Goal: Task Accomplishment & Management: Complete application form

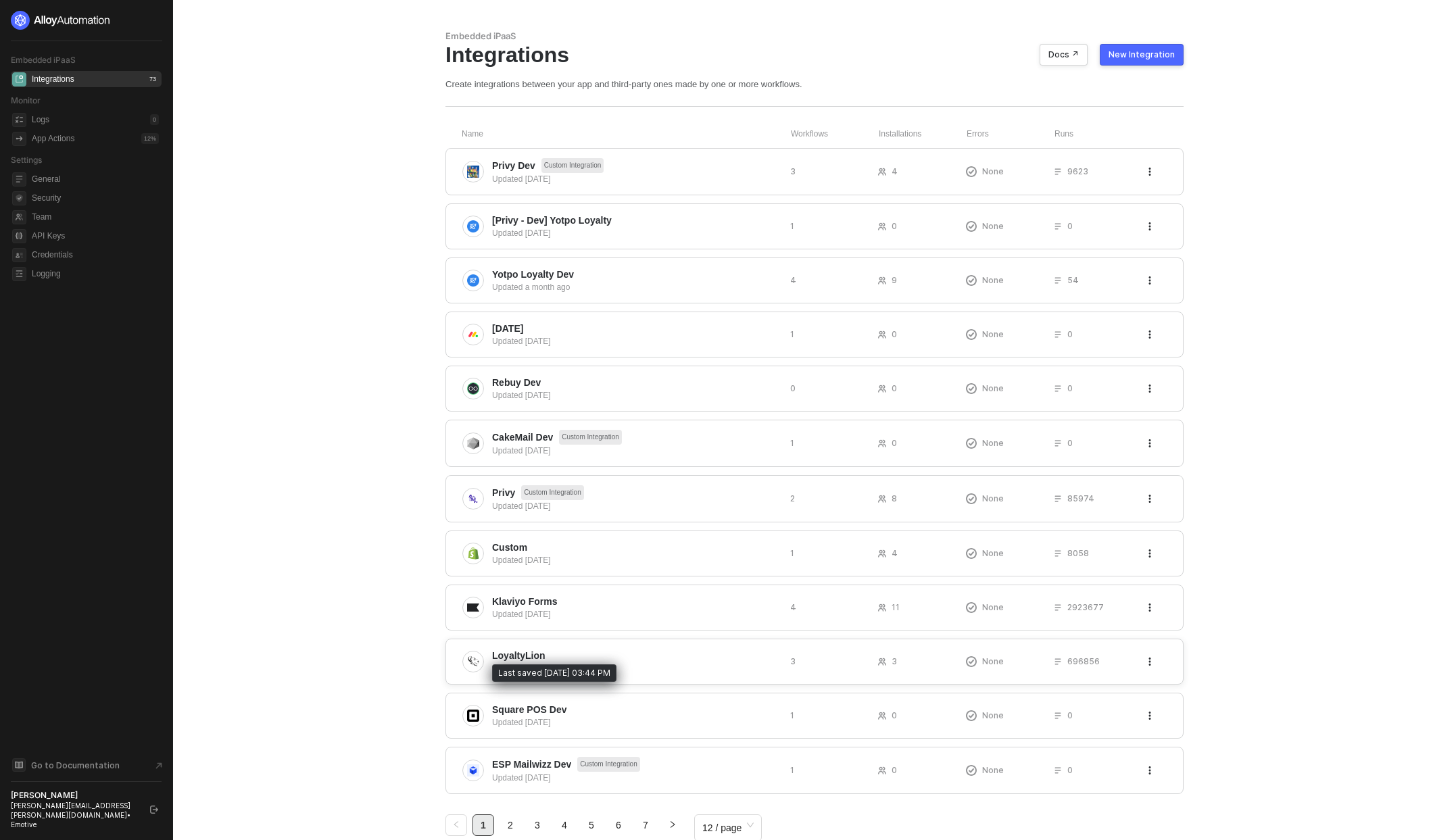
scroll to position [24, 0]
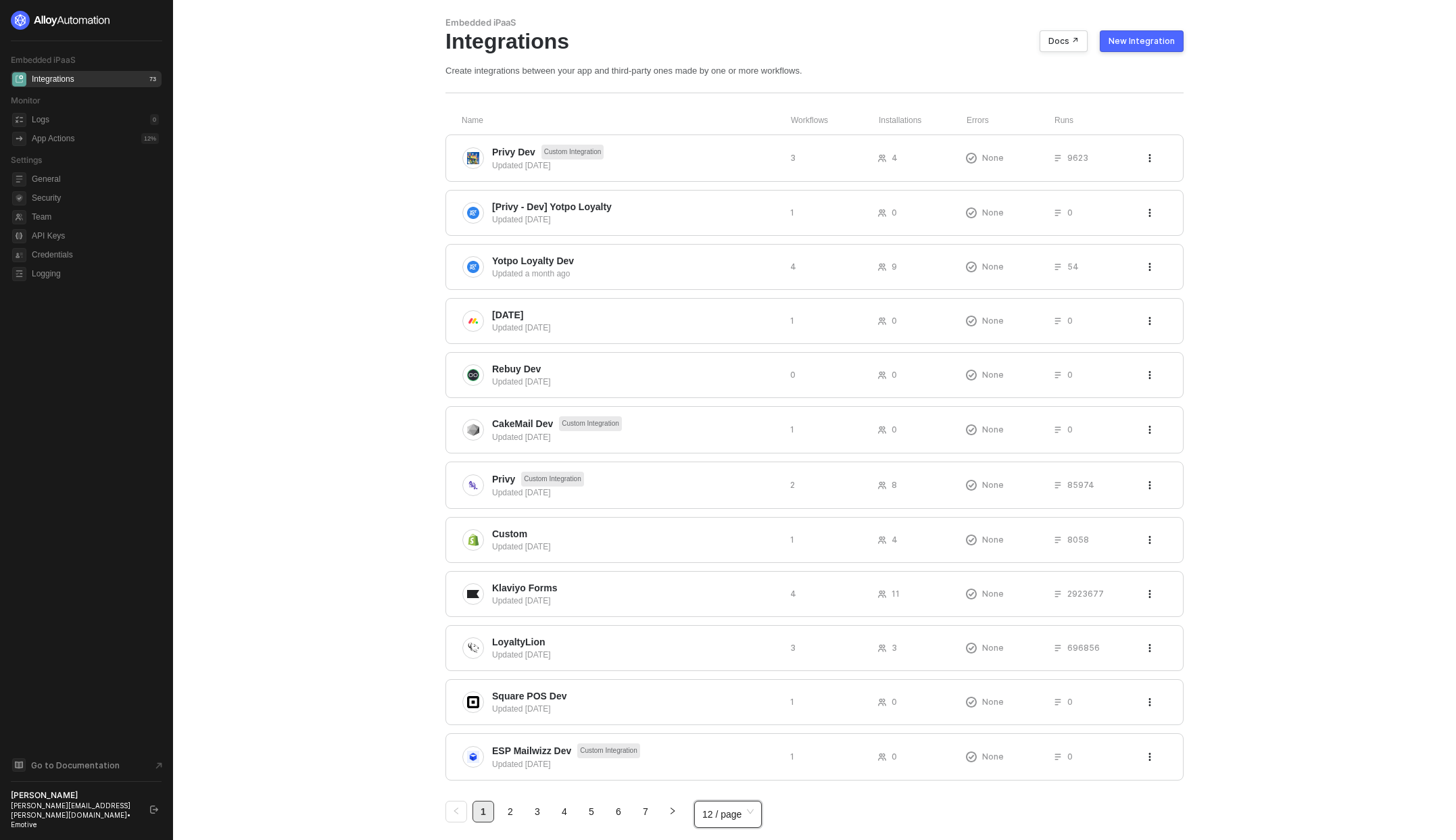
click at [720, 811] on span "12 / page" at bounding box center [728, 815] width 51 height 21
click at [730, 780] on div "100 / page" at bounding box center [728, 785] width 47 height 15
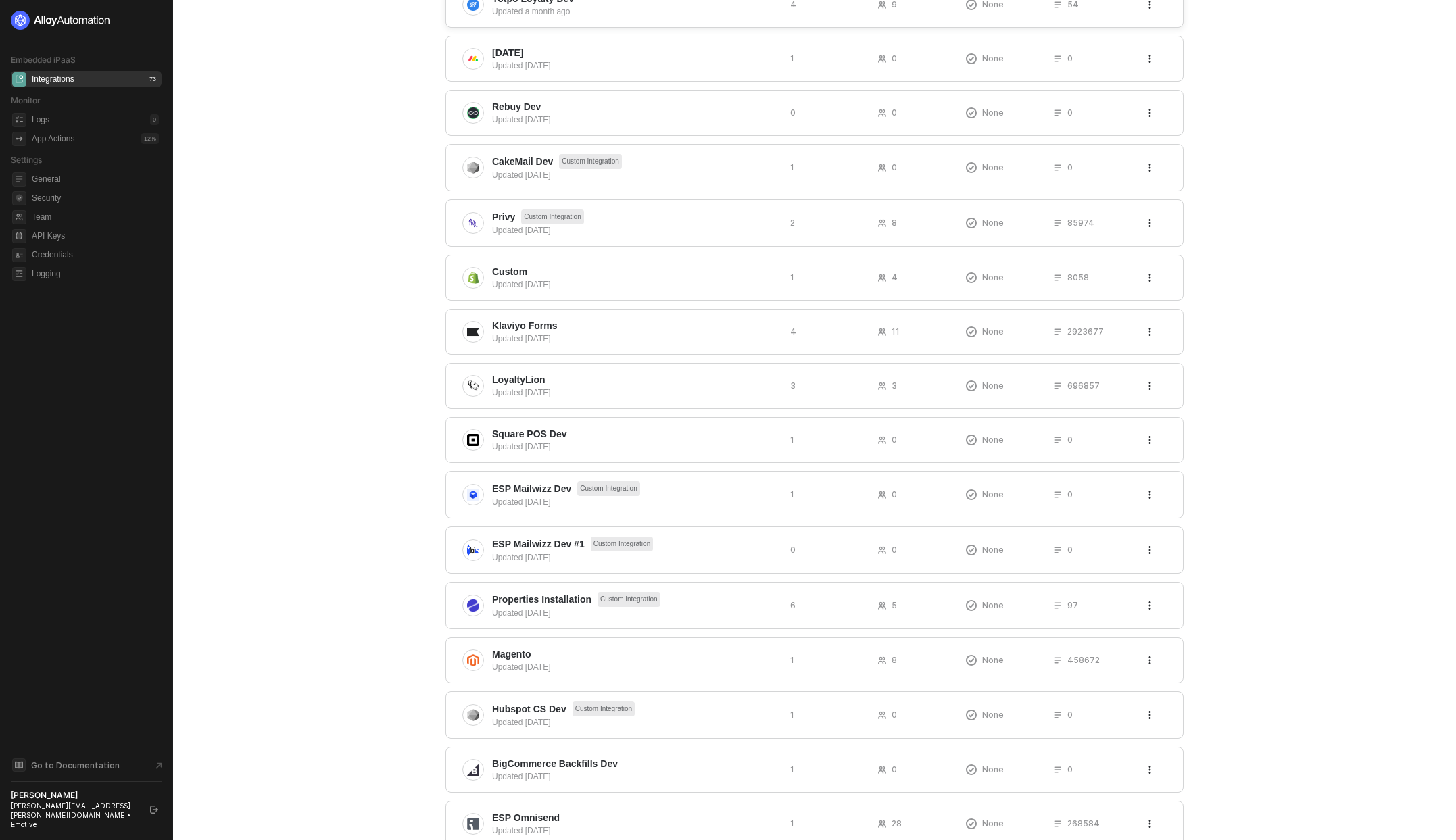
scroll to position [292, 0]
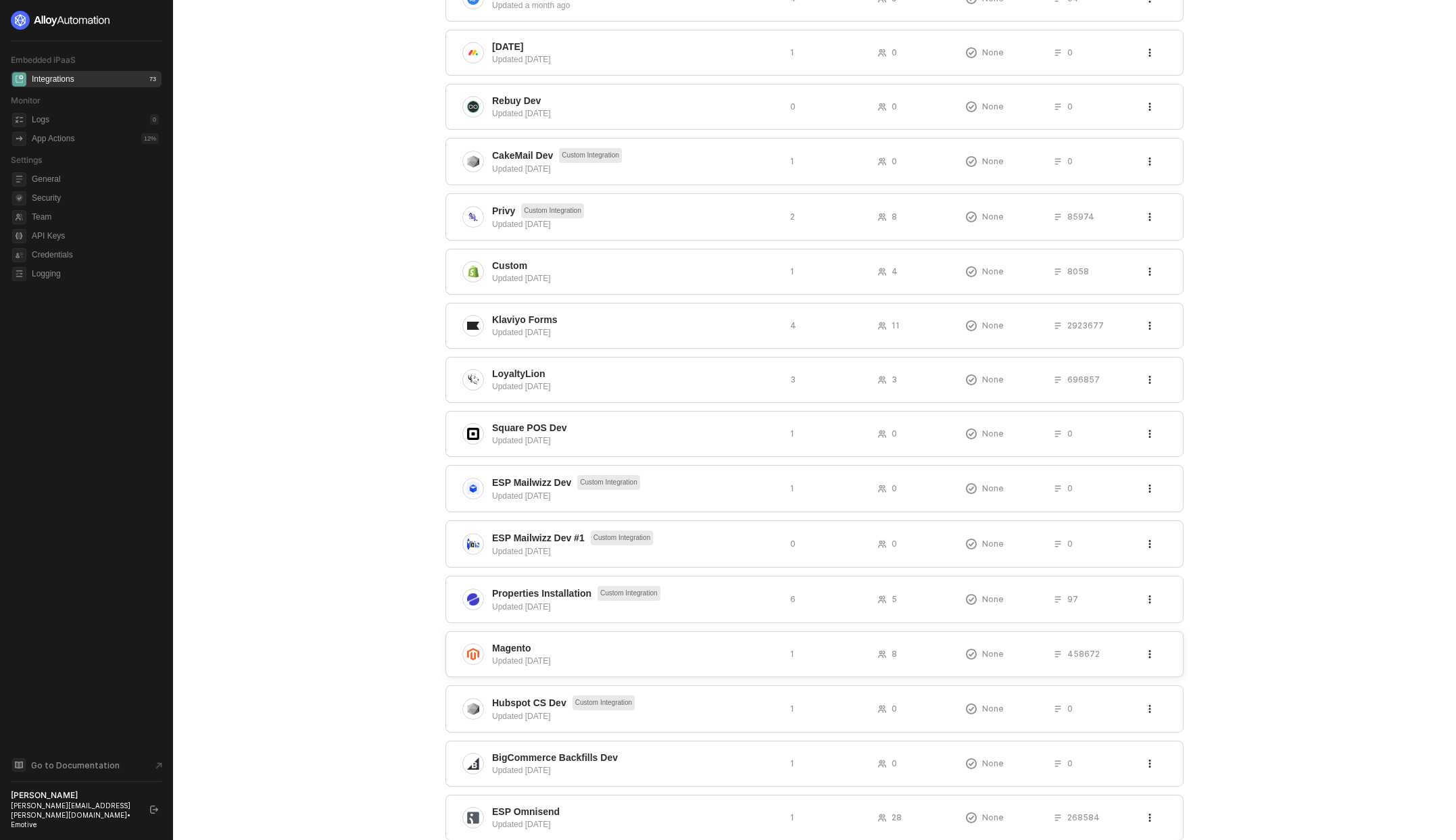
click at [521, 644] on span "Magento" at bounding box center [512, 648] width 40 height 13
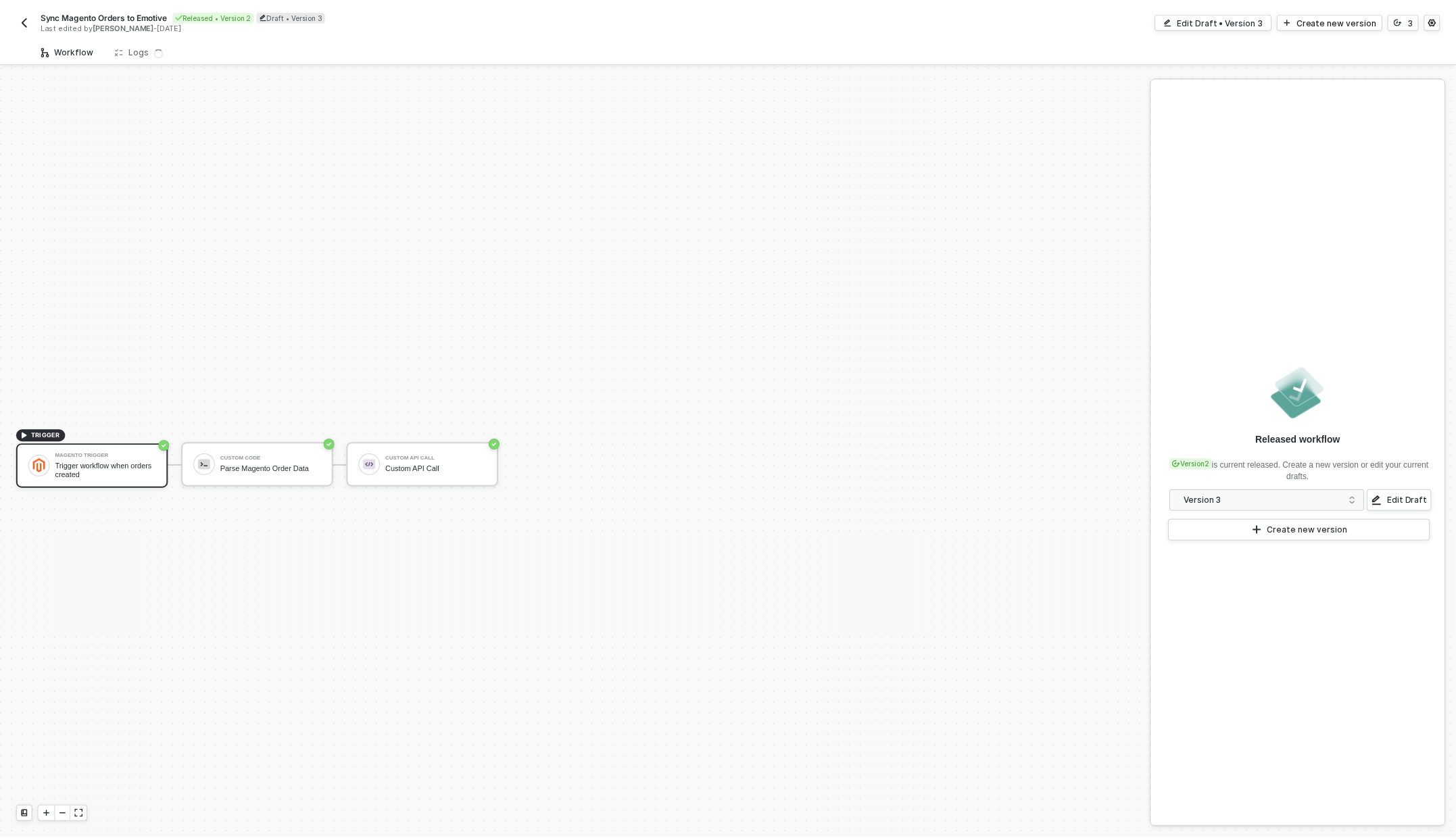
scroll to position [25, 0]
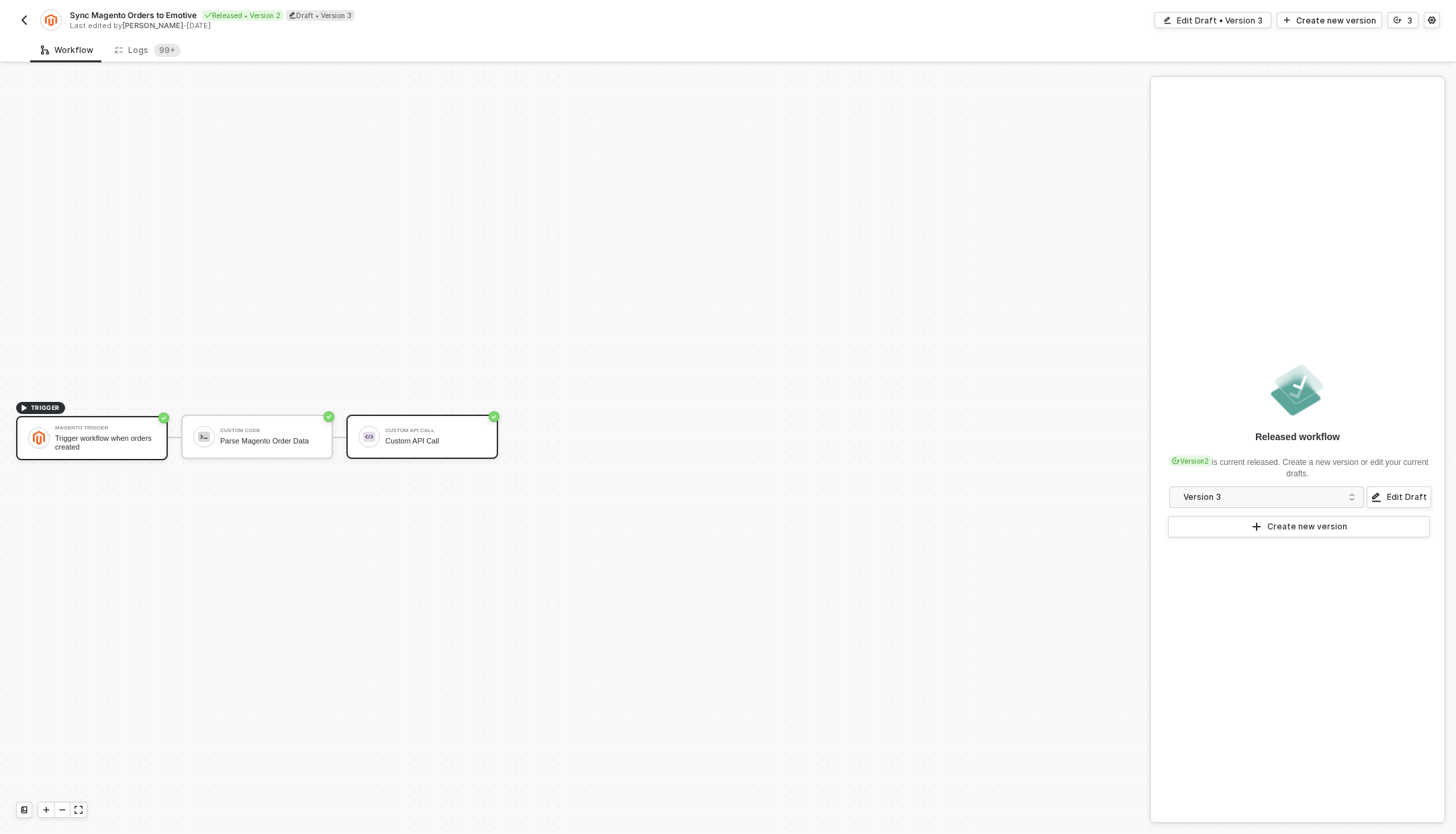
click at [429, 428] on div "Custom API Call" at bounding box center [436, 431] width 100 height 5
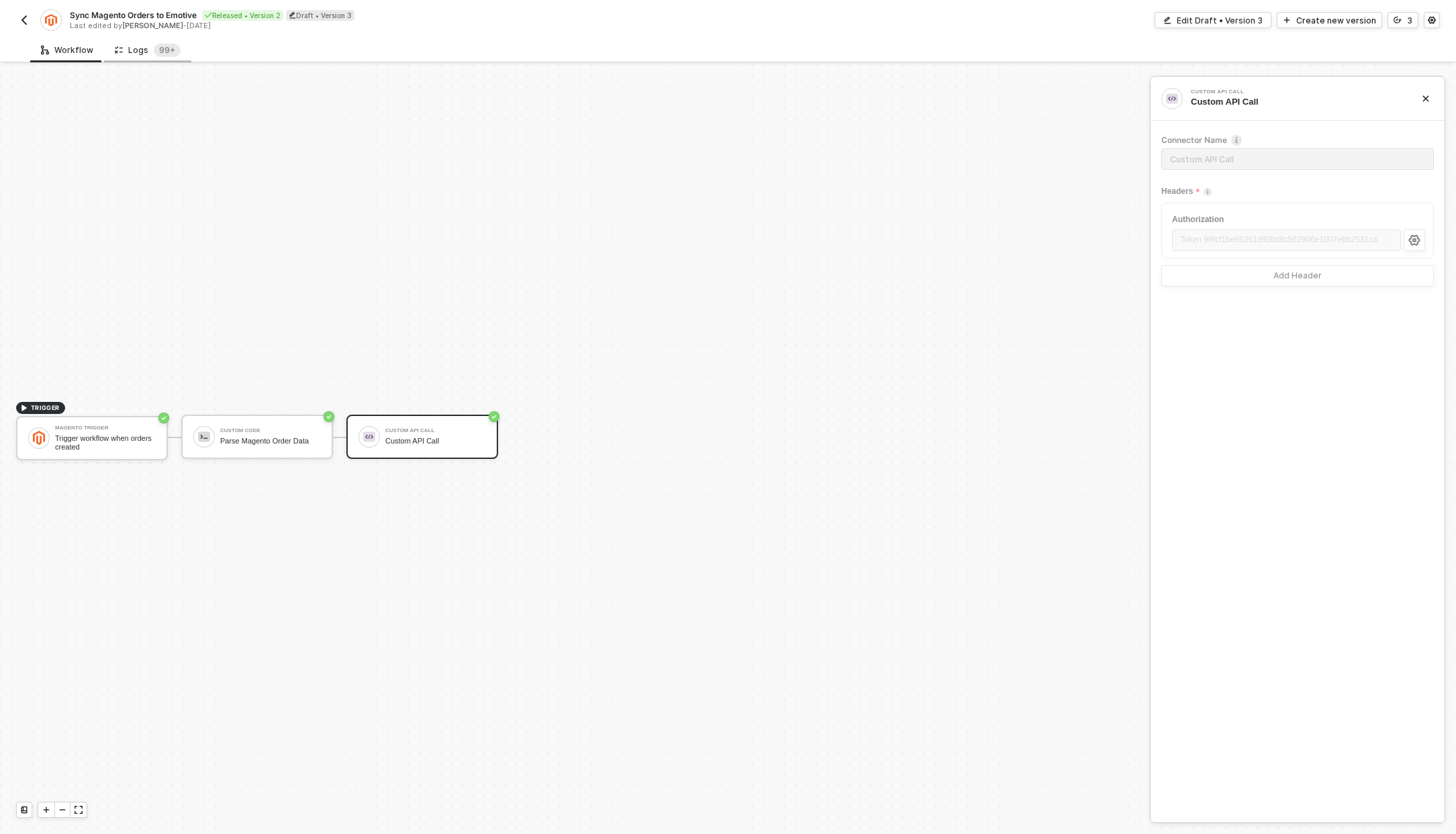
click at [119, 50] on icon at bounding box center [119, 49] width 8 height 12
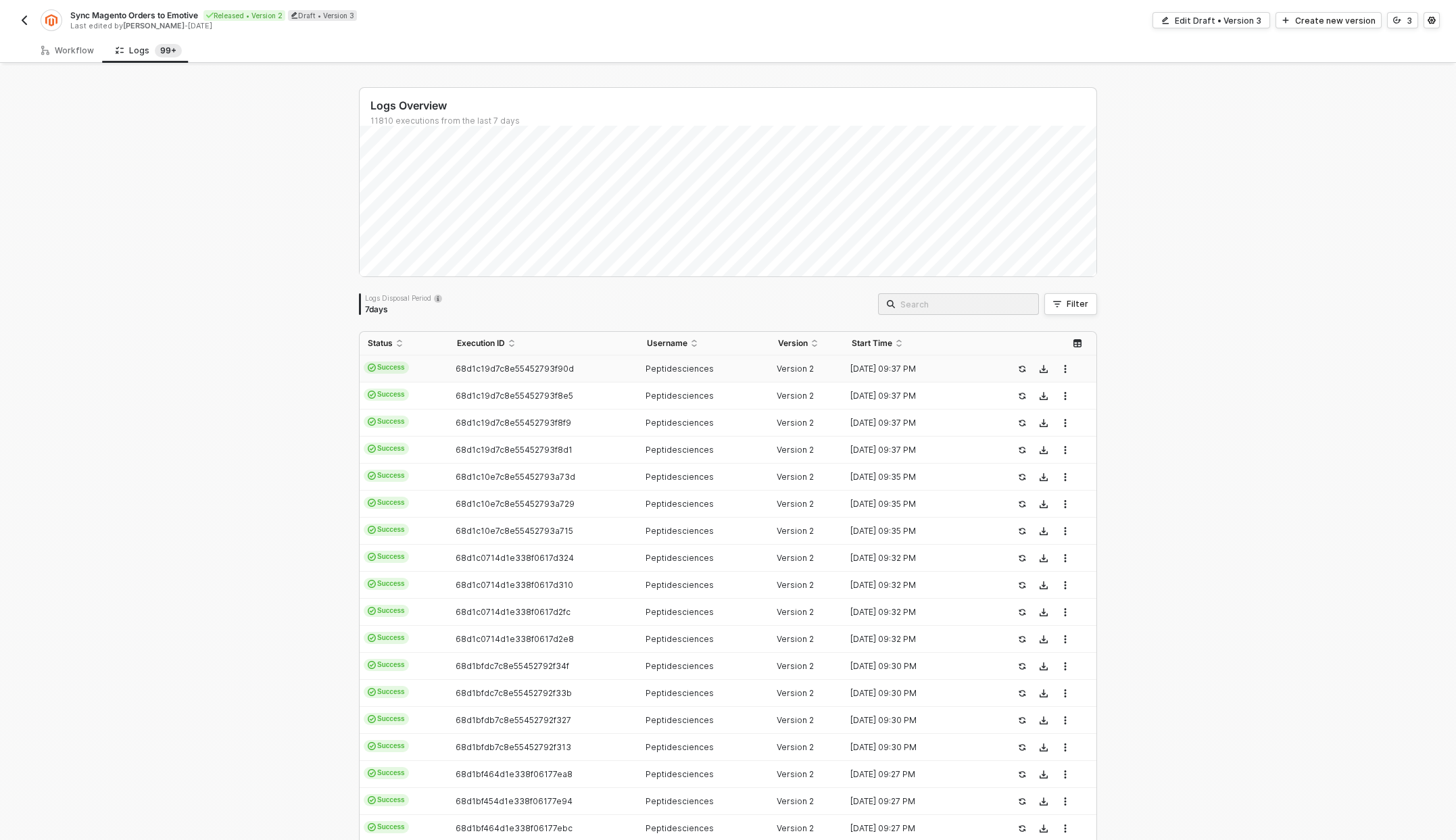
click at [603, 373] on div "68d1c19d7c8e55452793f90d" at bounding box center [538, 369] width 179 height 11
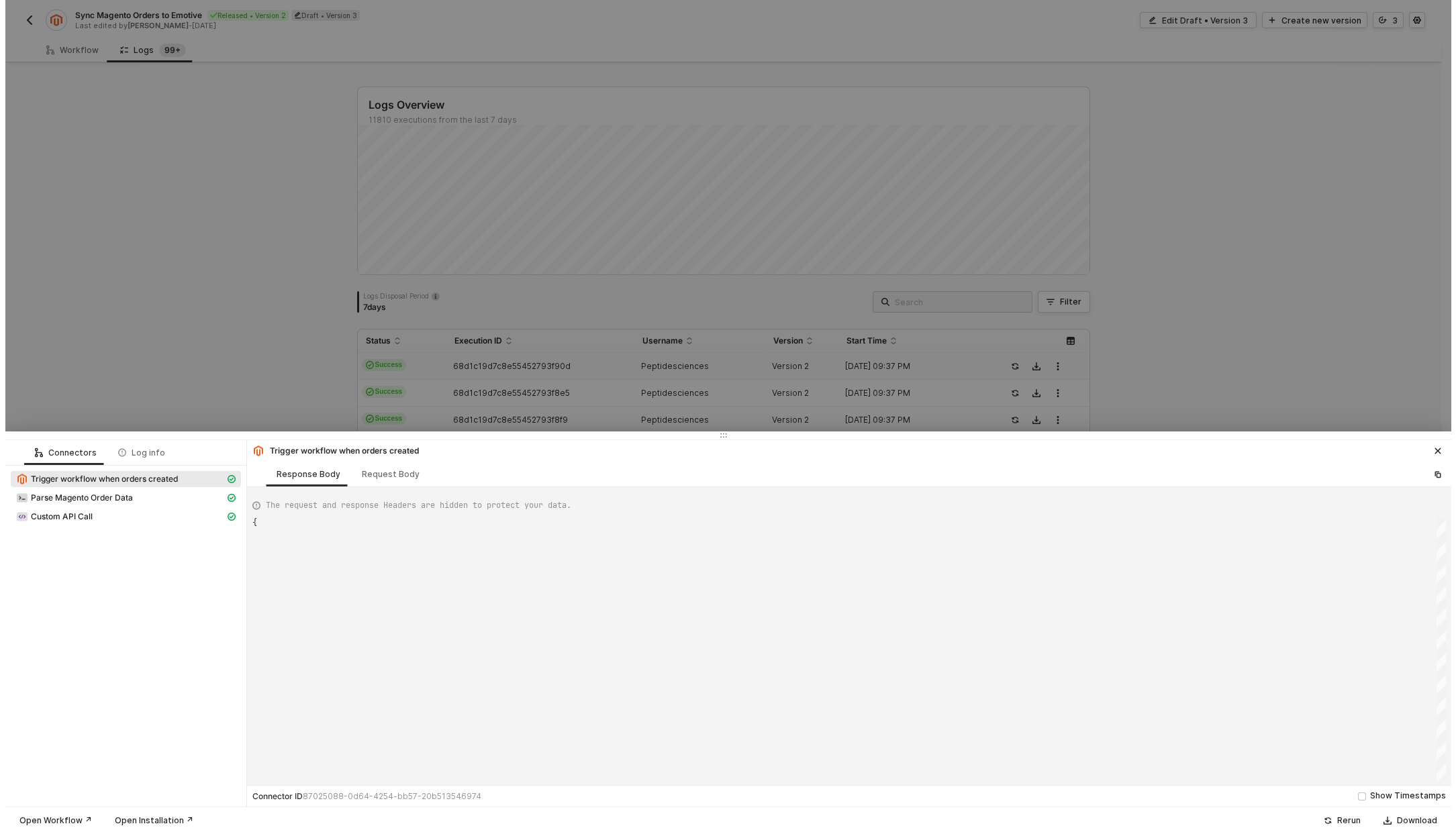
scroll to position [121, 0]
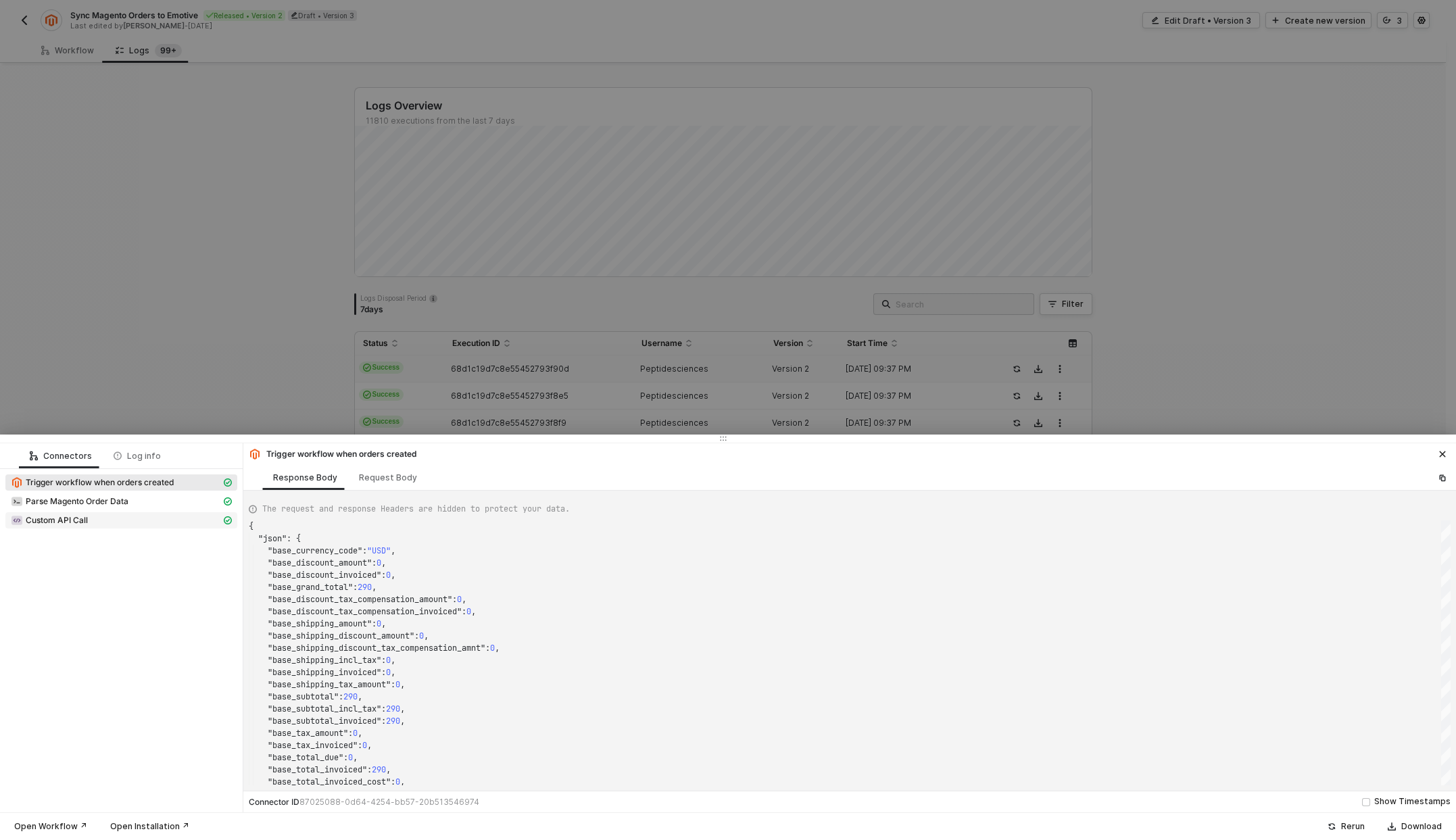
click at [111, 520] on div "Custom API Call" at bounding box center [116, 520] width 210 height 12
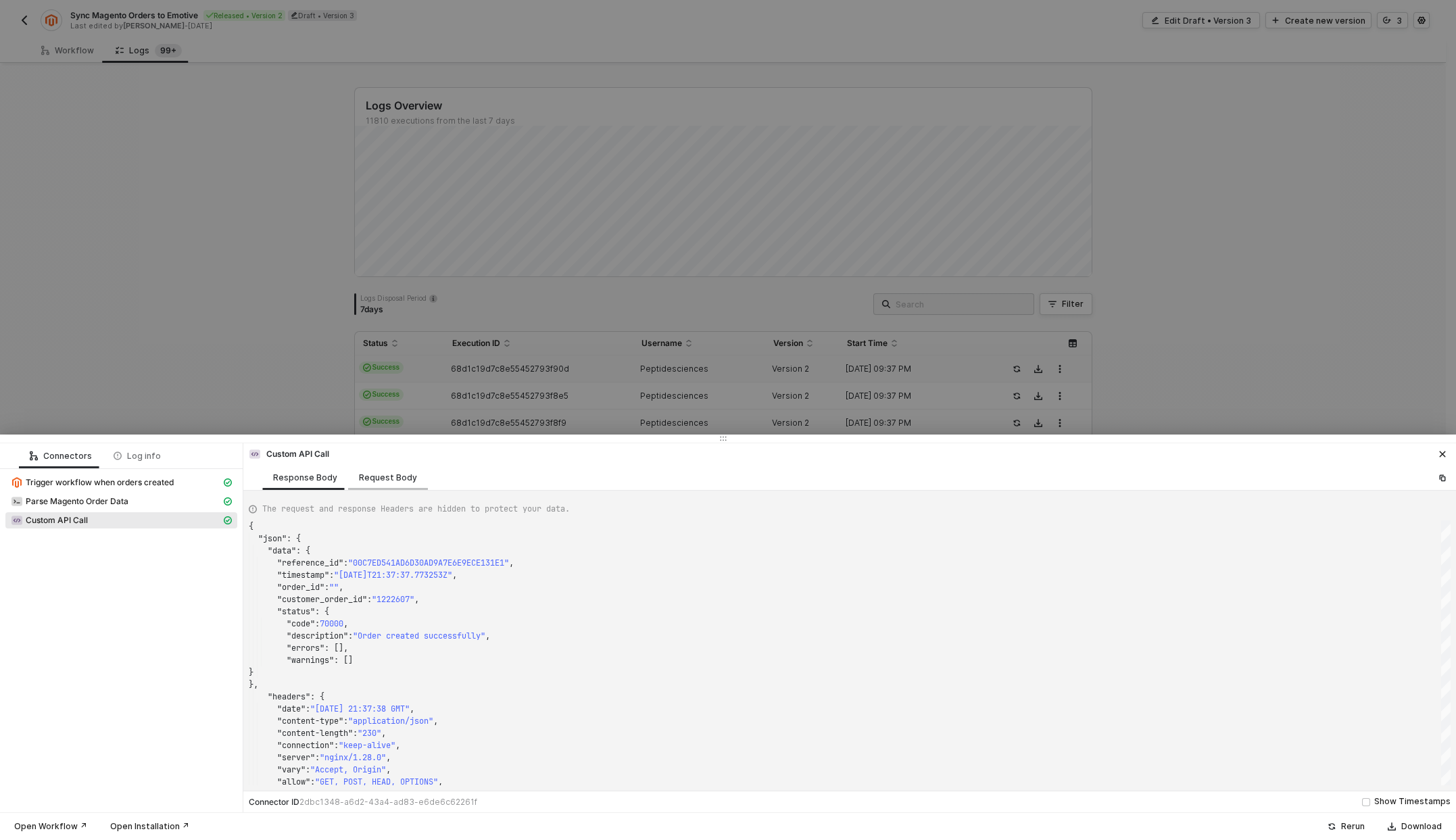
click at [378, 474] on div "Request Body" at bounding box center [388, 478] width 58 height 11
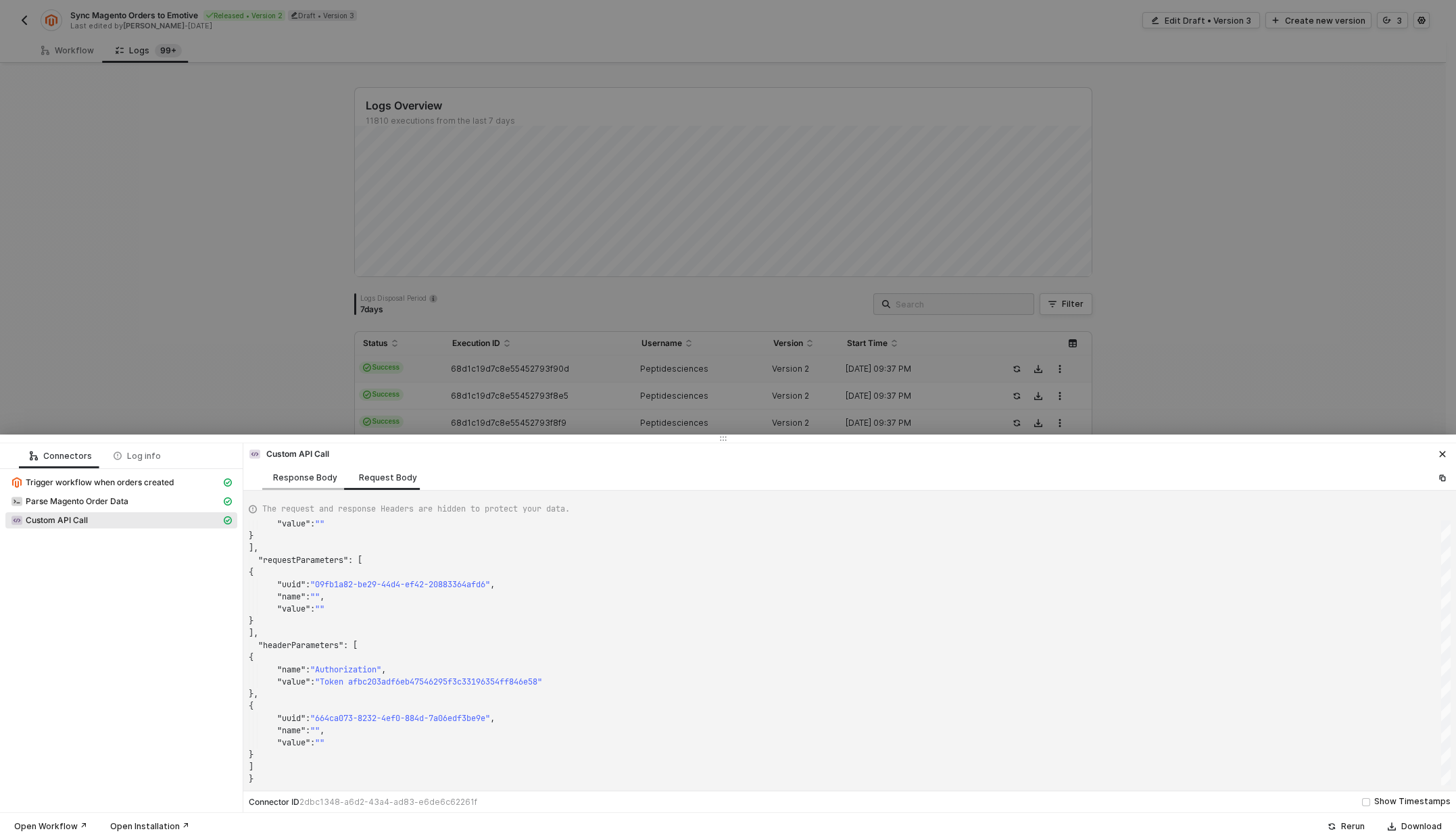
click at [304, 469] on div "Response Body" at bounding box center [305, 478] width 86 height 25
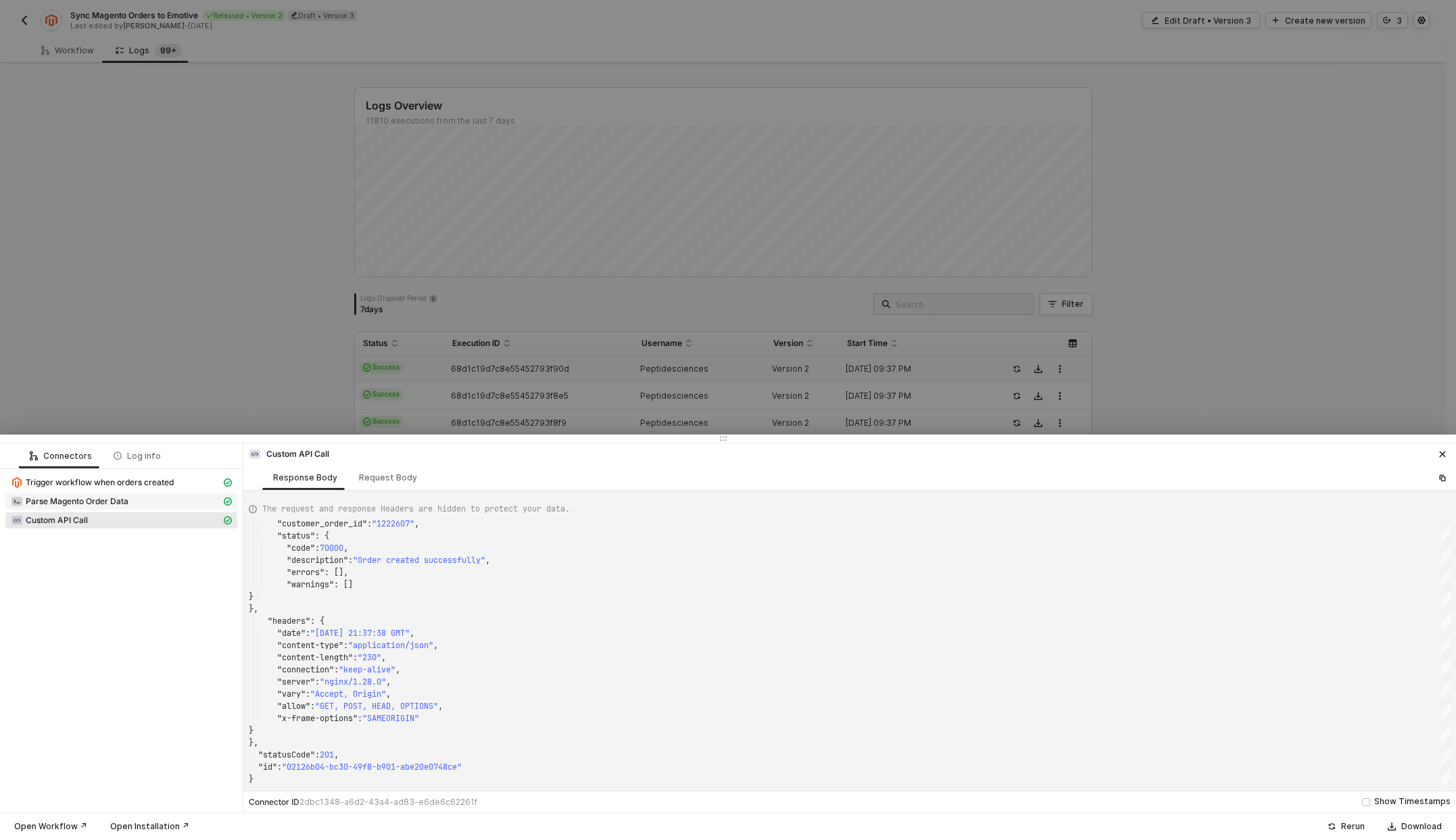
click at [145, 500] on div "Parse Magento Order Data" at bounding box center [116, 501] width 210 height 12
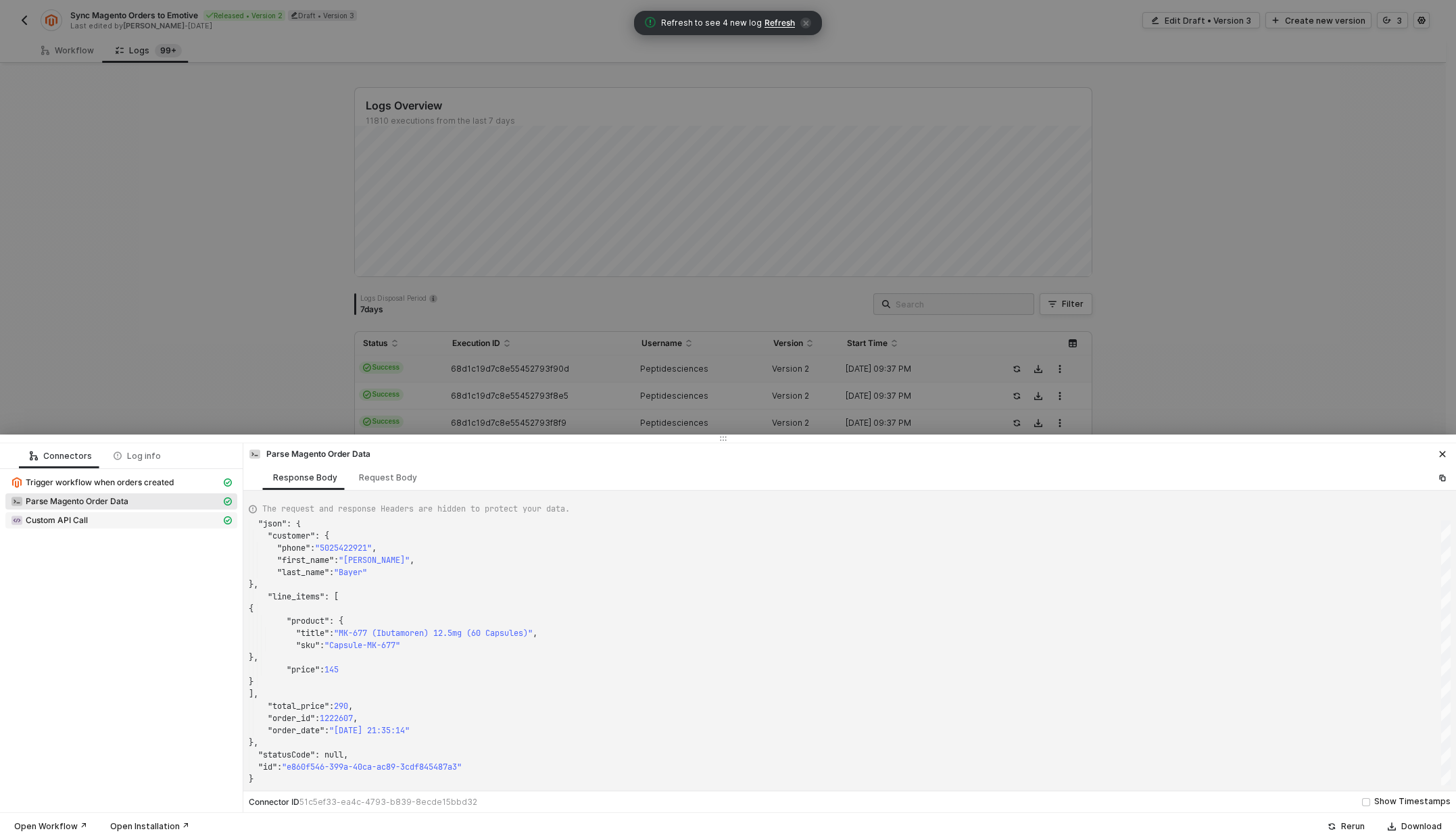
click at [109, 518] on div "Custom API Call" at bounding box center [116, 520] width 210 height 12
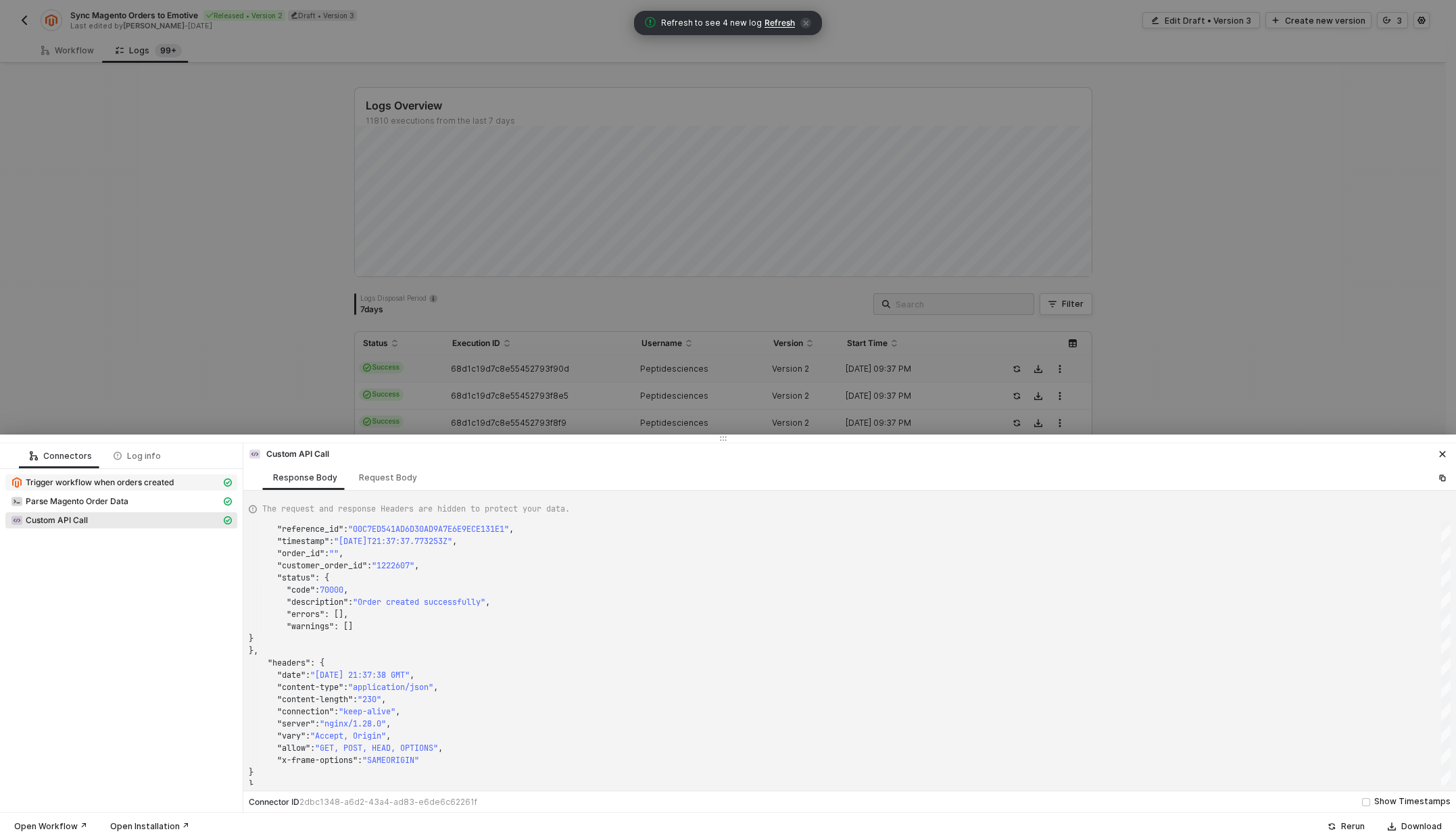
click at [147, 484] on span "Trigger workflow when orders created" at bounding box center [100, 483] width 148 height 11
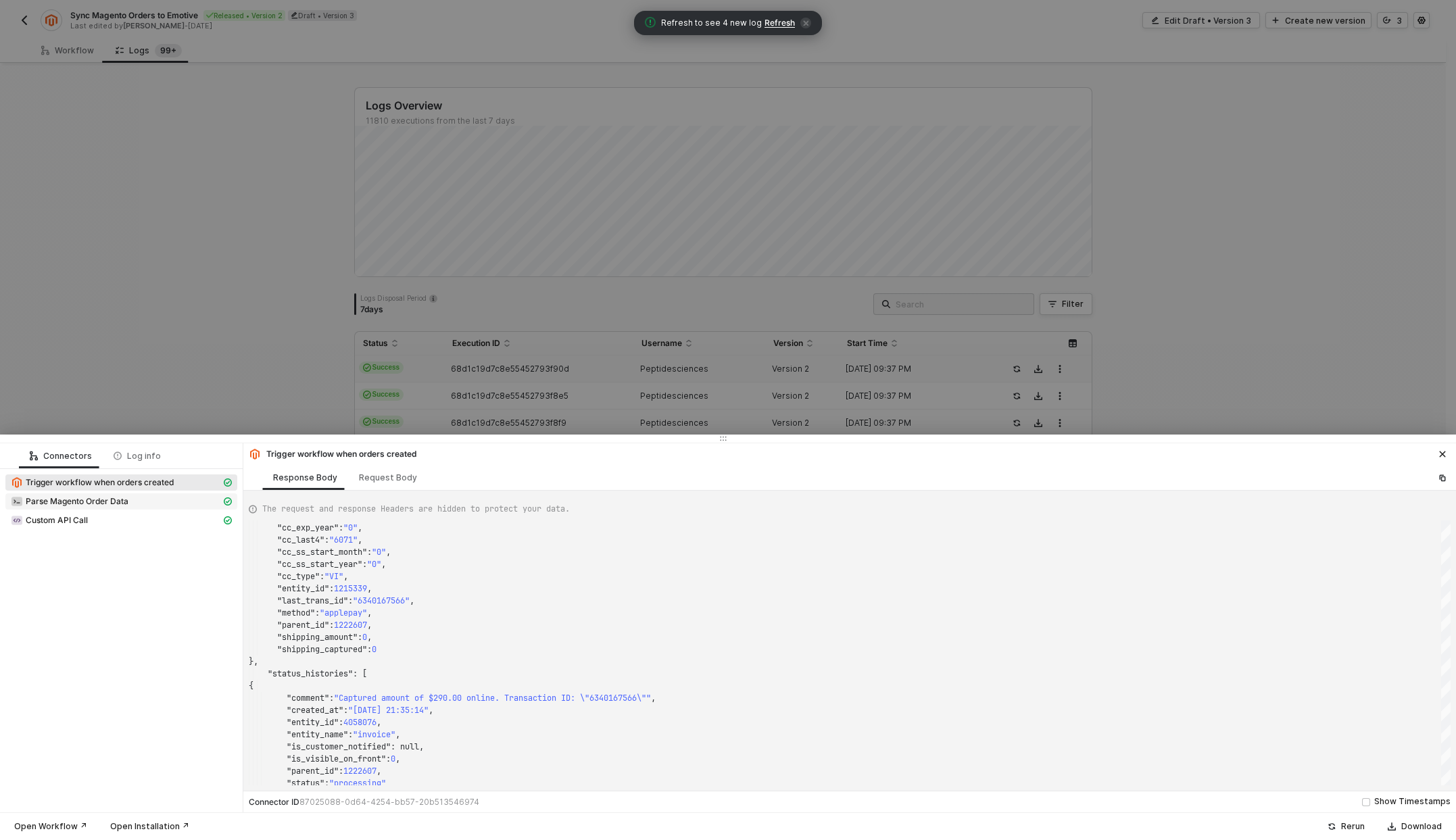
click at [49, 499] on span "Parse Magento Order Data" at bounding box center [77, 502] width 103 height 11
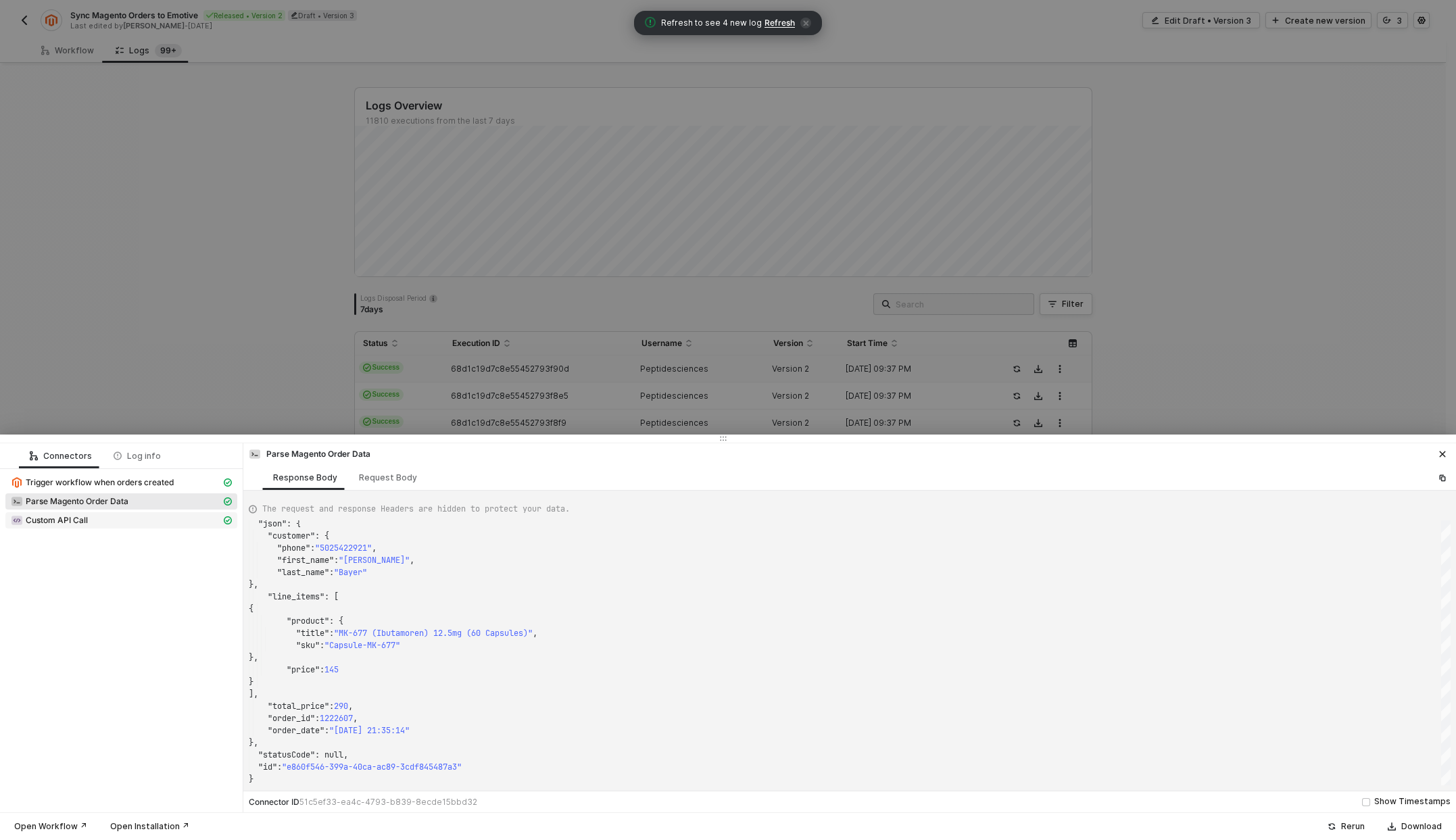
click at [98, 519] on div "Custom API Call" at bounding box center [116, 520] width 210 height 12
type textarea "{ "json": { "data": { "reference_id": "00C7ED541AD6D30AD9A7E6E9ECE131E1", "time…"
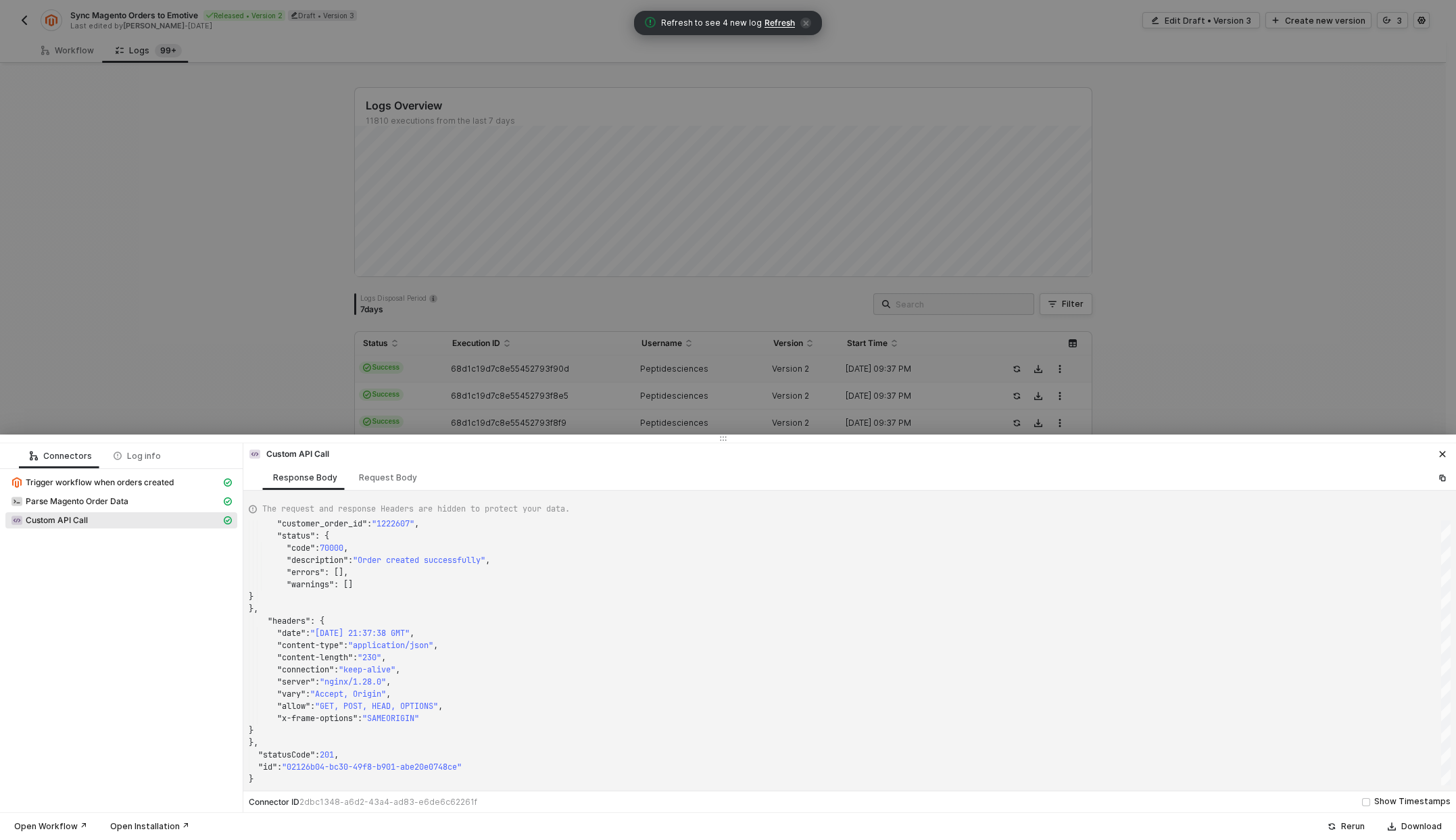
click at [281, 386] on div at bounding box center [728, 420] width 1456 height 840
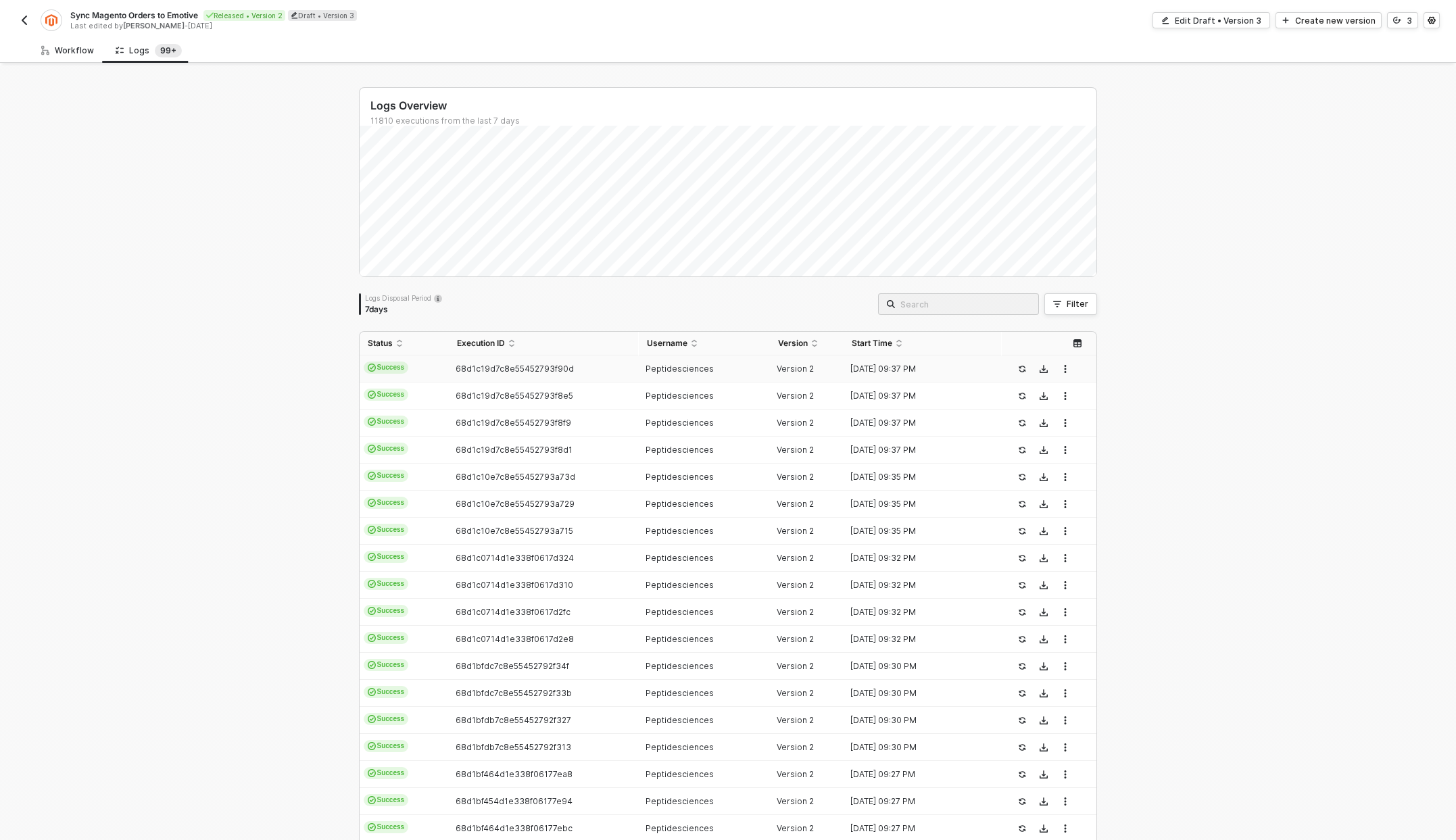
click at [63, 50] on div "Workflow" at bounding box center [67, 51] width 53 height 11
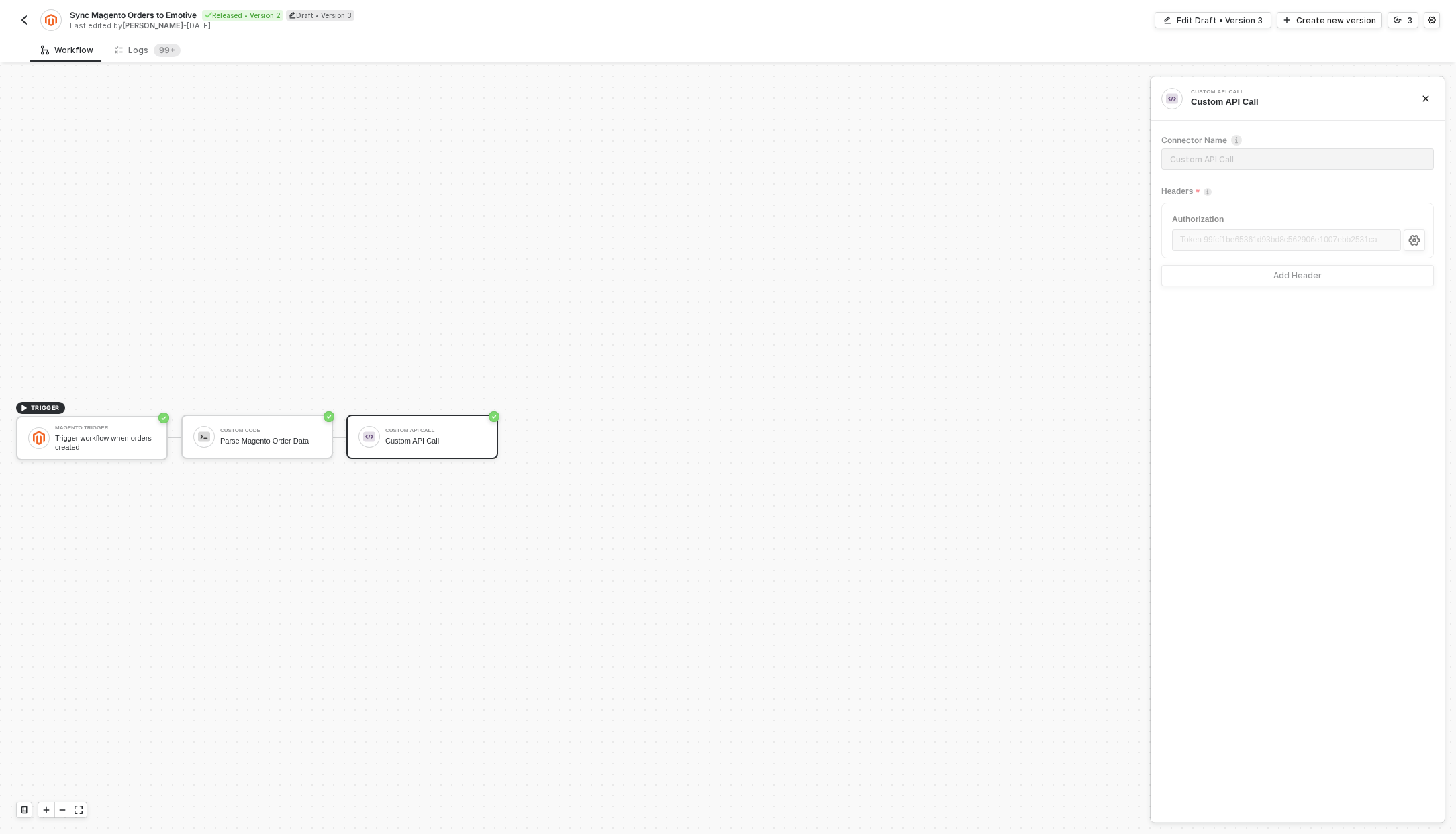
click at [25, 29] on div "Sync Magento Orders to Emotive Released • Version 2 Draft • Version 3 Last edit…" at bounding box center [373, 20] width 713 height 21
click at [28, 20] on img "button" at bounding box center [24, 20] width 11 height 11
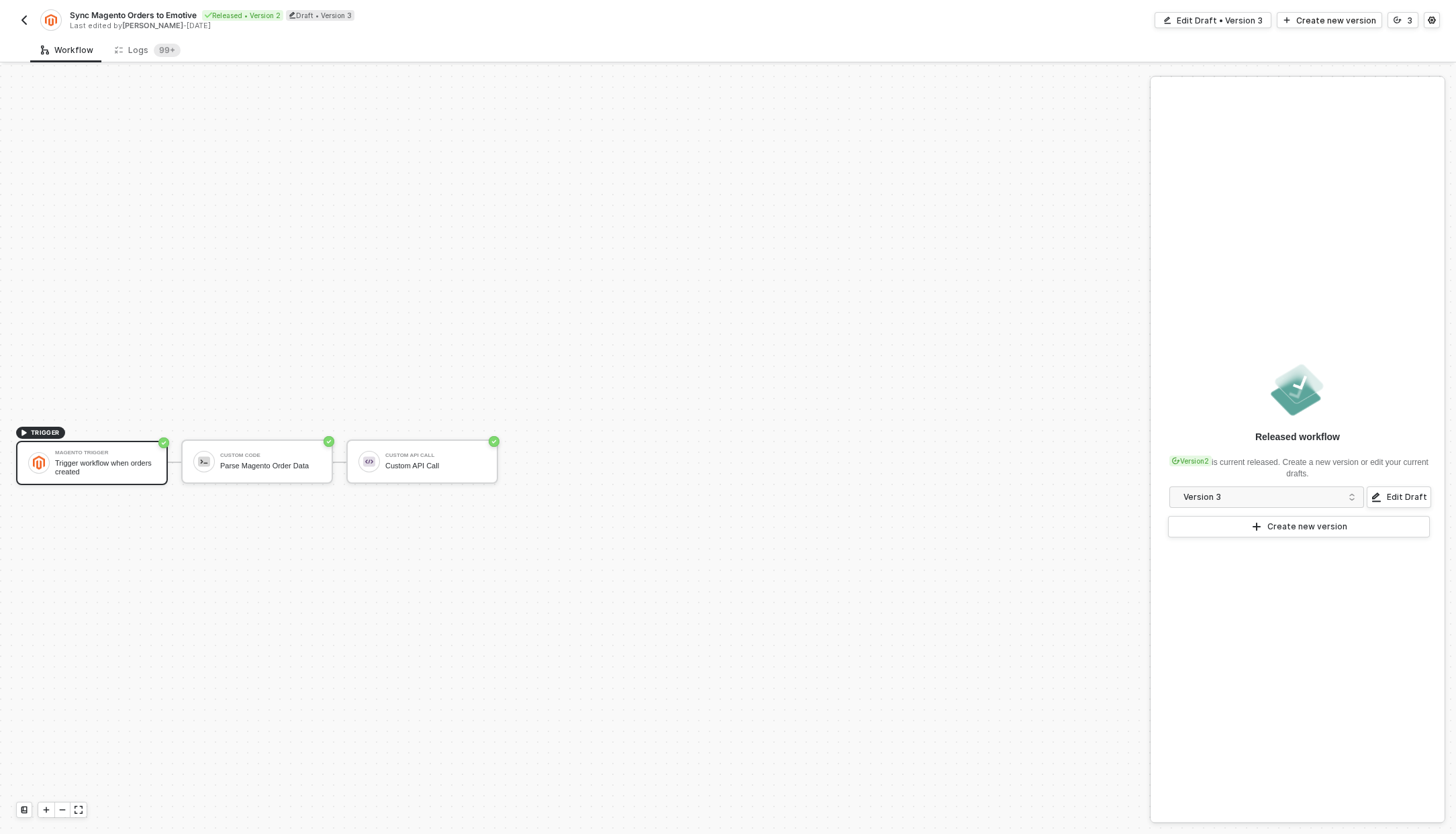
scroll to position [25, 0]
click at [21, 22] on img "button" at bounding box center [24, 20] width 11 height 11
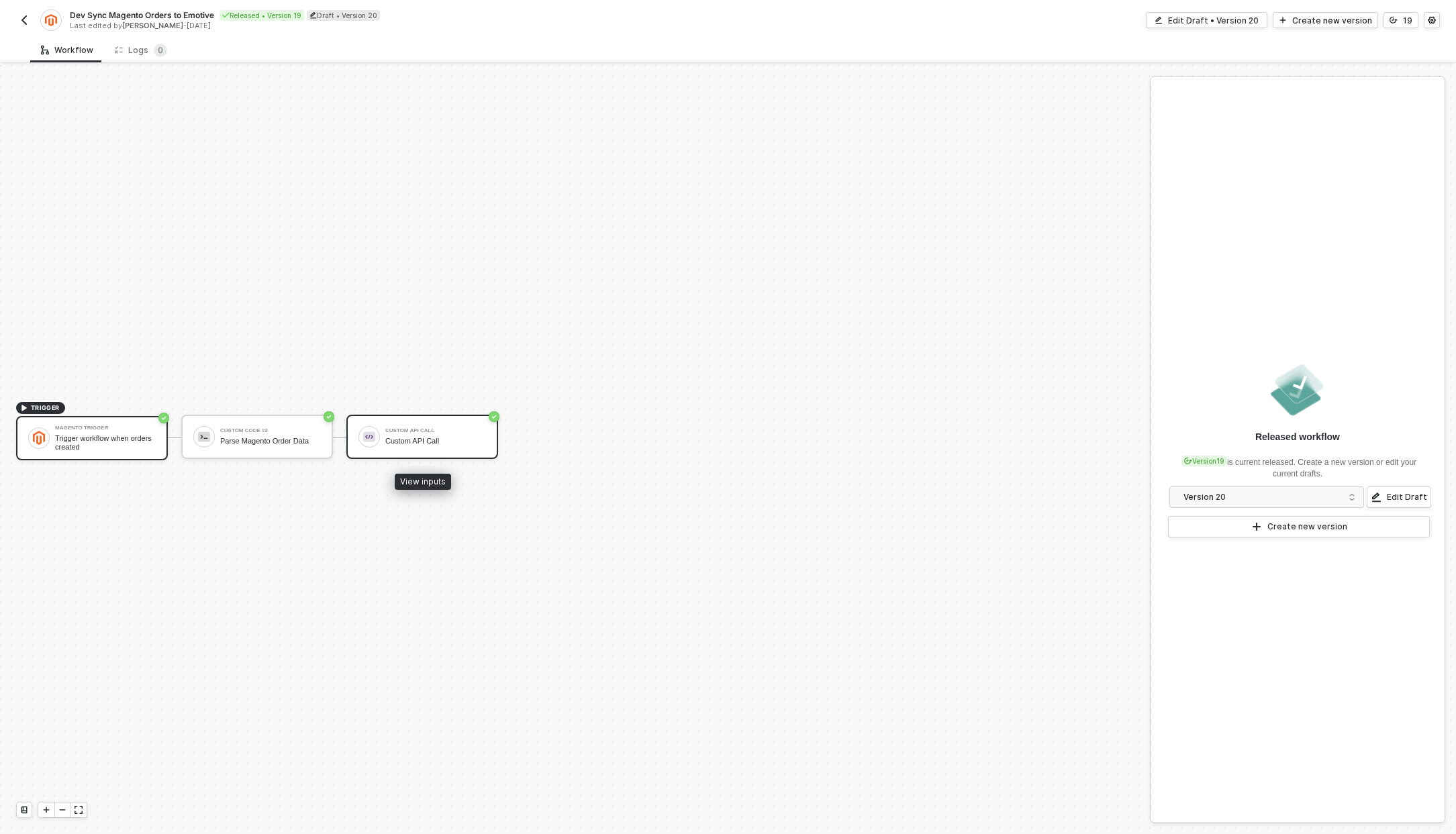
click at [484, 437] on div "Custom API Call" at bounding box center [436, 441] width 100 height 9
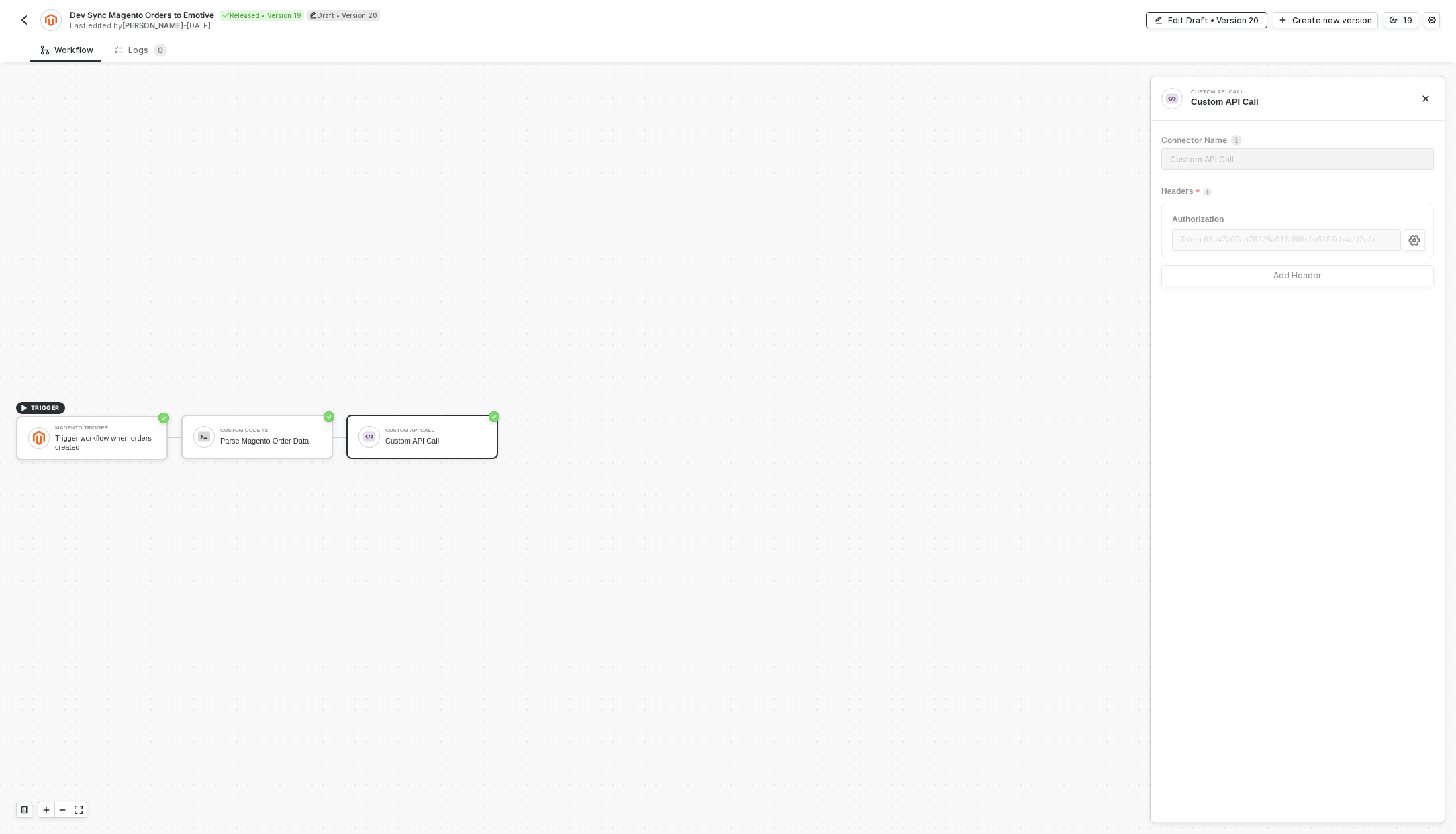
click at [1173, 17] on button "Edit Draft • Version 20" at bounding box center [1206, 20] width 122 height 16
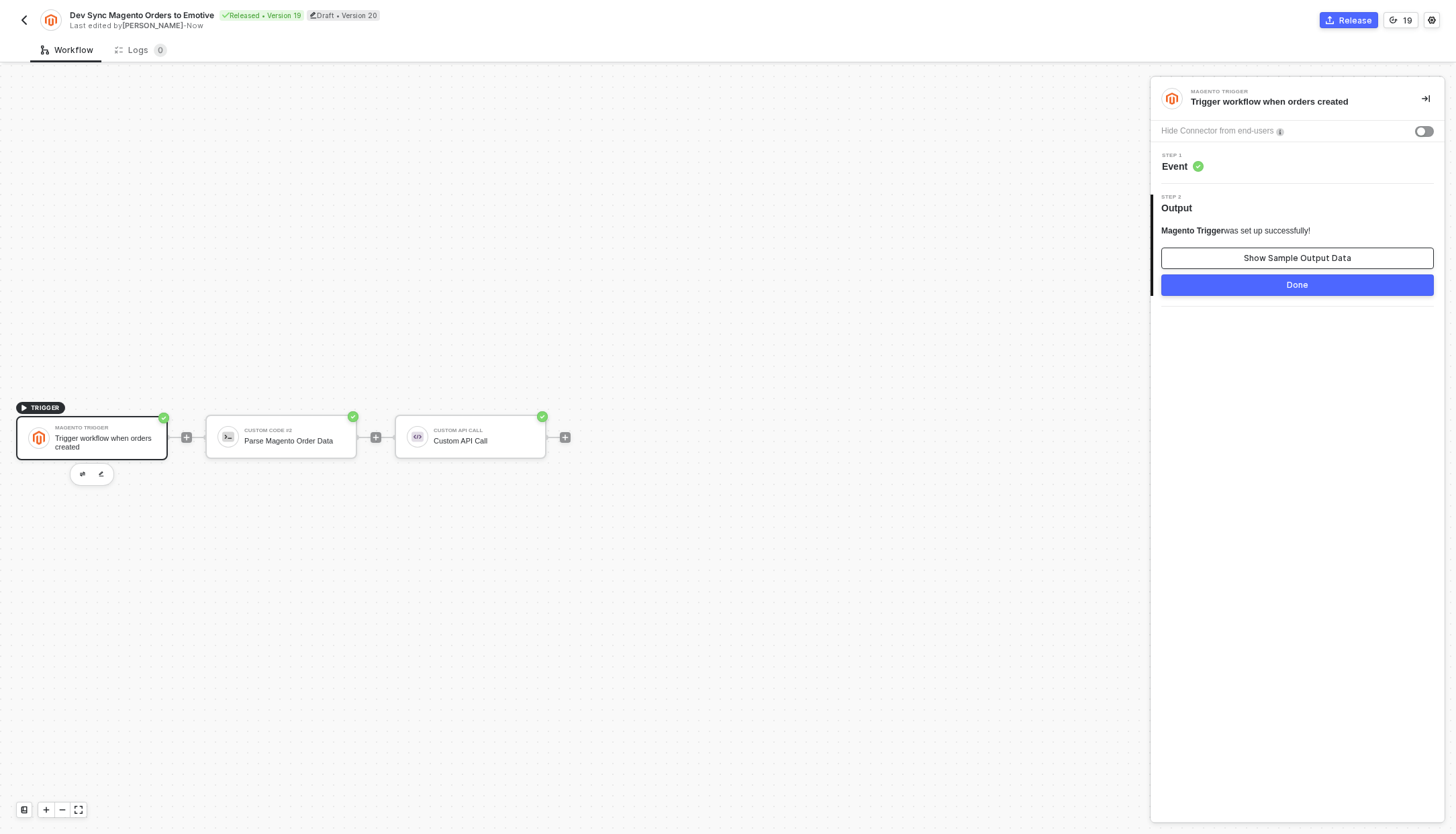
click at [1270, 266] on button "Show Sample Output Data" at bounding box center [1297, 258] width 272 height 21
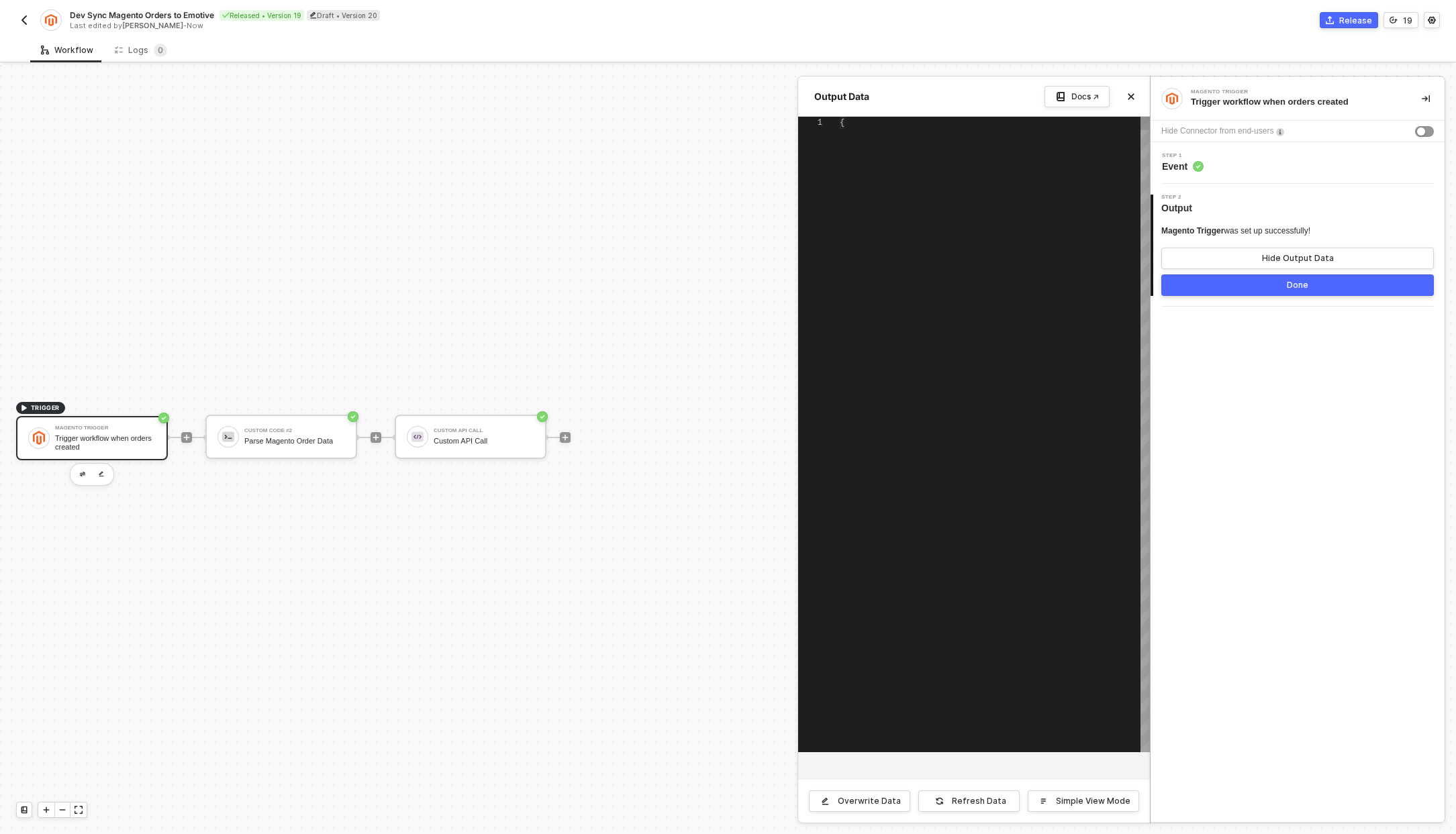
type textarea "{ "adjustment_negative": 1, "adjustment_positive": 0, "applied_rule_ids": "stri…"
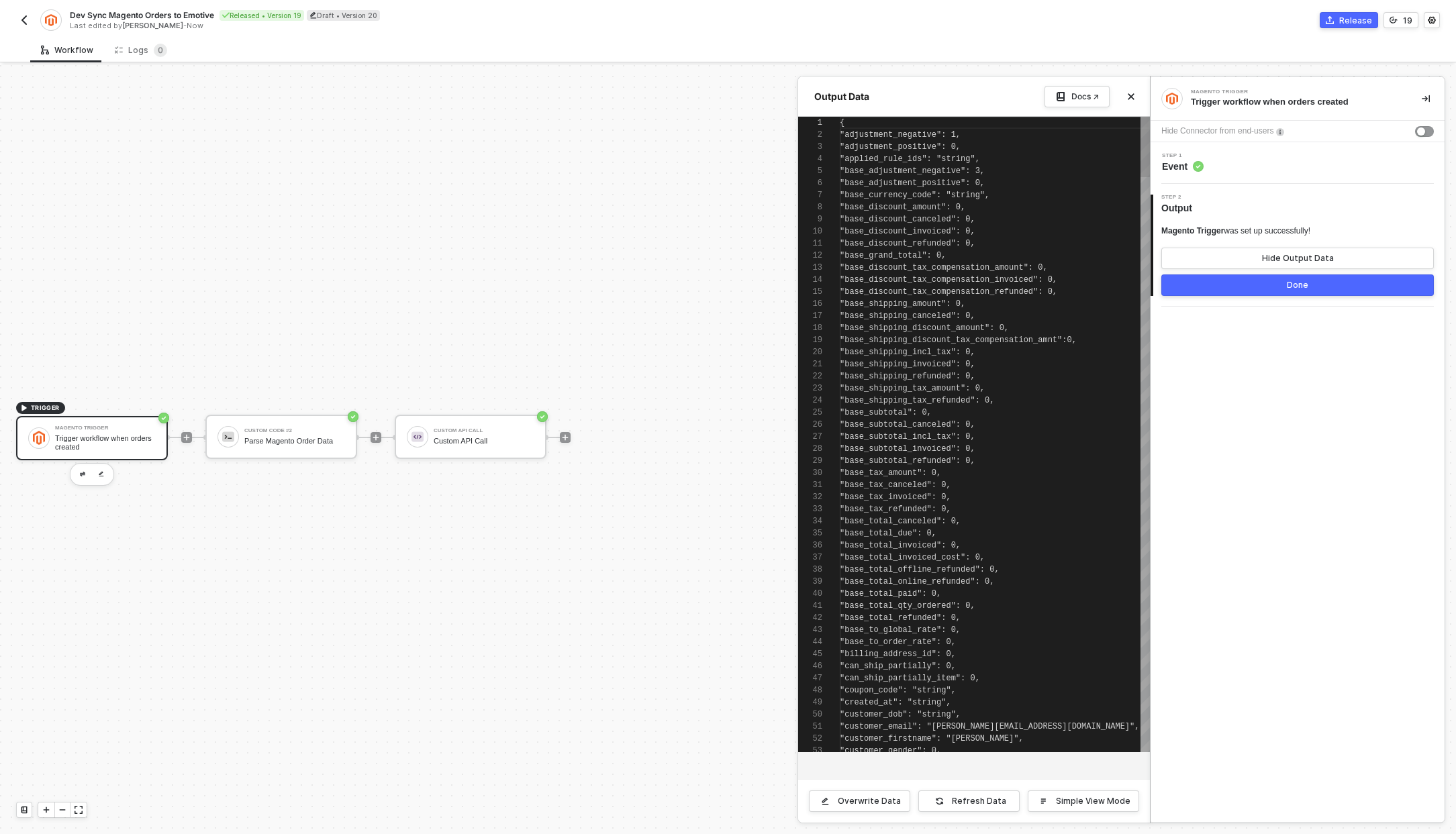
scroll to position [121, 0]
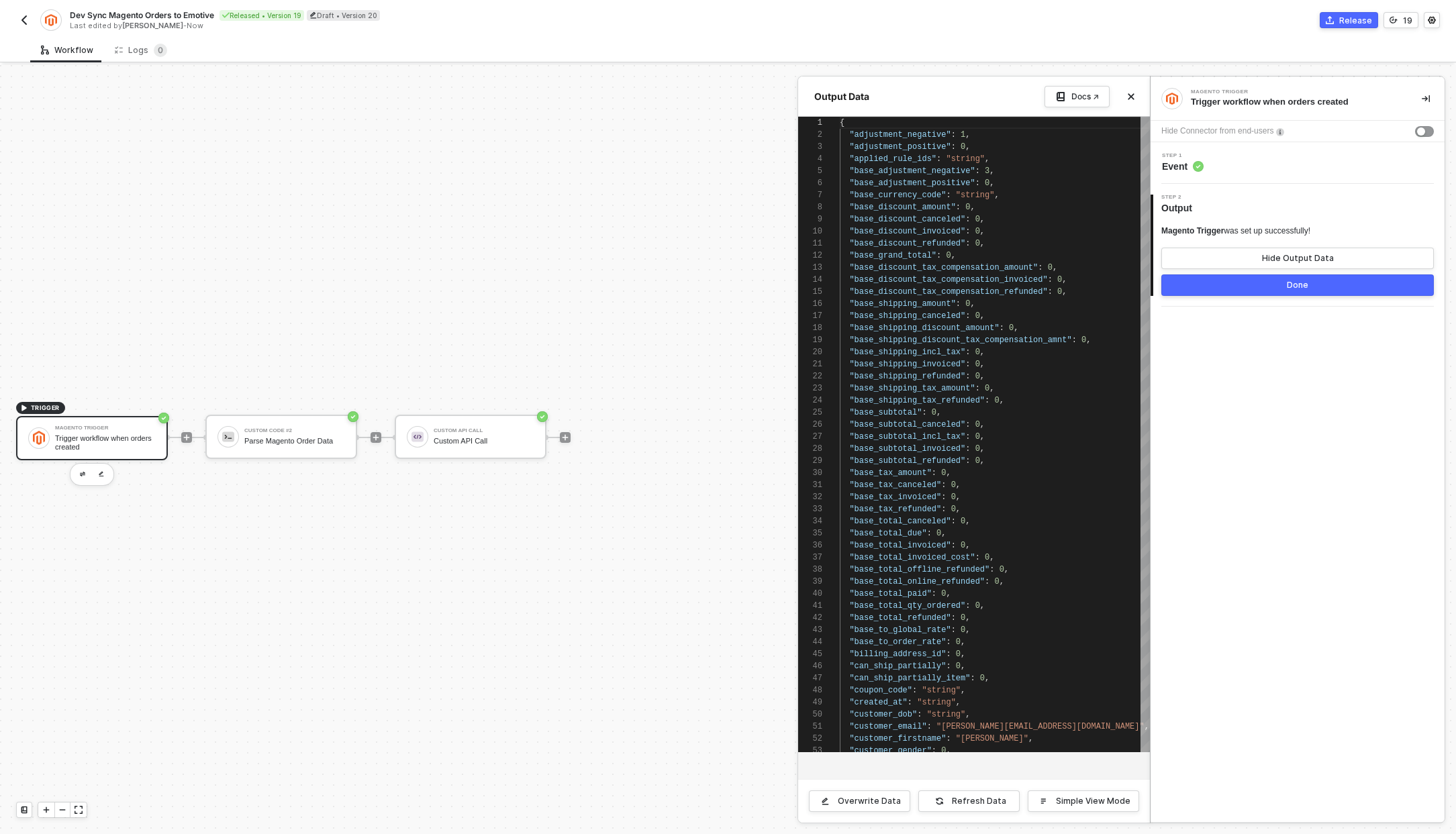
click at [499, 450] on div at bounding box center [728, 450] width 1456 height 769
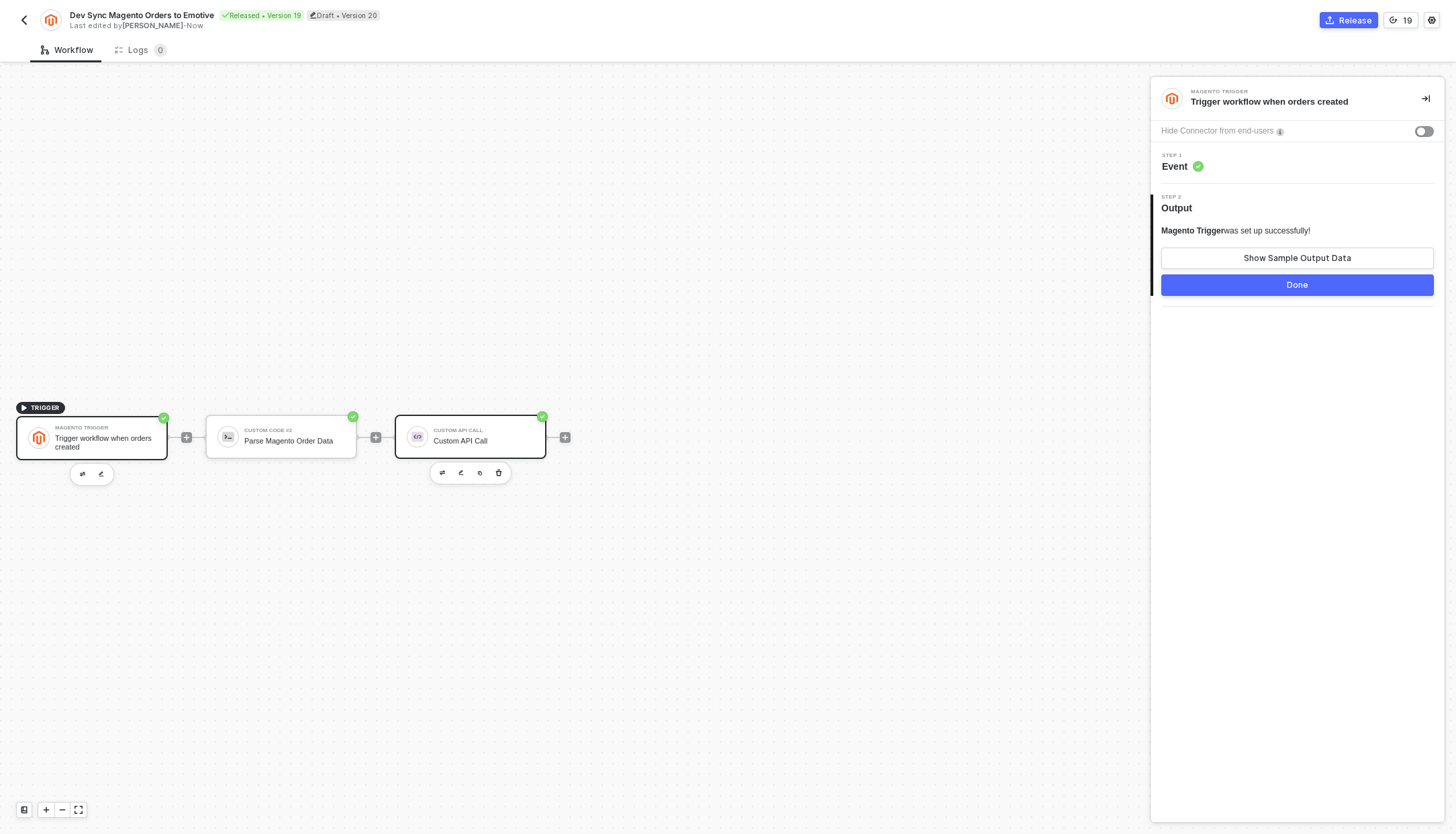
click at [457, 447] on div "Custom API Call Custom API Call" at bounding box center [484, 437] width 100 height 26
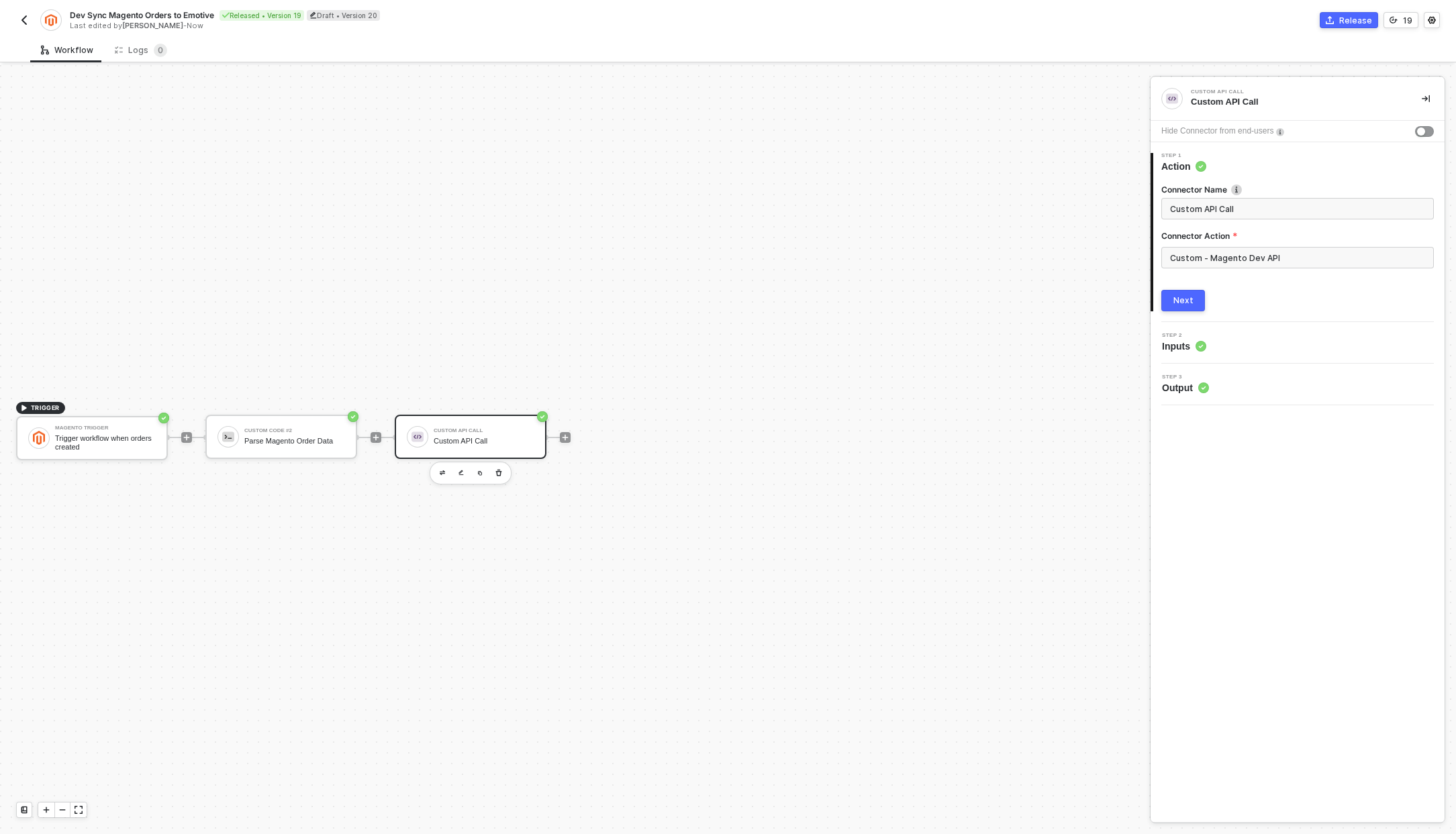
click at [1184, 390] on span "Output" at bounding box center [1186, 388] width 47 height 13
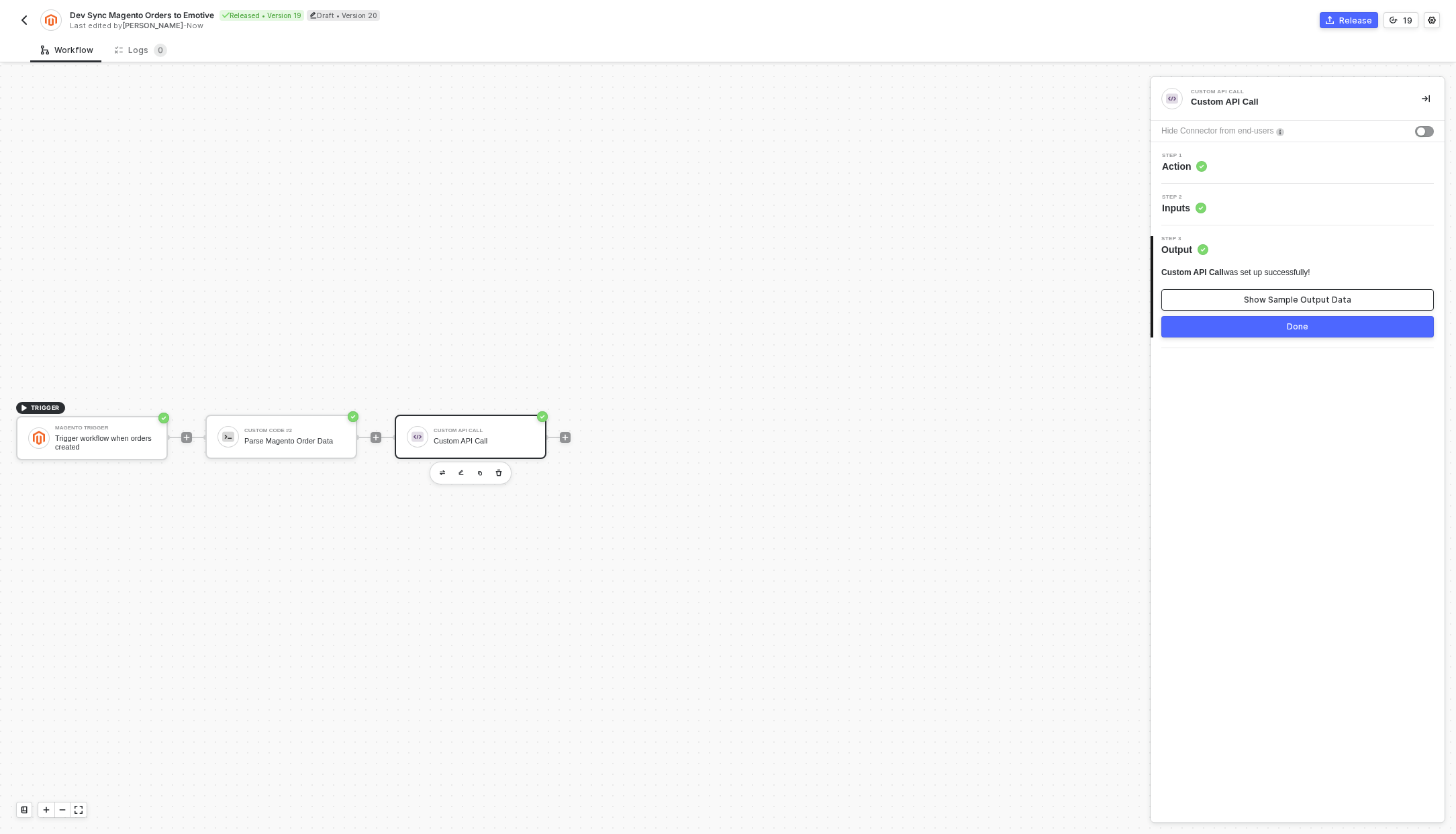
click at [1279, 290] on button "Show Sample Output Data" at bounding box center [1297, 300] width 272 height 21
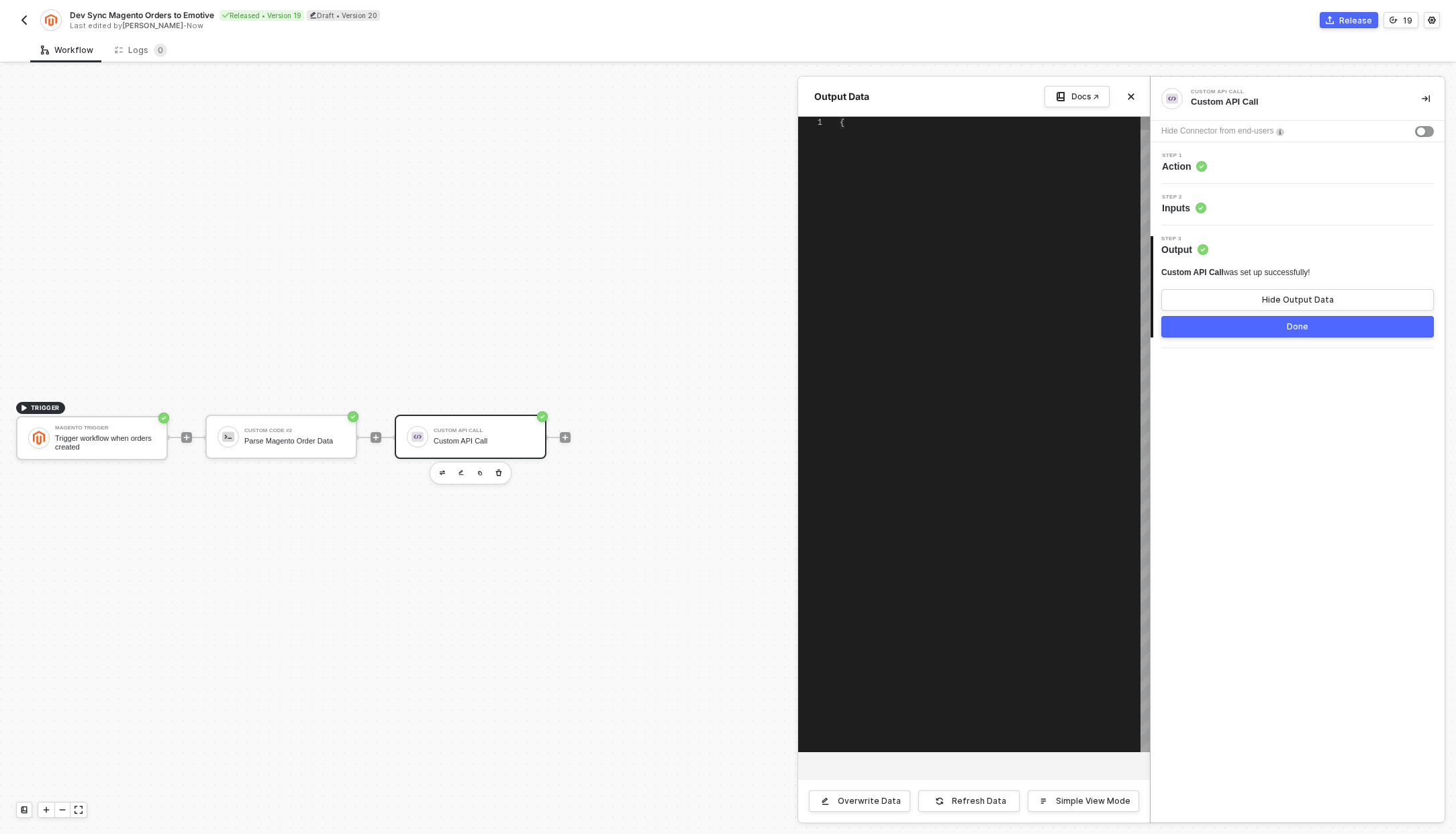
type textarea "{ "data": "{\"message\":\"getaddrinfo ENOTFOUND uswe2-dev-sensus.emotiveapp.dev…"
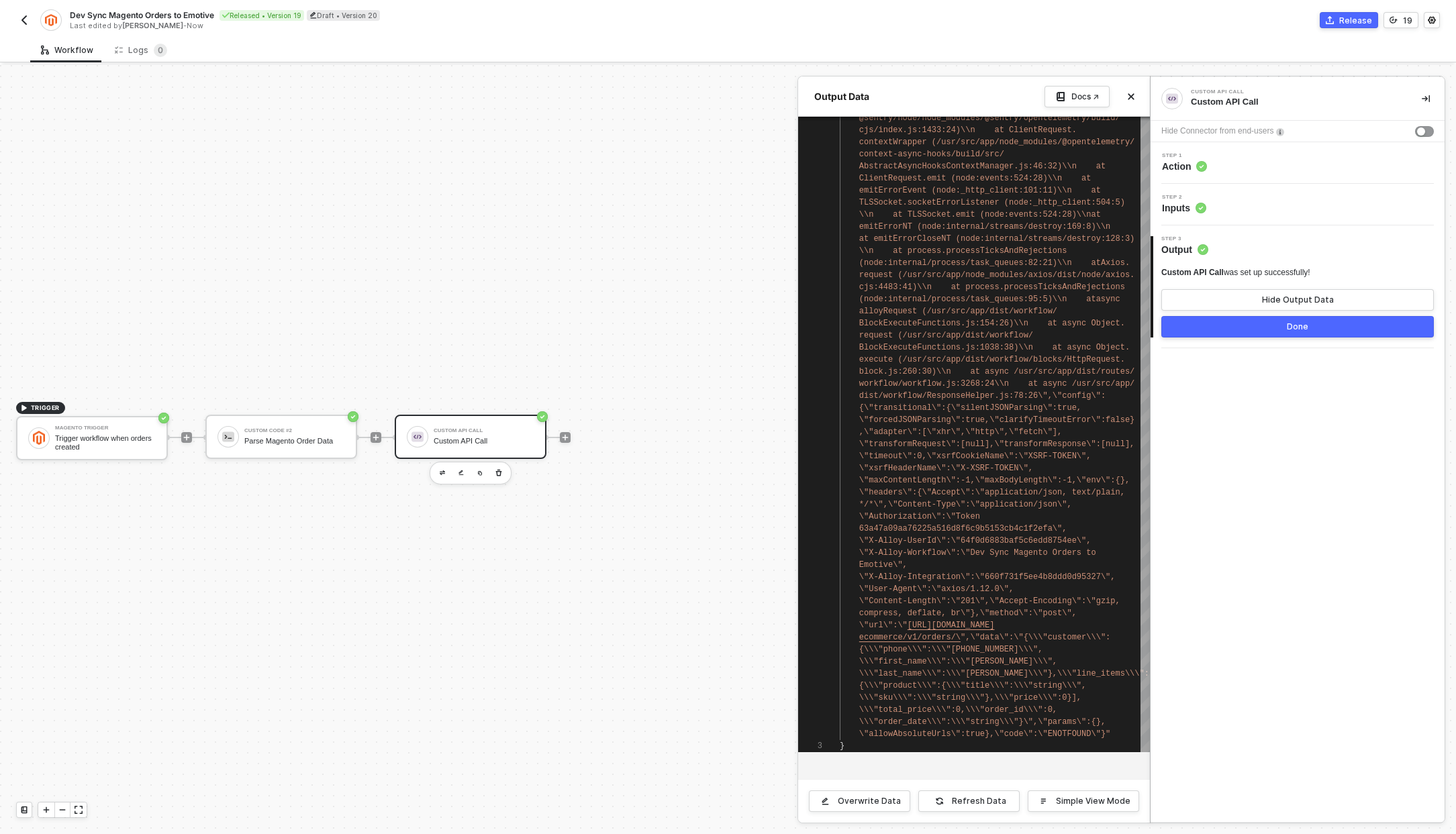
click at [1191, 213] on span "Inputs" at bounding box center [1184, 208] width 44 height 13
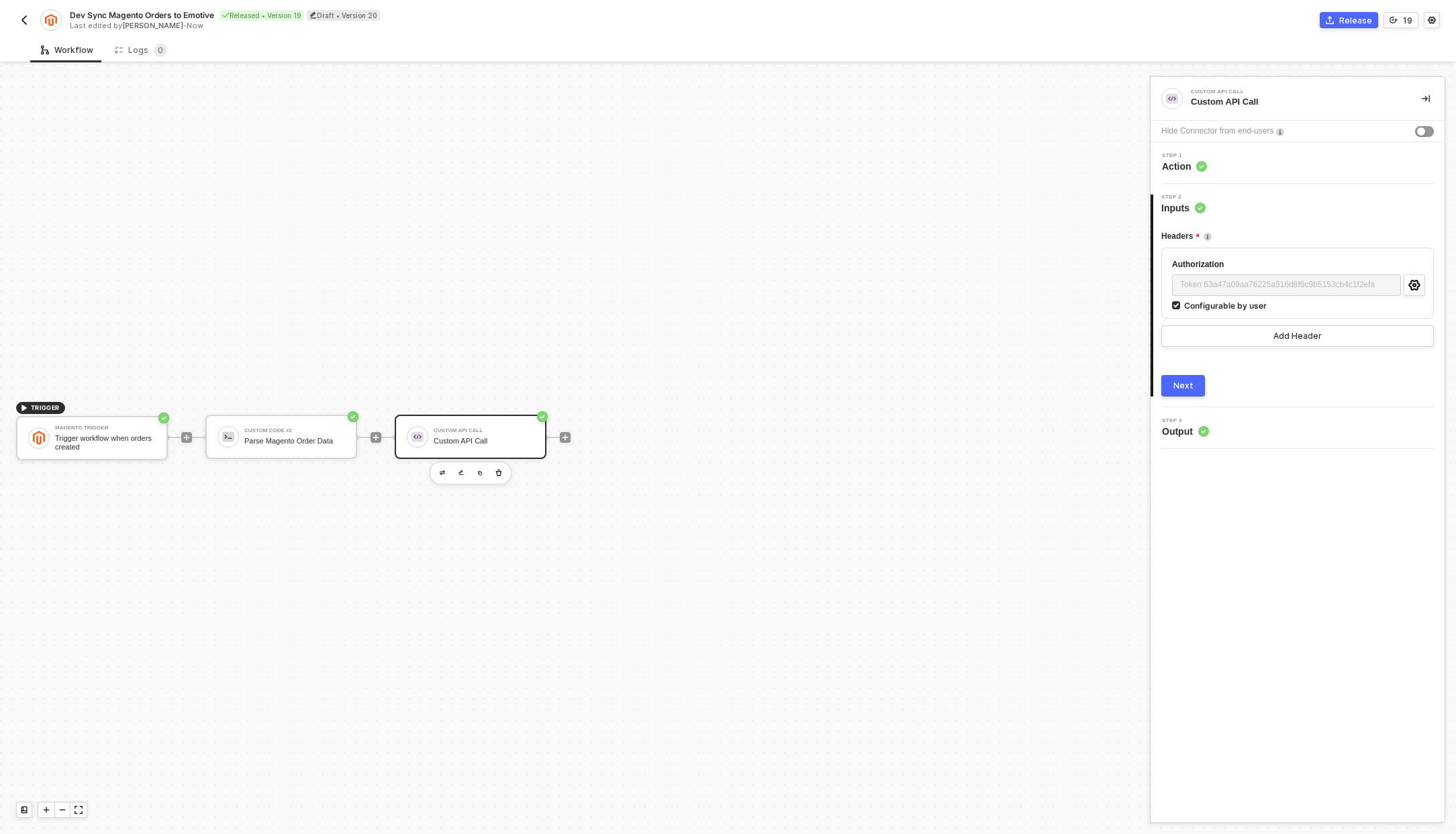
click at [1184, 169] on span "Action" at bounding box center [1184, 166] width 45 height 13
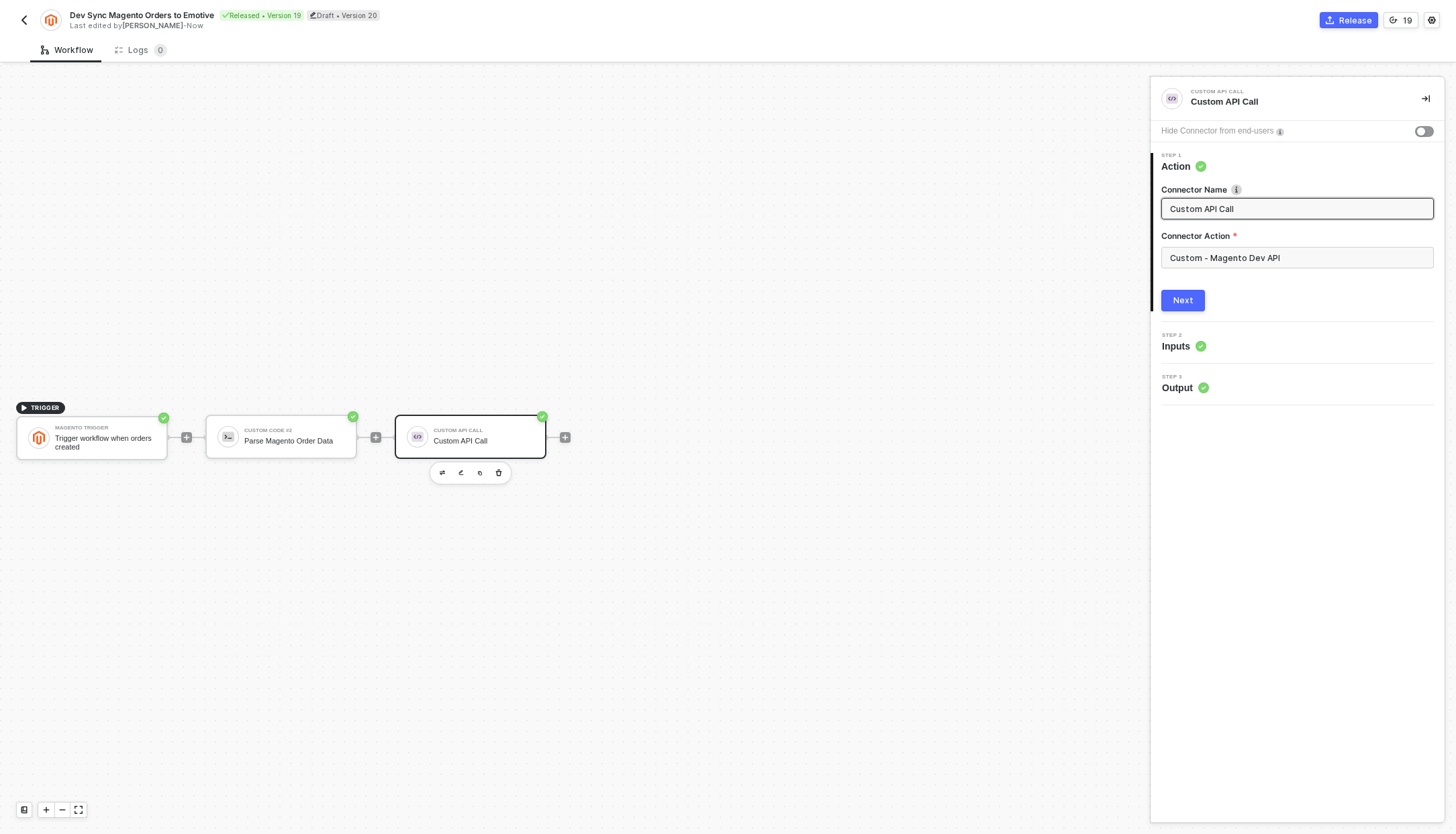
click at [1253, 346] on div "Step 2 Inputs" at bounding box center [1299, 343] width 290 height 20
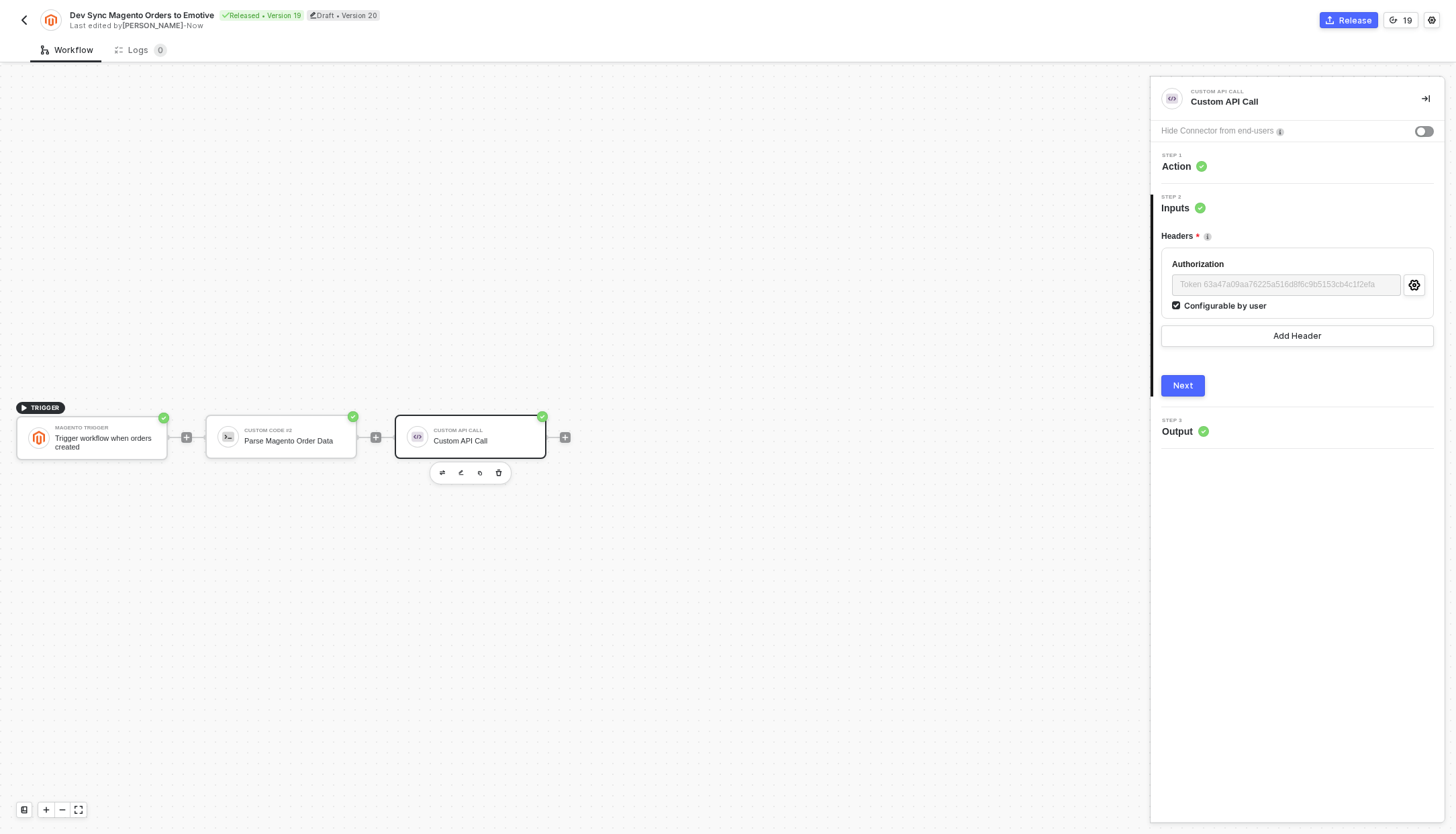
click at [1248, 422] on div "Step 3 Output" at bounding box center [1299, 428] width 290 height 20
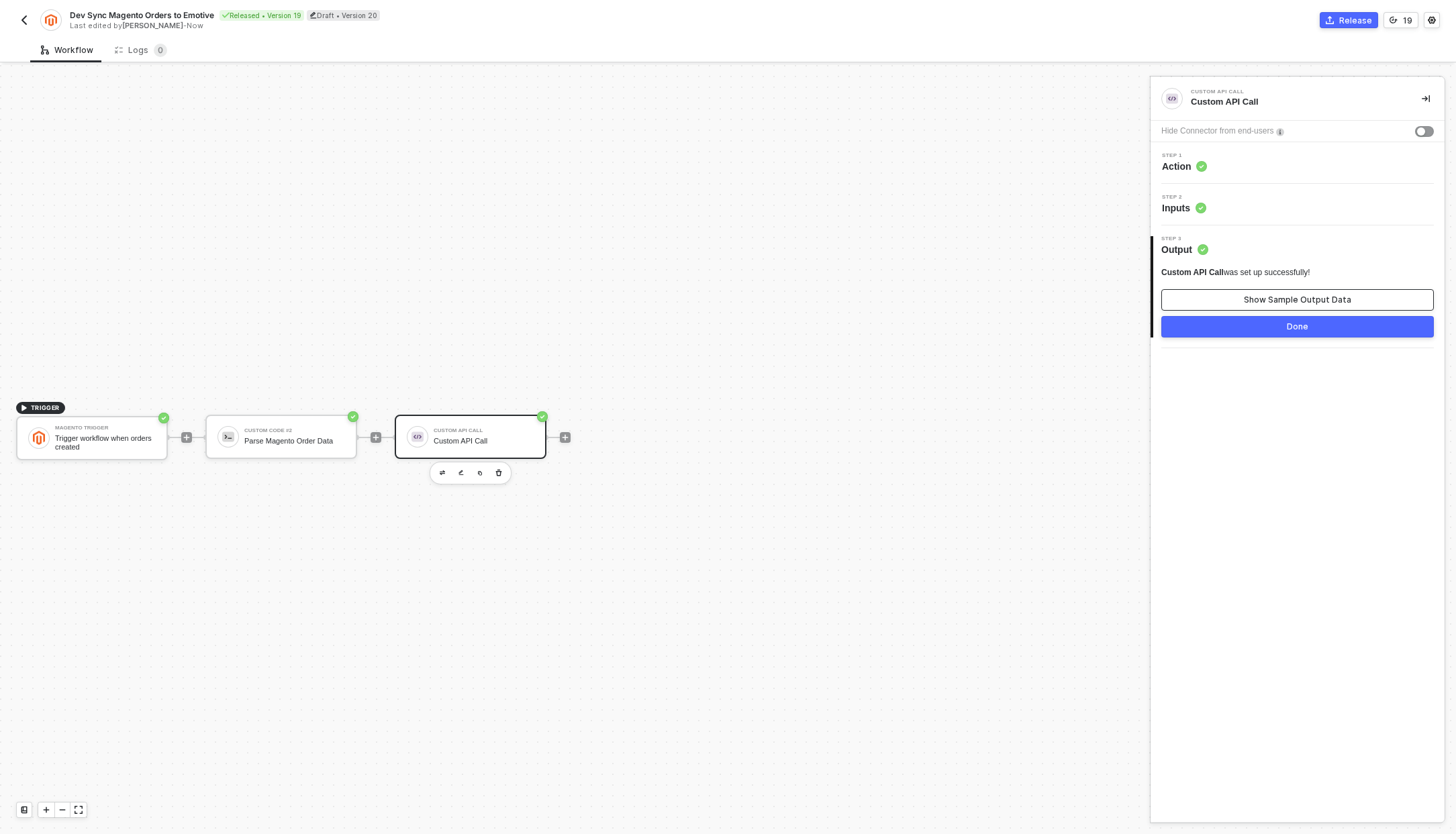
click at [1297, 297] on div "Show Sample Output Data" at bounding box center [1297, 300] width 108 height 11
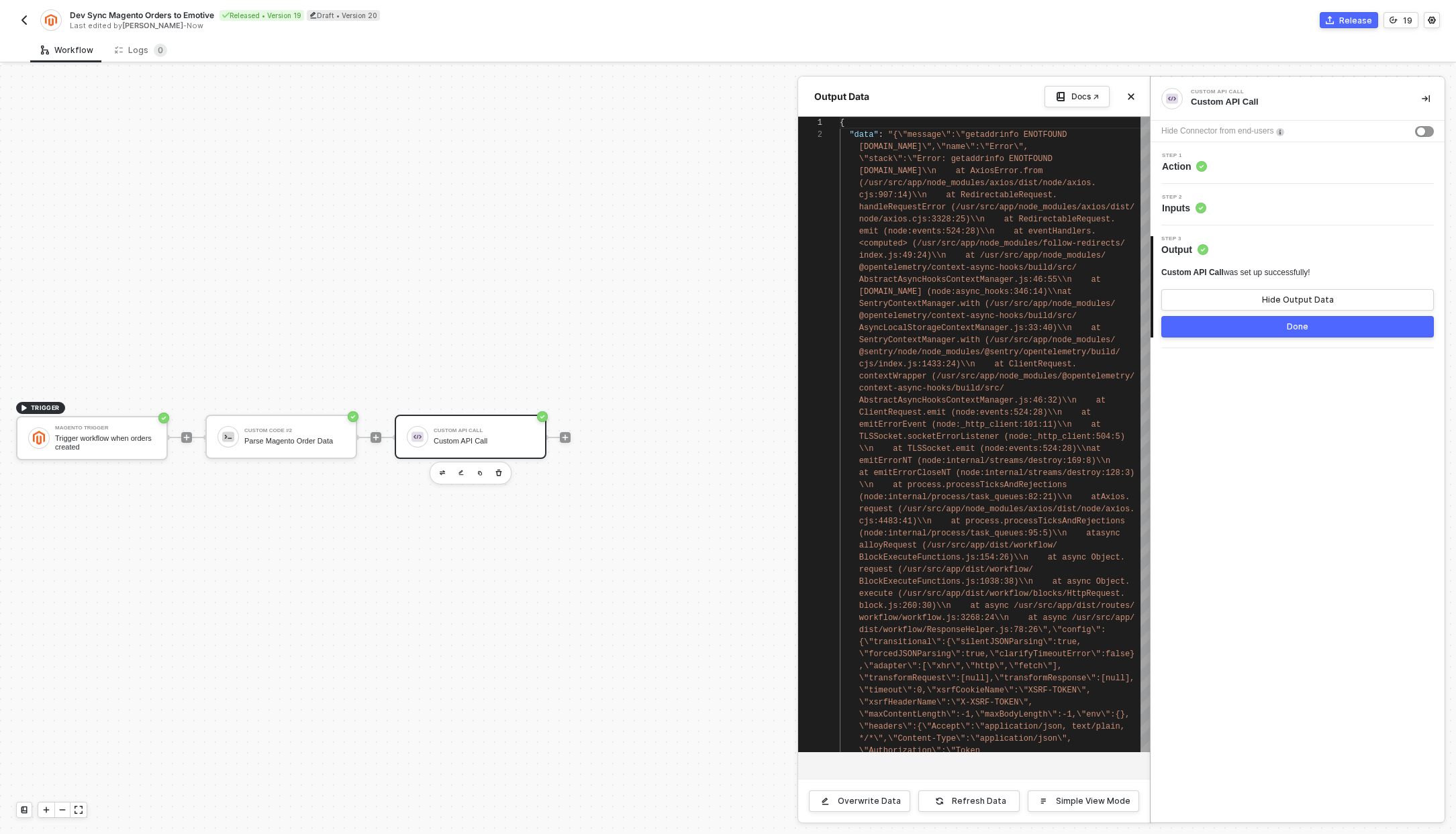
click at [1186, 170] on span "Action" at bounding box center [1184, 166] width 45 height 13
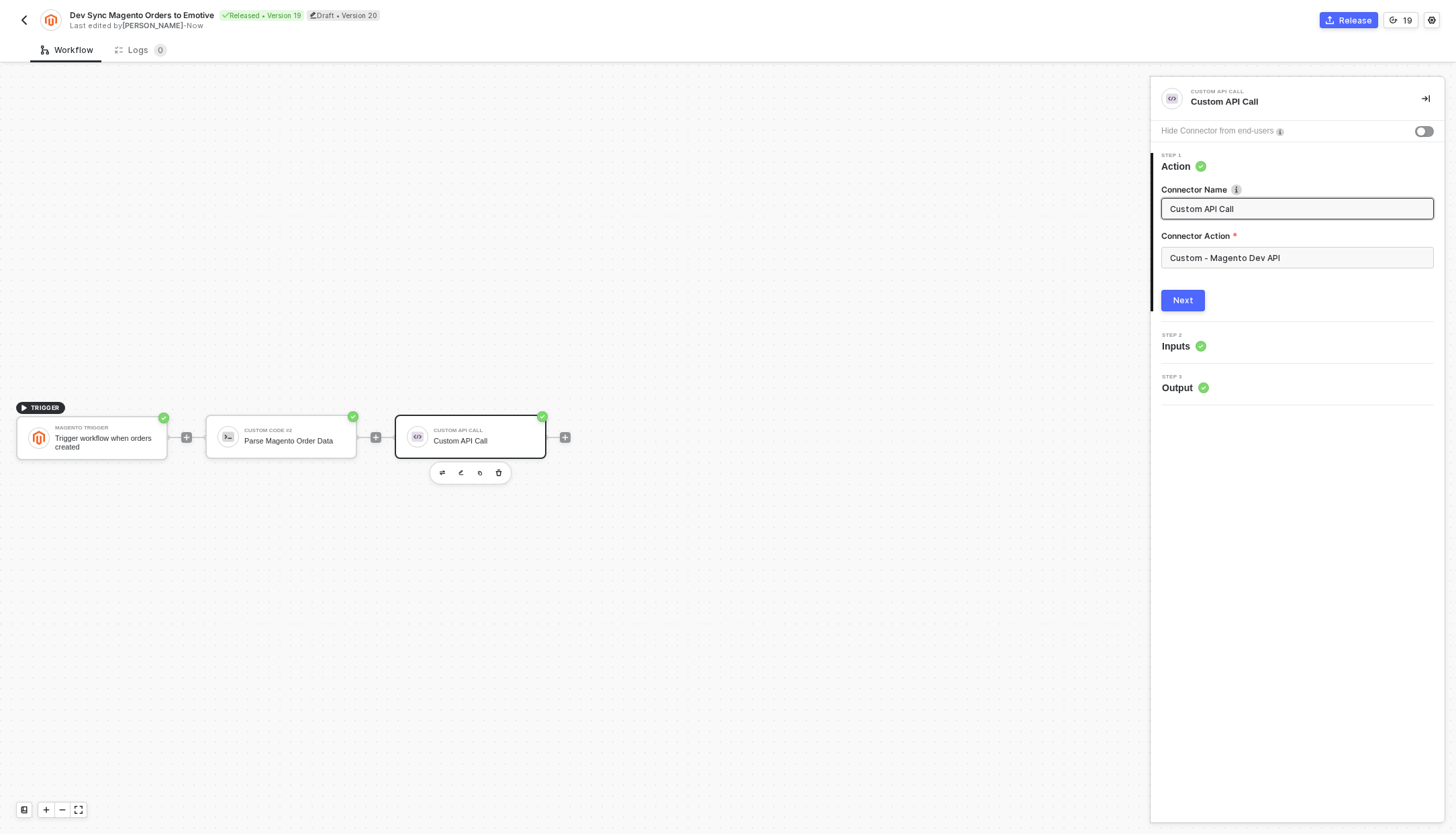
click at [1221, 334] on div "Step 2 Inputs" at bounding box center [1299, 343] width 290 height 20
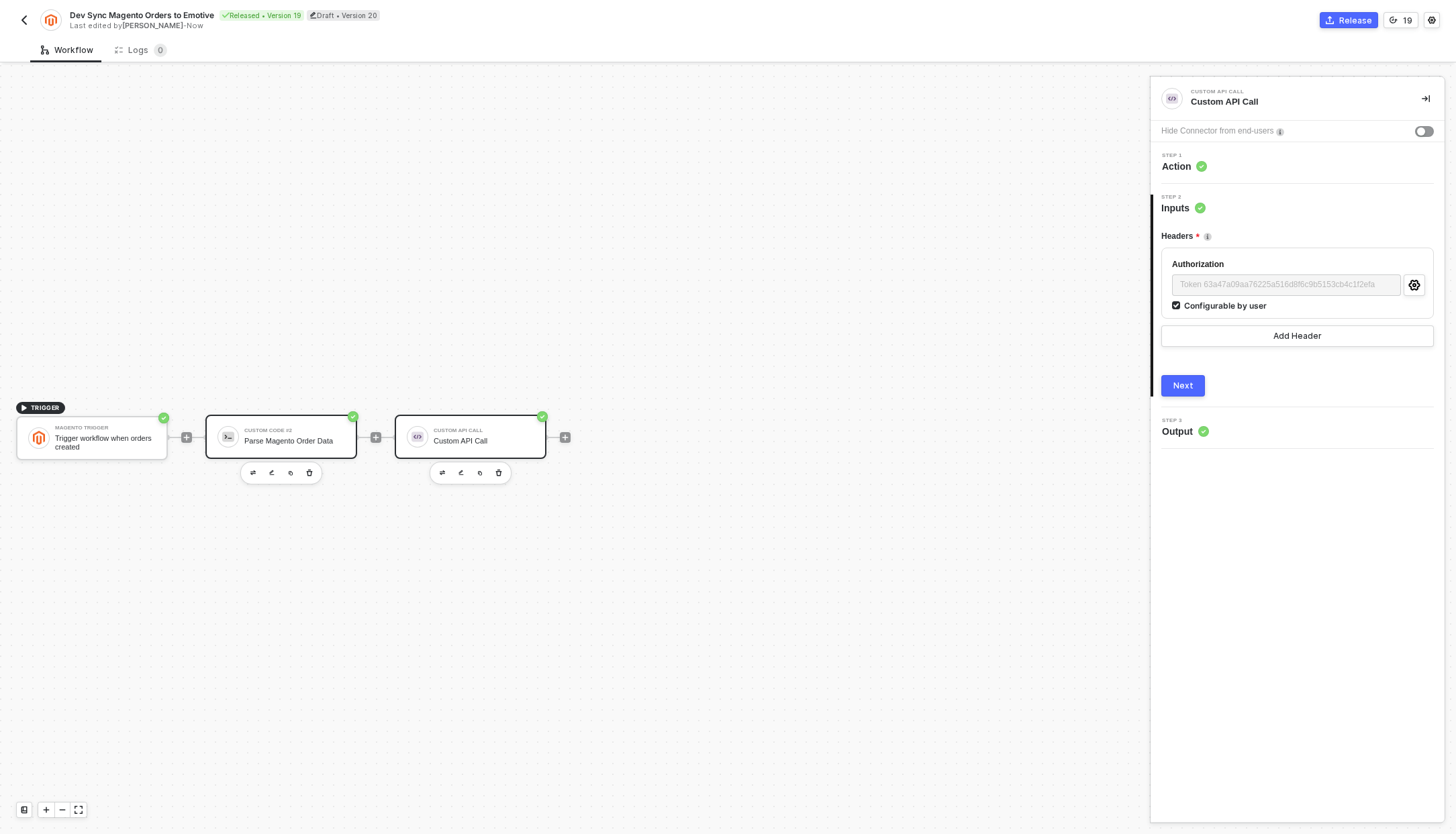
click at [288, 443] on div "Parse Magento Order Data" at bounding box center [294, 441] width 100 height 9
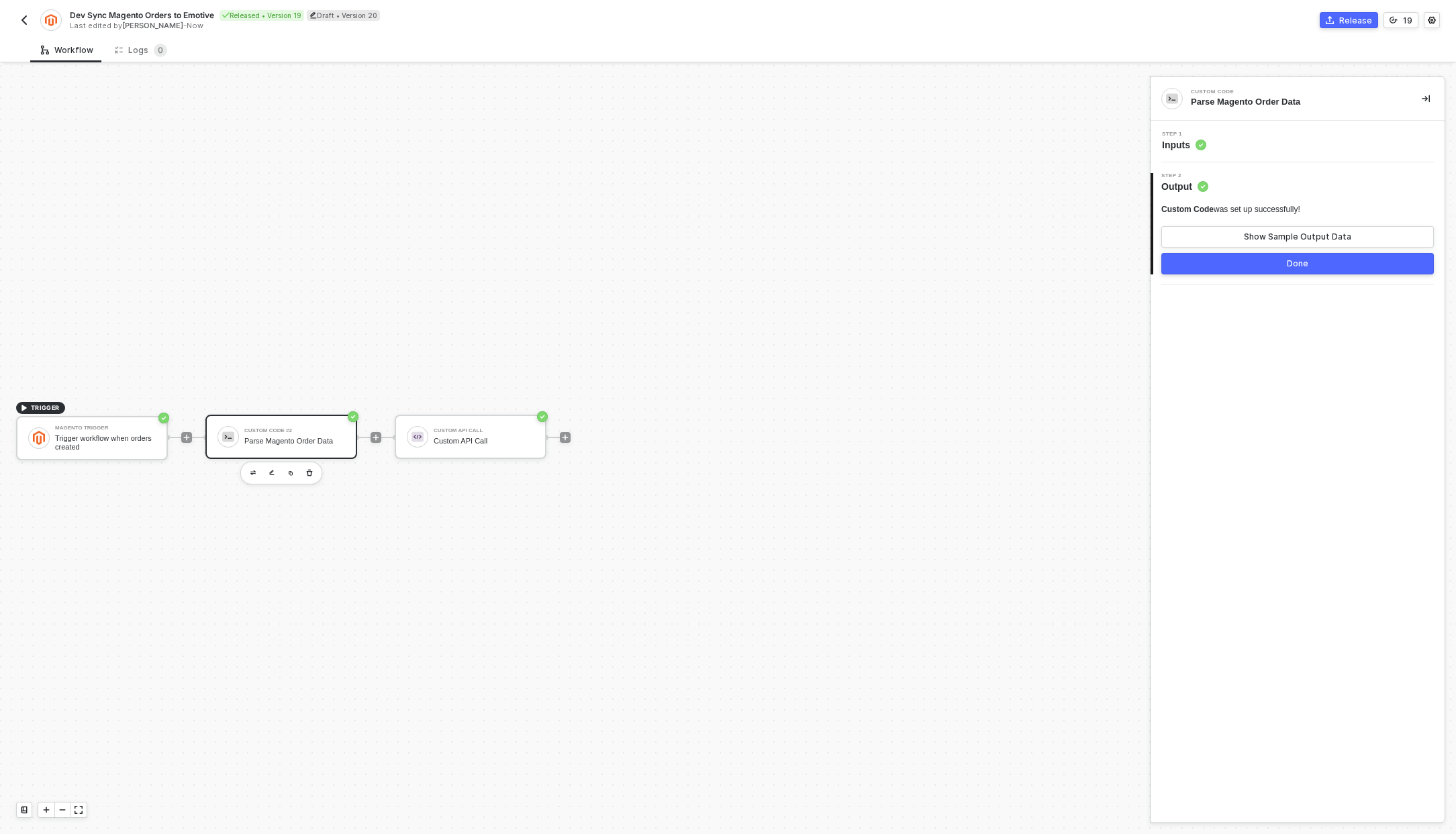
click at [1207, 140] on div "Step 1 Inputs" at bounding box center [1299, 142] width 290 height 20
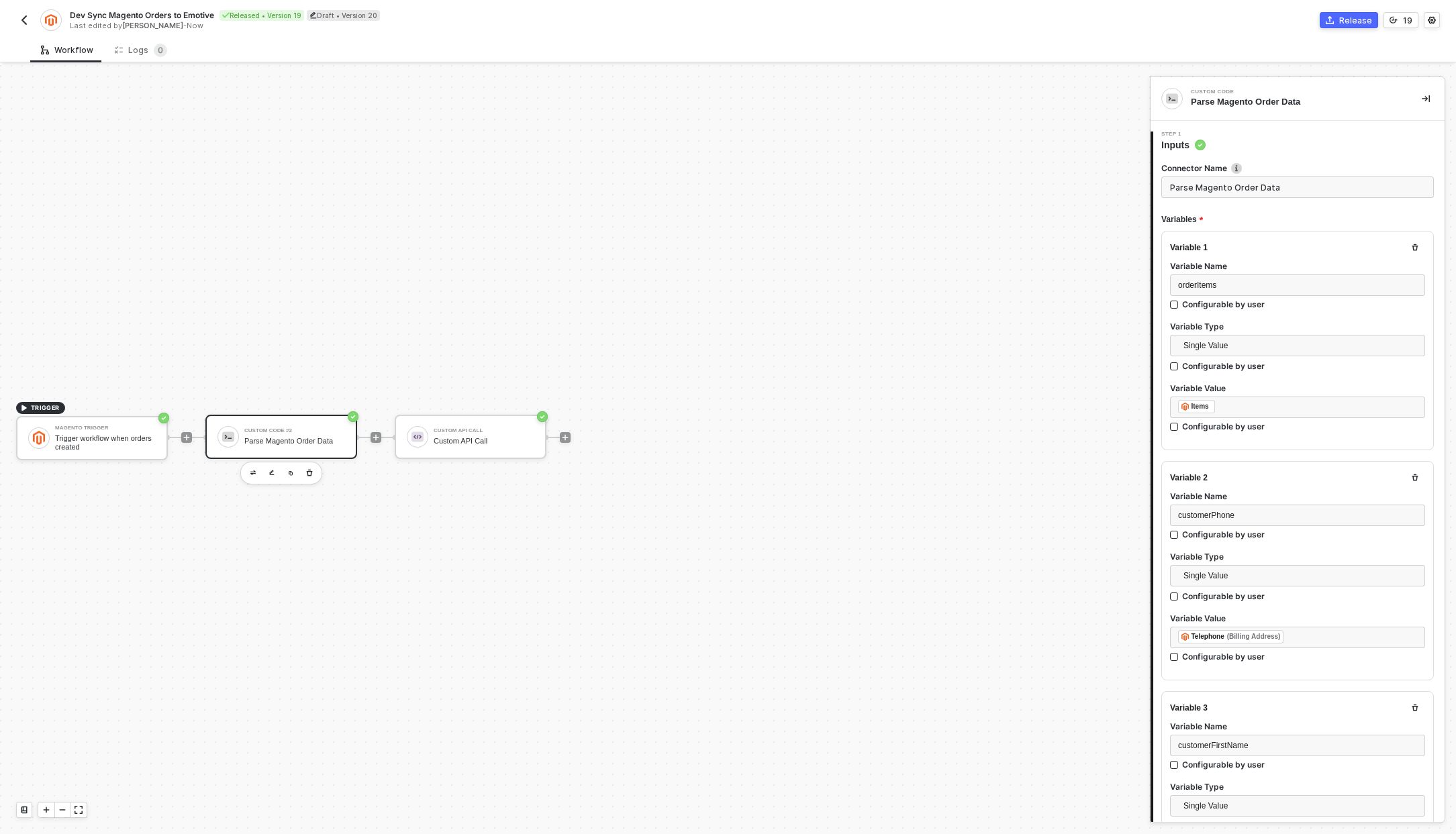
type textarea "/* You can access variables on the inputData object. ex: const myVariable = inp…"
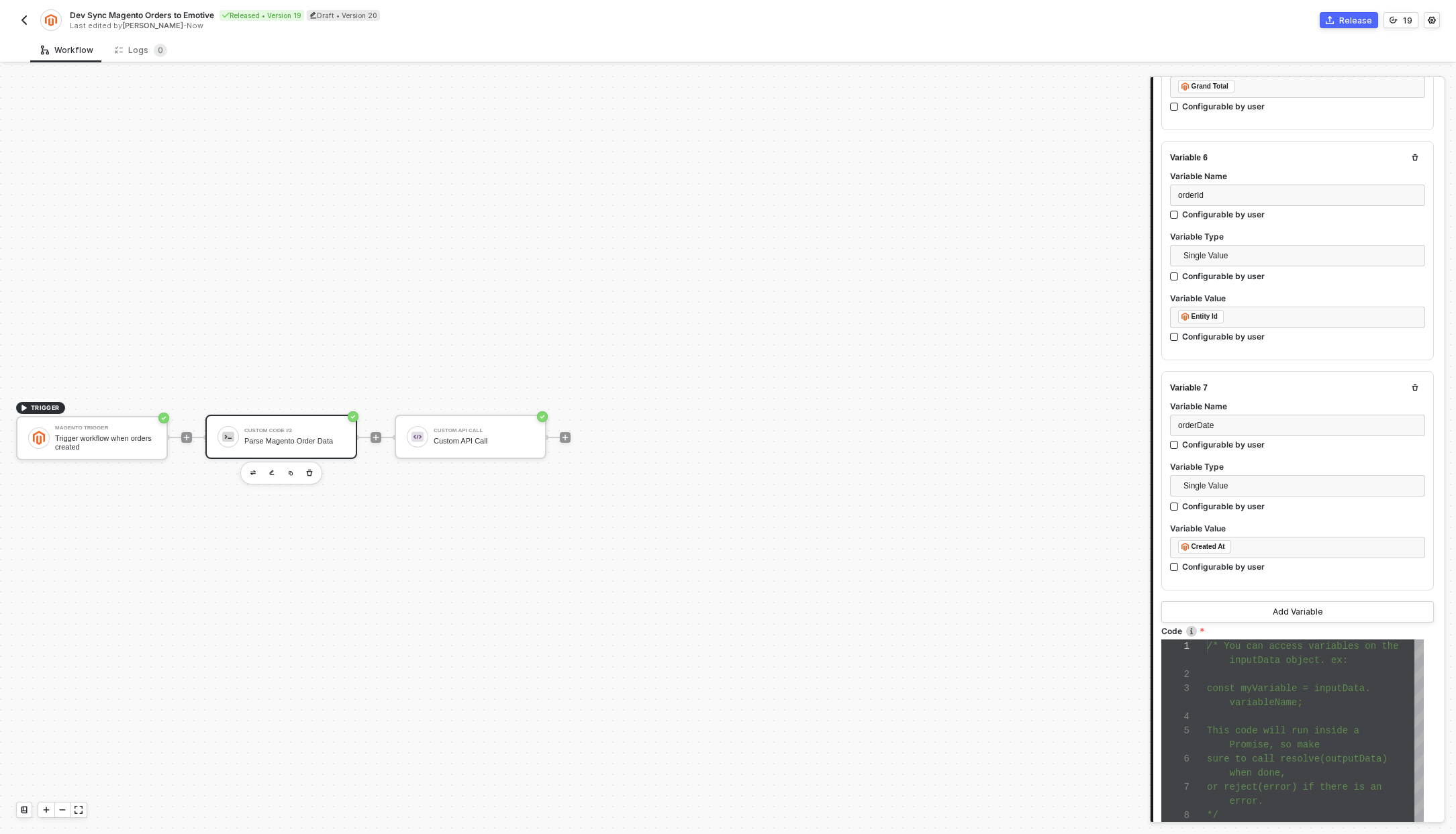
scroll to position [1405, 0]
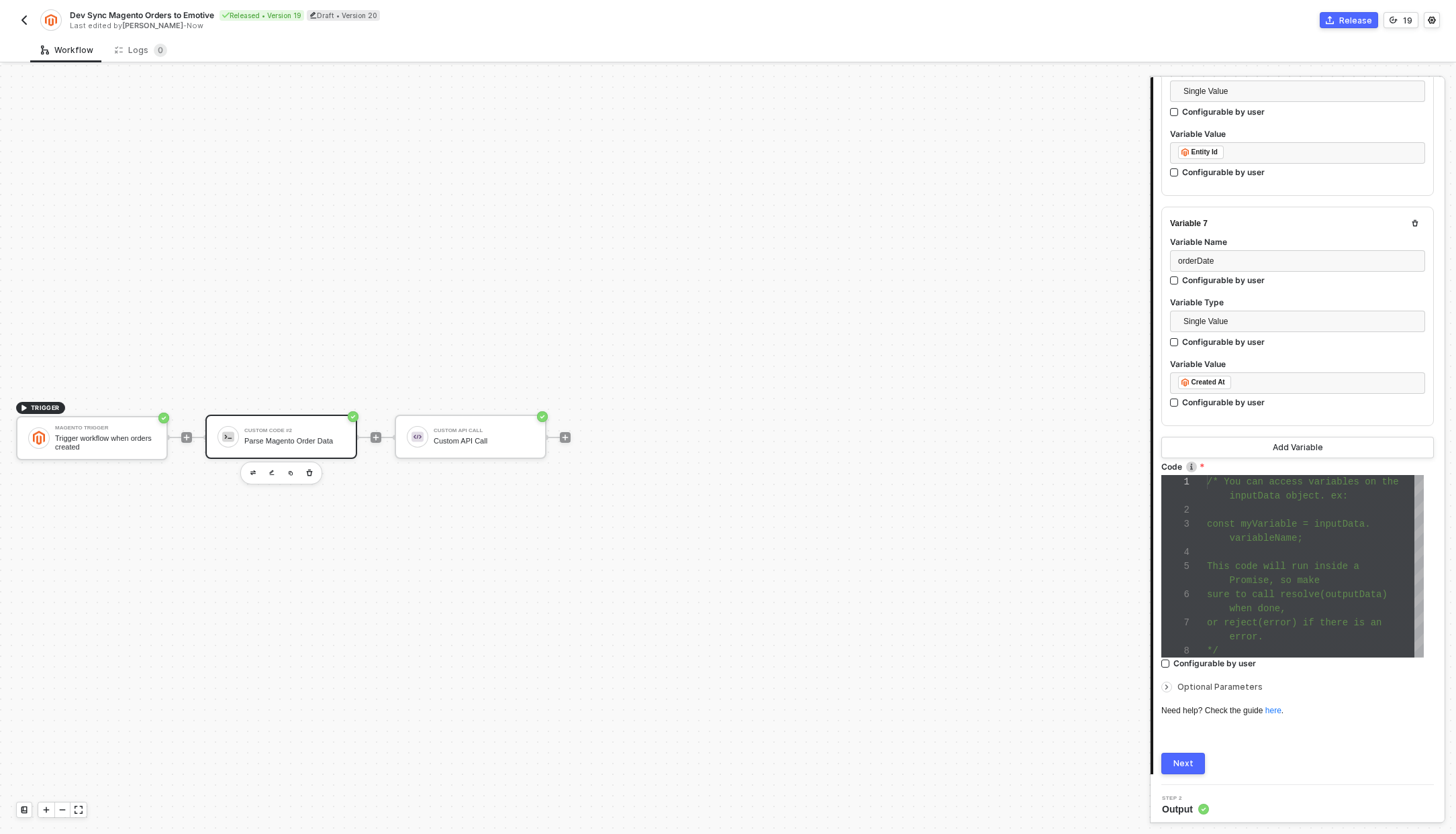
click at [16, 14] on button "button" at bounding box center [24, 20] width 16 height 16
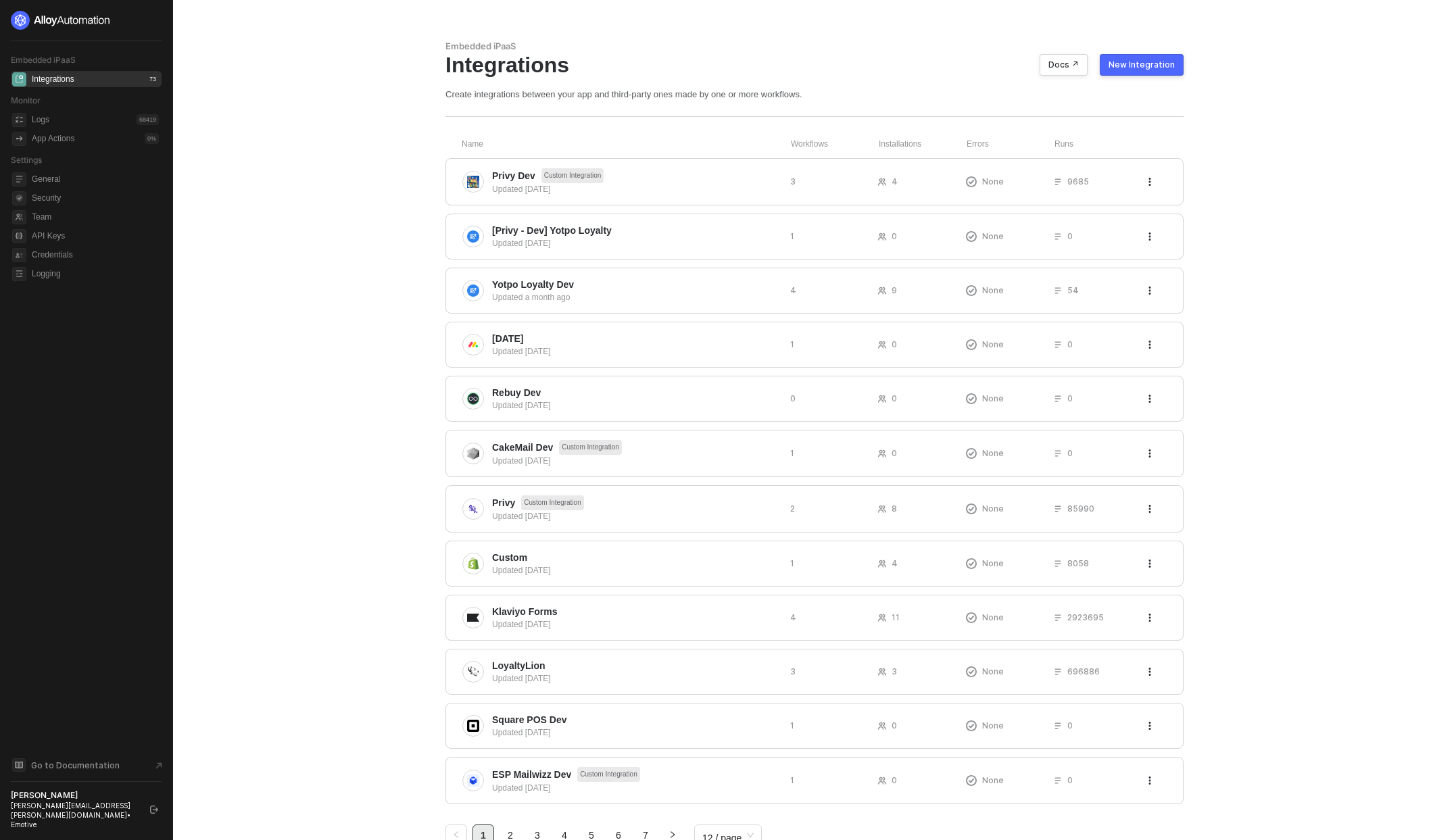
click at [1176, 64] on button "New Integration" at bounding box center [1142, 64] width 84 height 21
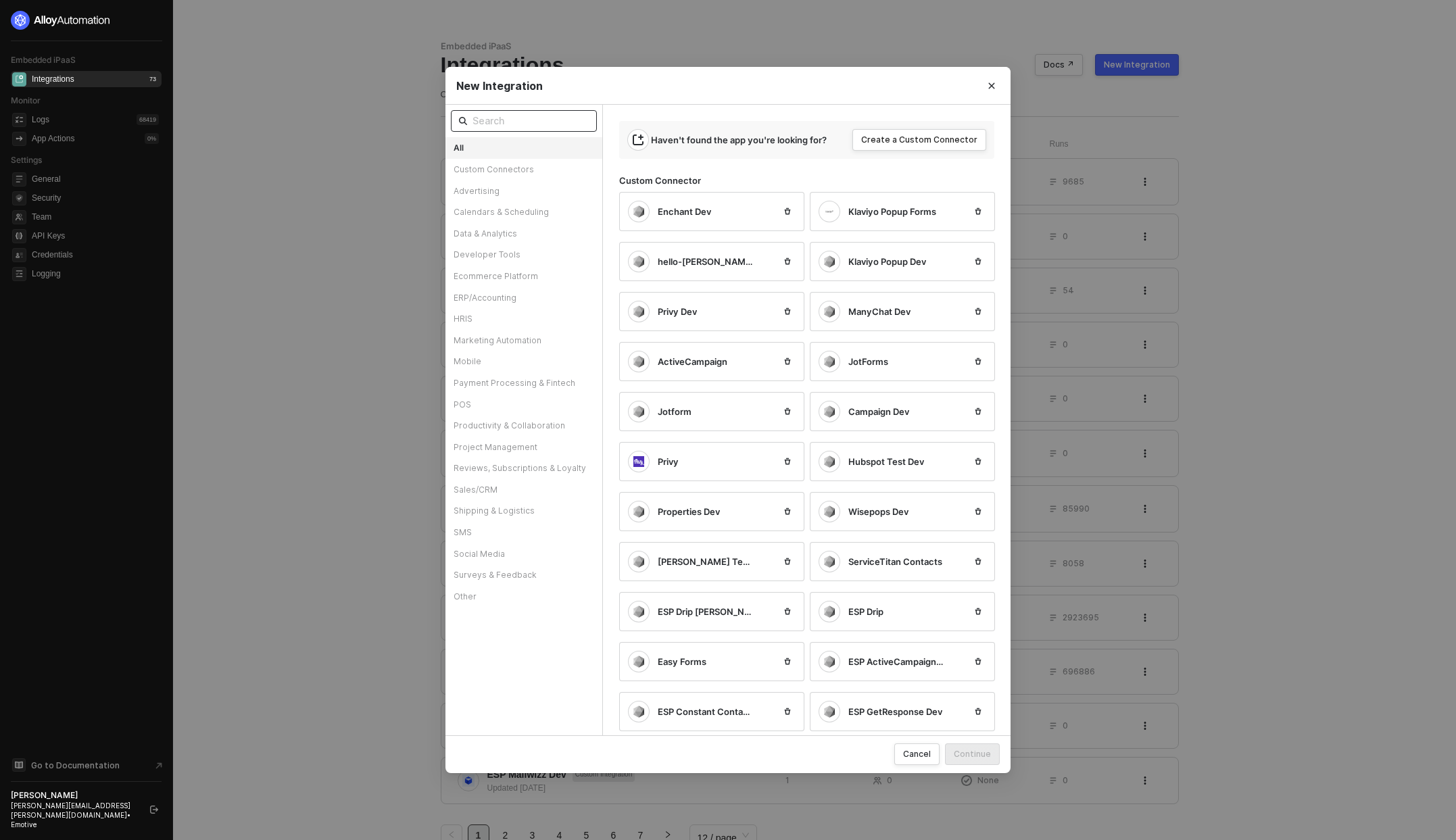
click at [567, 120] on input "text" at bounding box center [530, 121] width 116 height 15
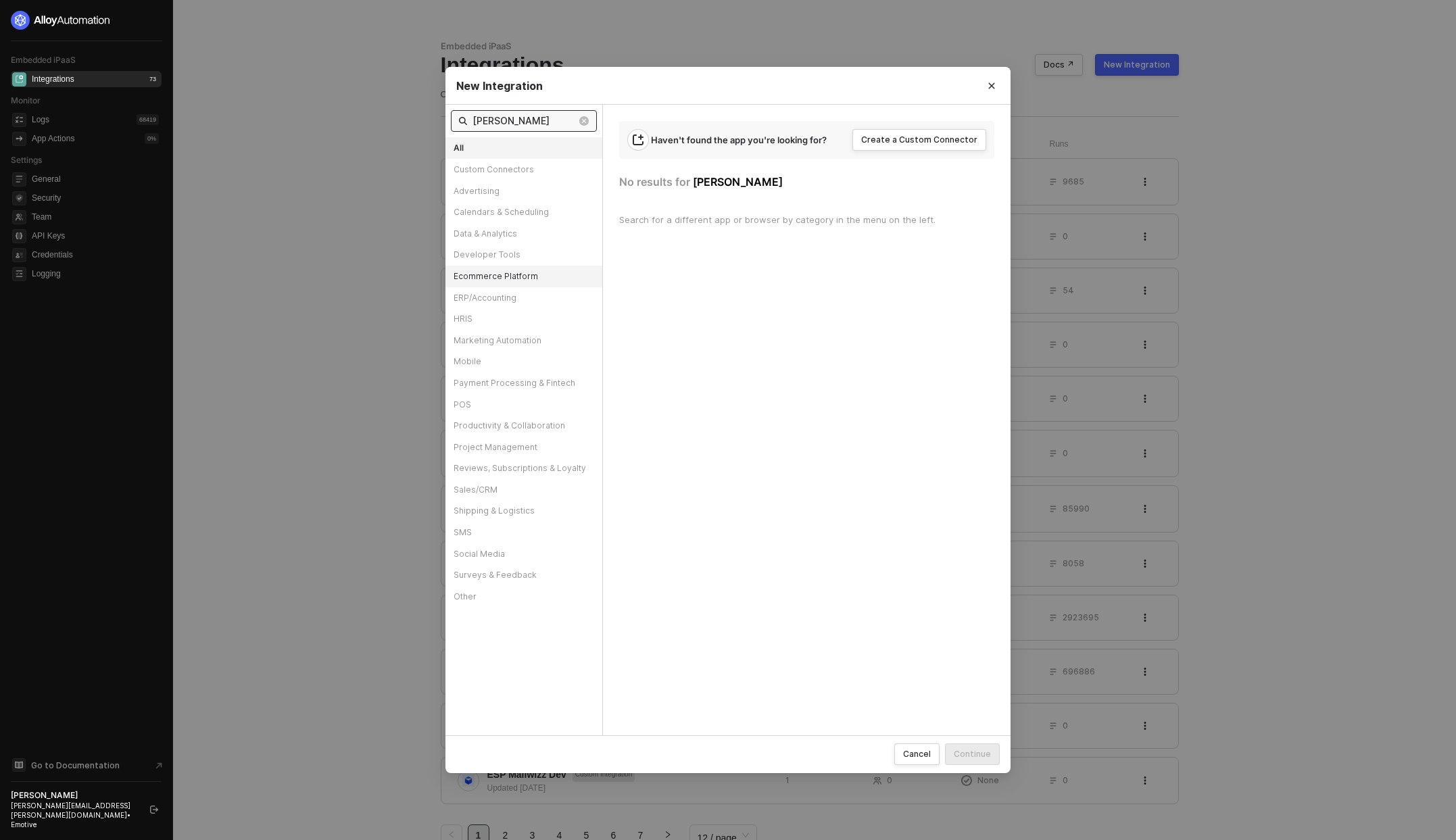
type input "sam"
click at [544, 281] on div "Ecommerce Platform" at bounding box center [524, 276] width 156 height 21
click at [889, 138] on div "Create a Custom Connector" at bounding box center [919, 140] width 116 height 11
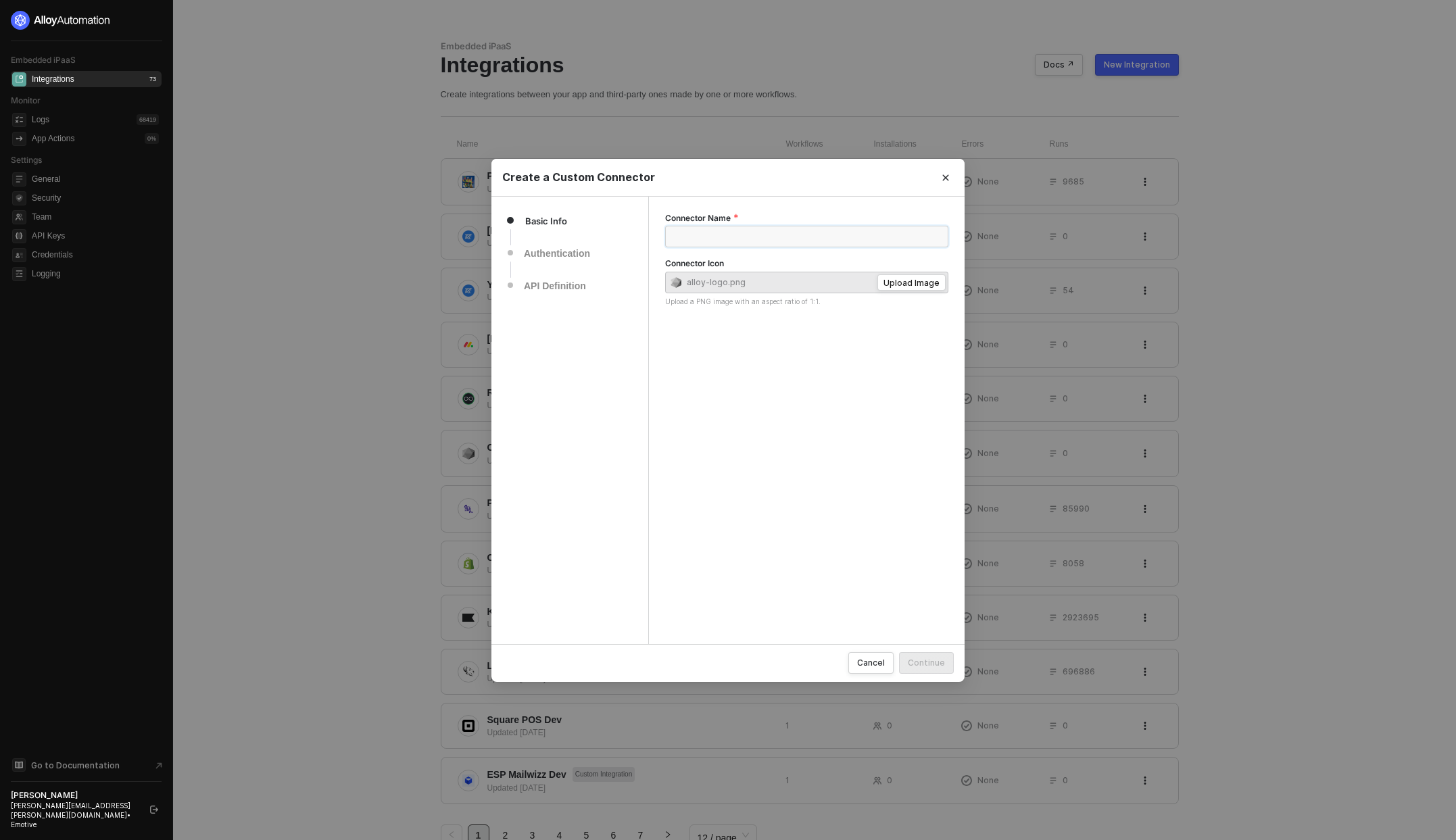
click at [735, 235] on input "Connector Name" at bounding box center [807, 236] width 283 height 21
type input "Samcart Dev"
click at [897, 278] on div "Upload Image" at bounding box center [911, 283] width 56 height 12
click at [897, 288] on button "Upload Image" at bounding box center [911, 282] width 68 height 17
click at [1222, 137] on div "Create a Custom Connector Basic Info Authentication API Definition Connector Na…" at bounding box center [728, 420] width 1456 height 840
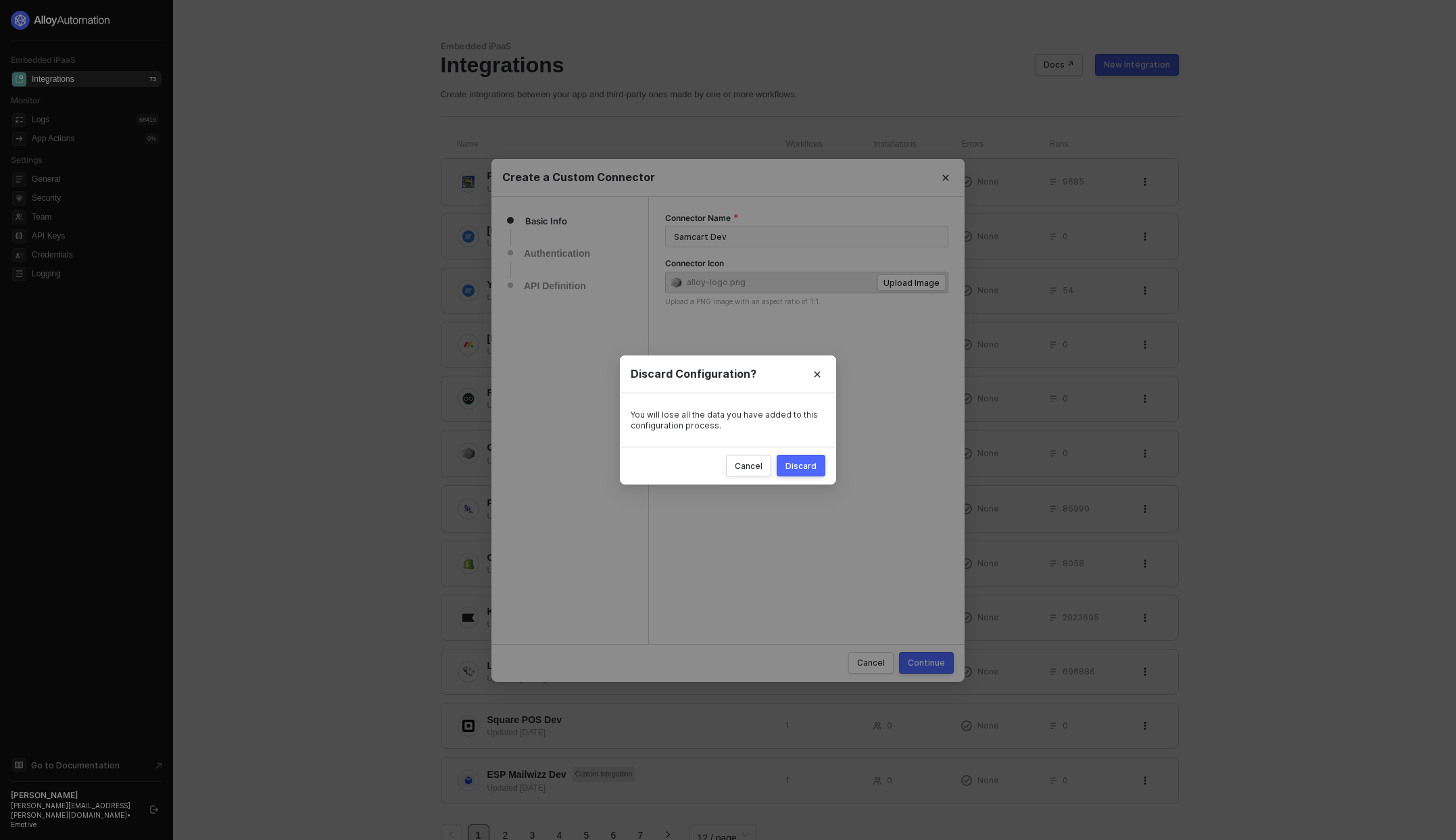
drag, startPoint x: 742, startPoint y: 471, endPoint x: 766, endPoint y: 461, distance: 26.0
click at [743, 471] on button "Cancel" at bounding box center [748, 465] width 45 height 21
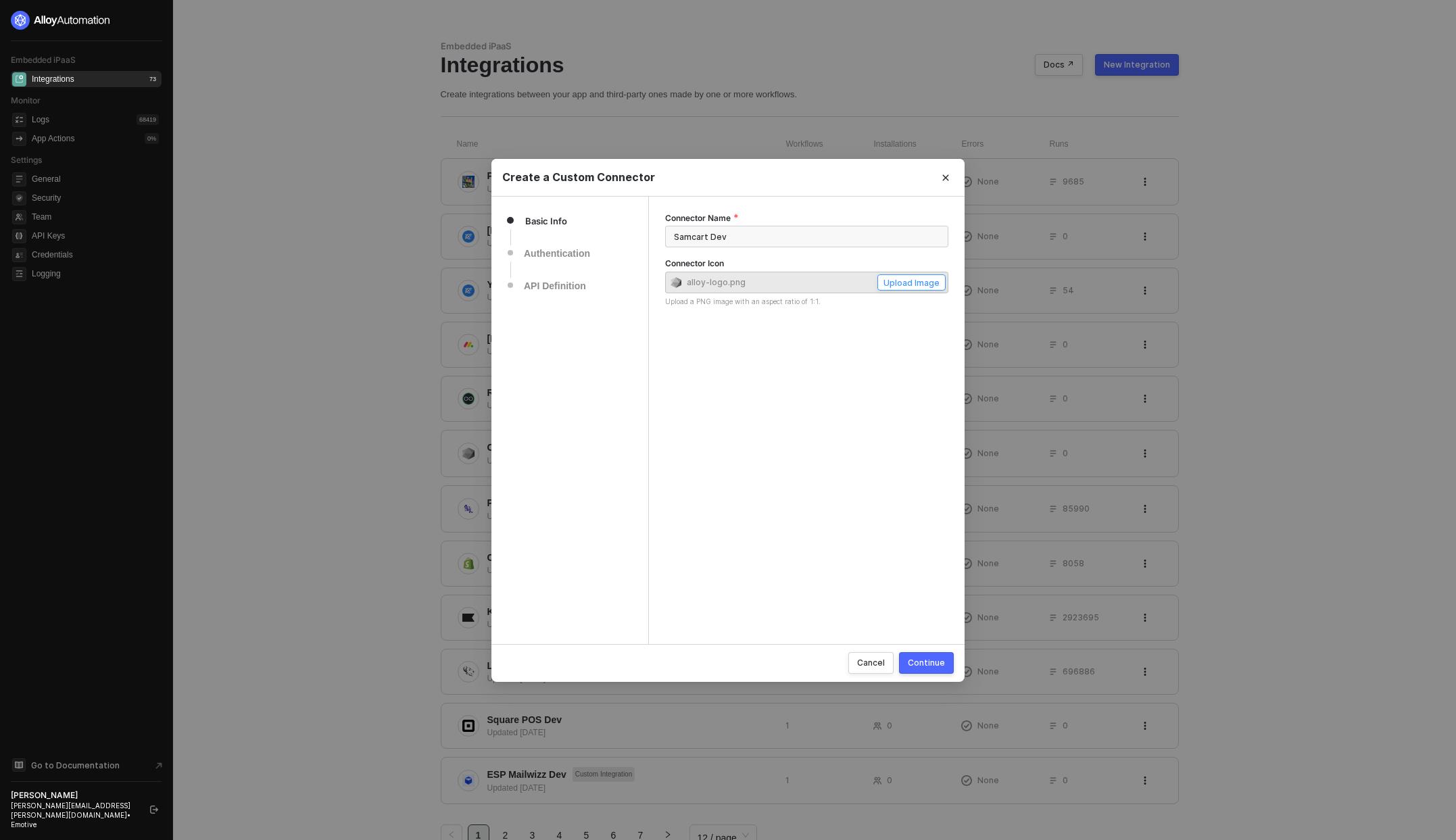
click at [890, 282] on div "Upload Image" at bounding box center [911, 283] width 56 height 12
click at [570, 249] on div "Authentication" at bounding box center [561, 254] width 74 height 17
click at [944, 662] on div "Continue" at bounding box center [926, 662] width 37 height 12
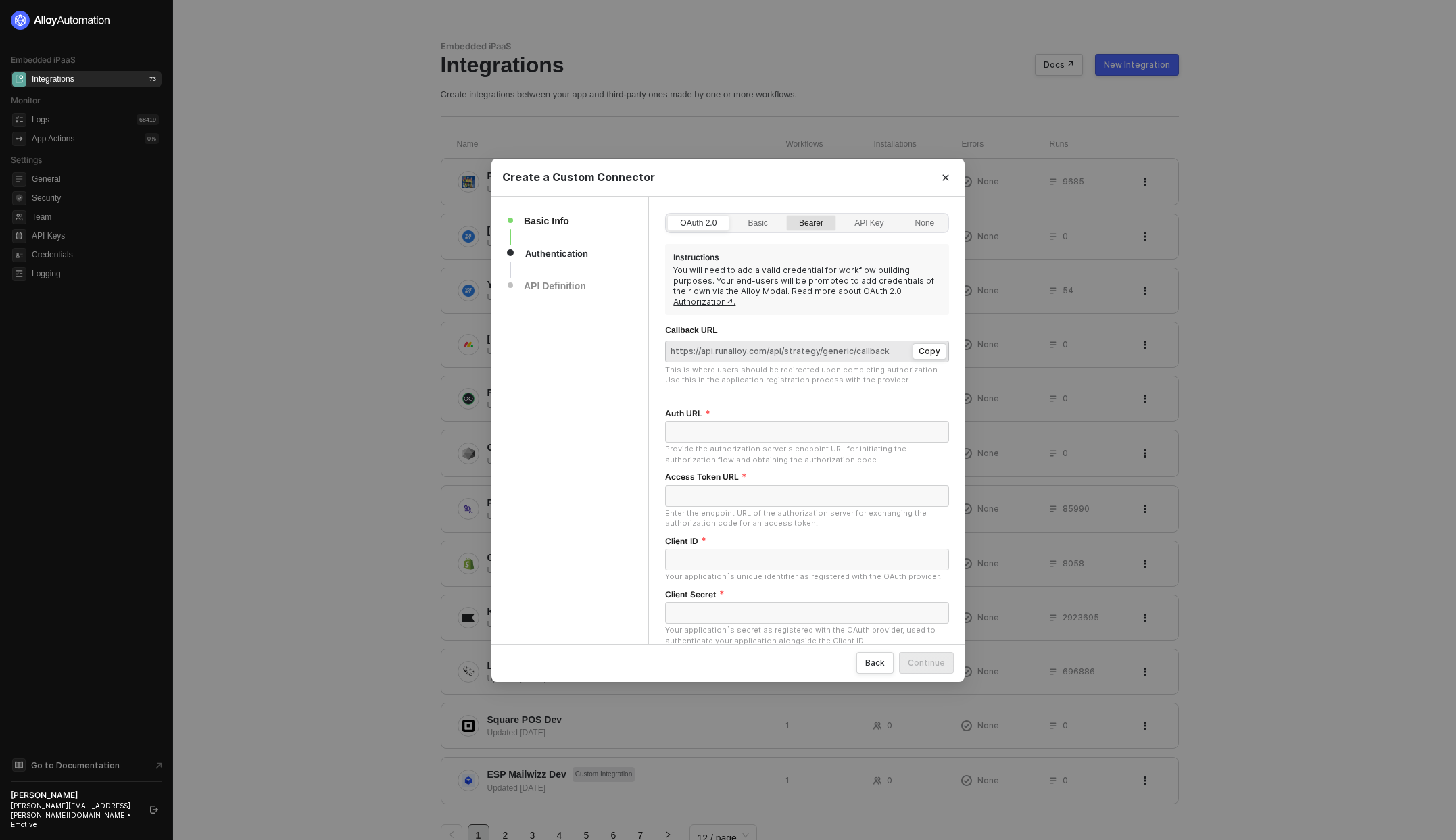
click at [811, 223] on div "Bearer" at bounding box center [811, 229] width 40 height 21
click at [787, 216] on input "Bearer" at bounding box center [787, 216] width 0 height 0
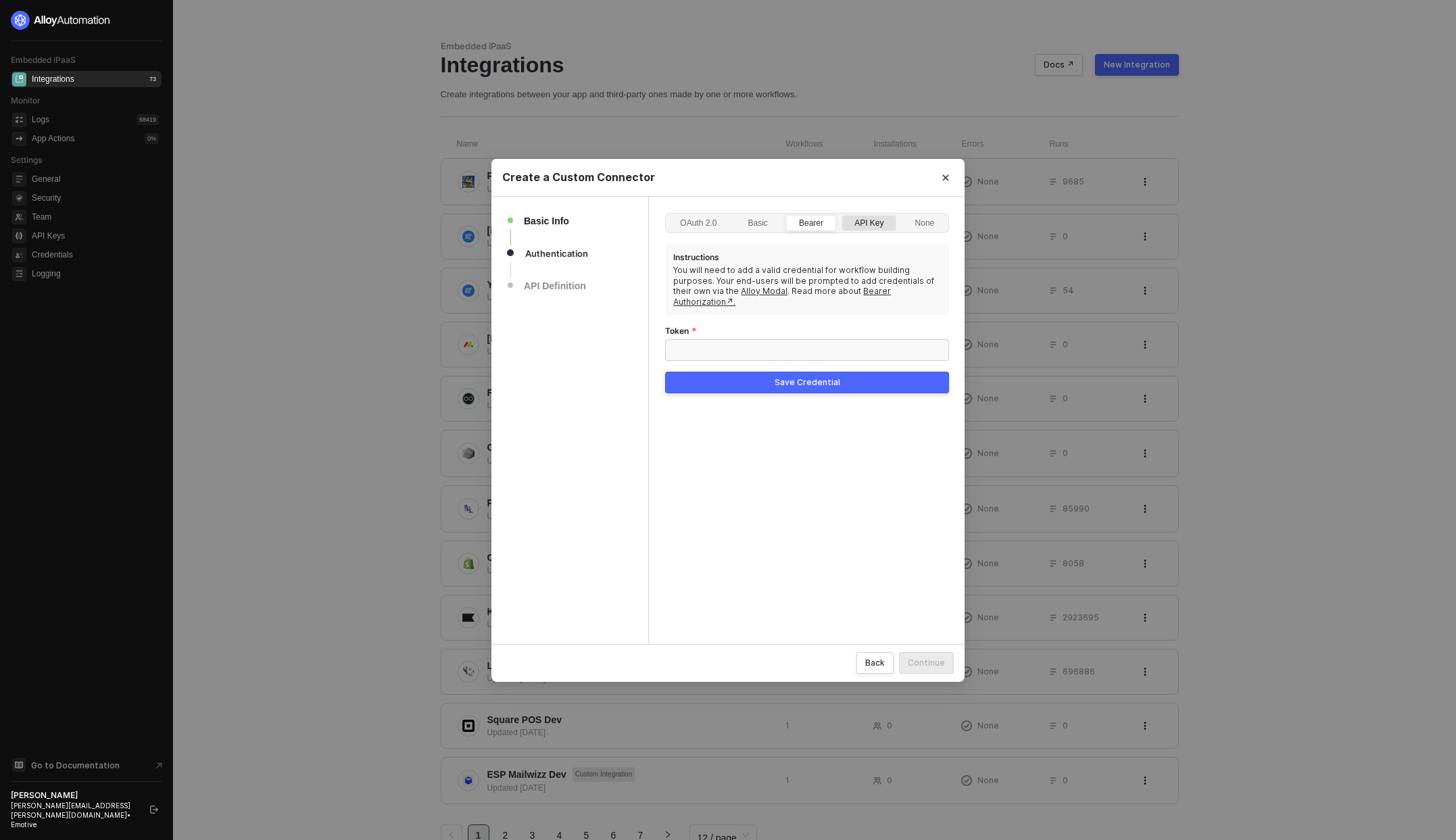
click at [851, 223] on div "API Key" at bounding box center [869, 229] width 44 height 21
click at [842, 216] on input "API Key" at bounding box center [842, 216] width 0 height 0
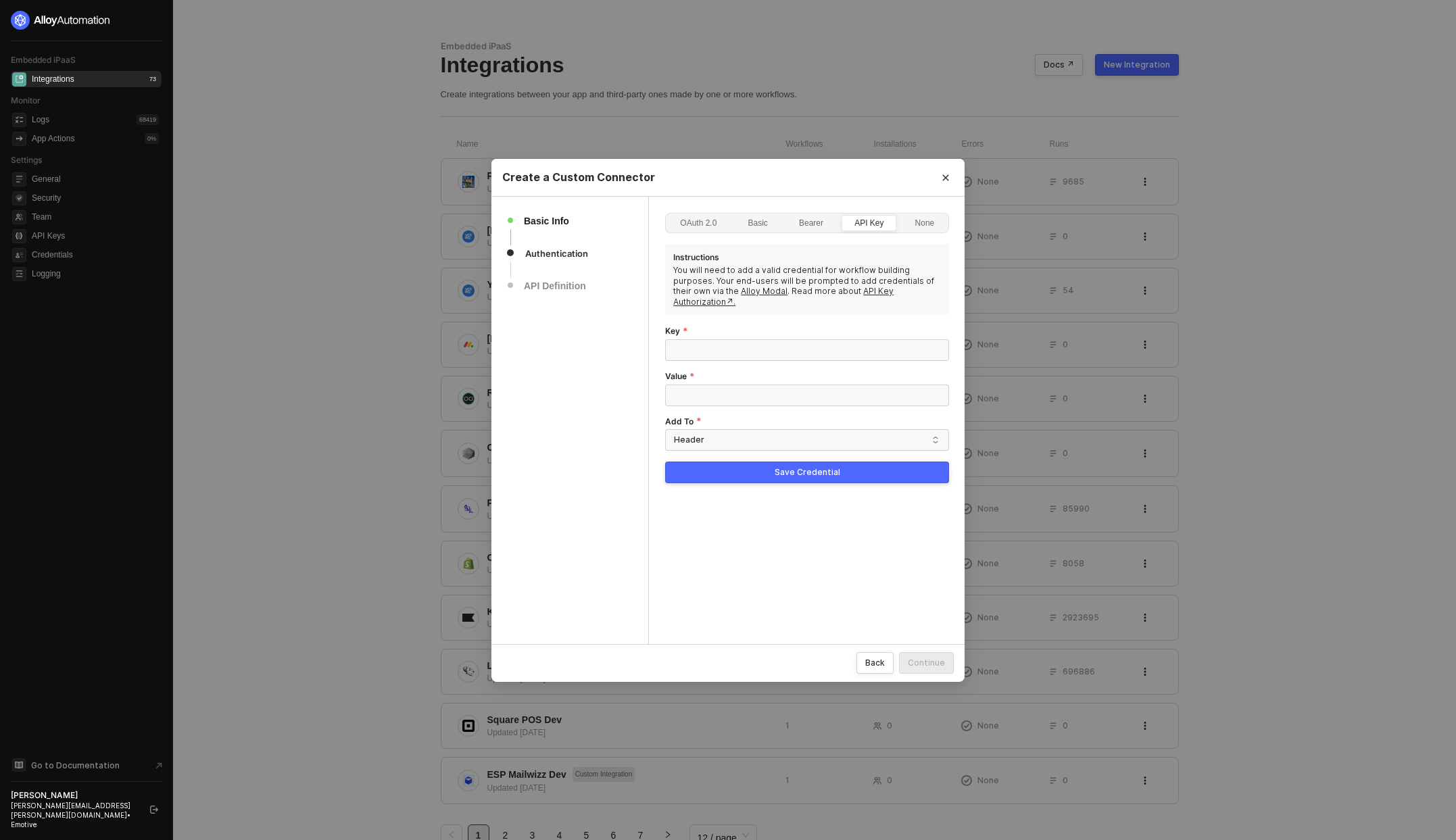
click at [801, 443] on div "OAuth 2.0 Basic Bearer API Key None Instructions You will need to add a valid c…" at bounding box center [807, 348] width 284 height 271
click at [802, 437] on div "Header" at bounding box center [801, 440] width 254 height 21
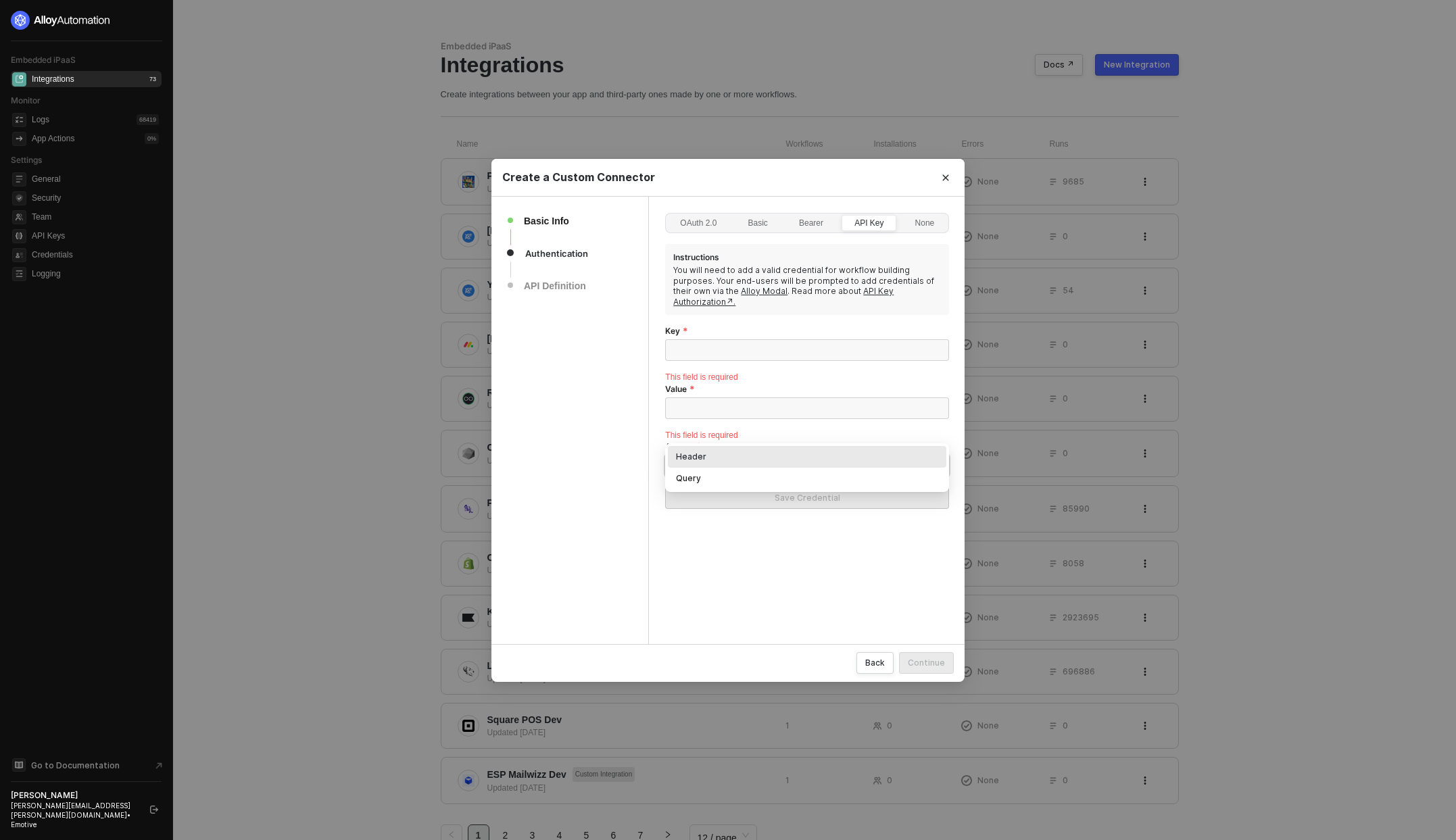
click at [801, 442] on div "Add To" at bounding box center [807, 448] width 284 height 13
click at [828, 221] on div "Bearer" at bounding box center [811, 229] width 40 height 21
click at [787, 216] on input "Bearer" at bounding box center [787, 216] width 0 height 0
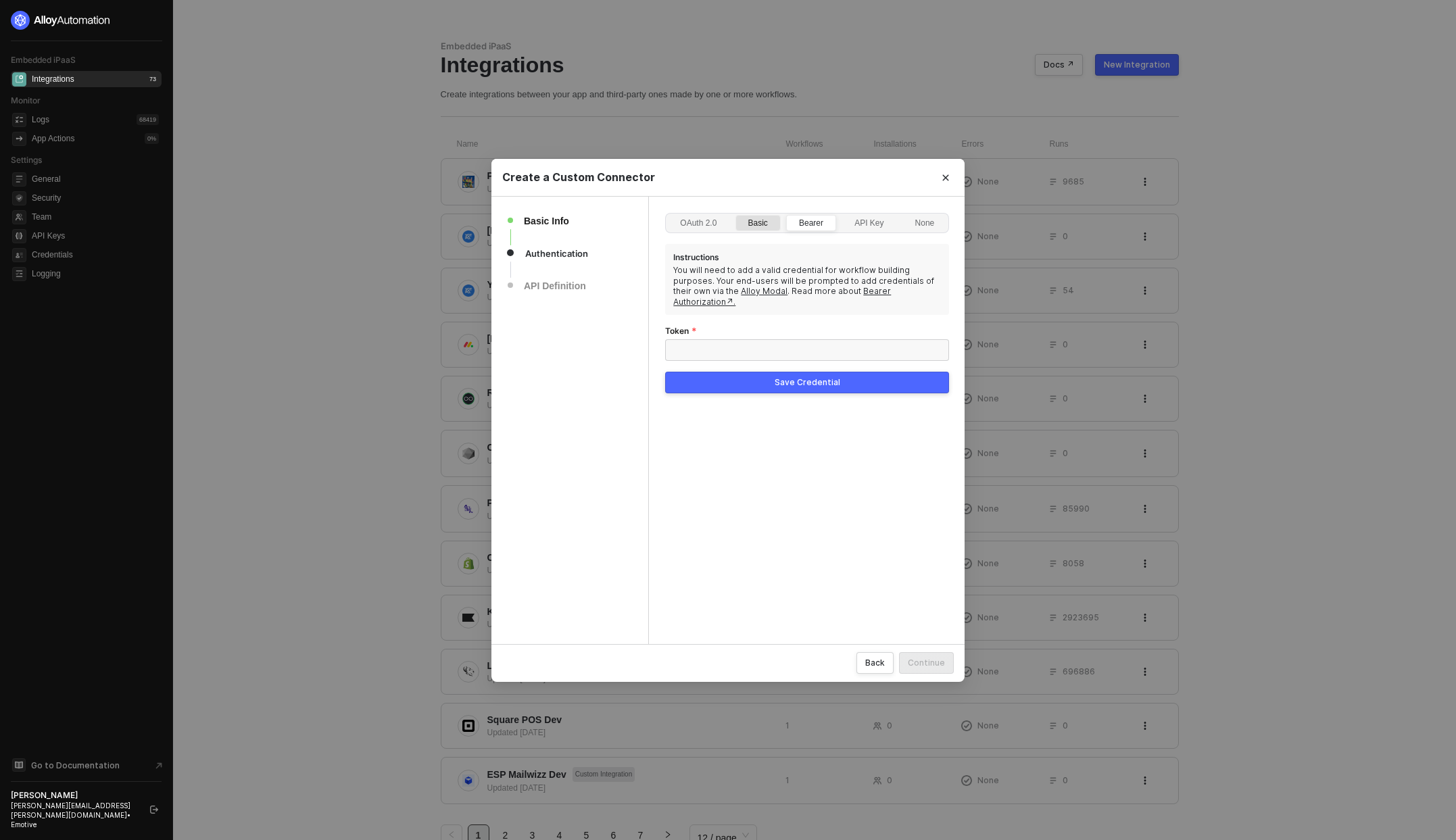
click at [757, 220] on div "Basic" at bounding box center [758, 229] width 35 height 21
click at [736, 216] on input "Basic" at bounding box center [736, 216] width 0 height 0
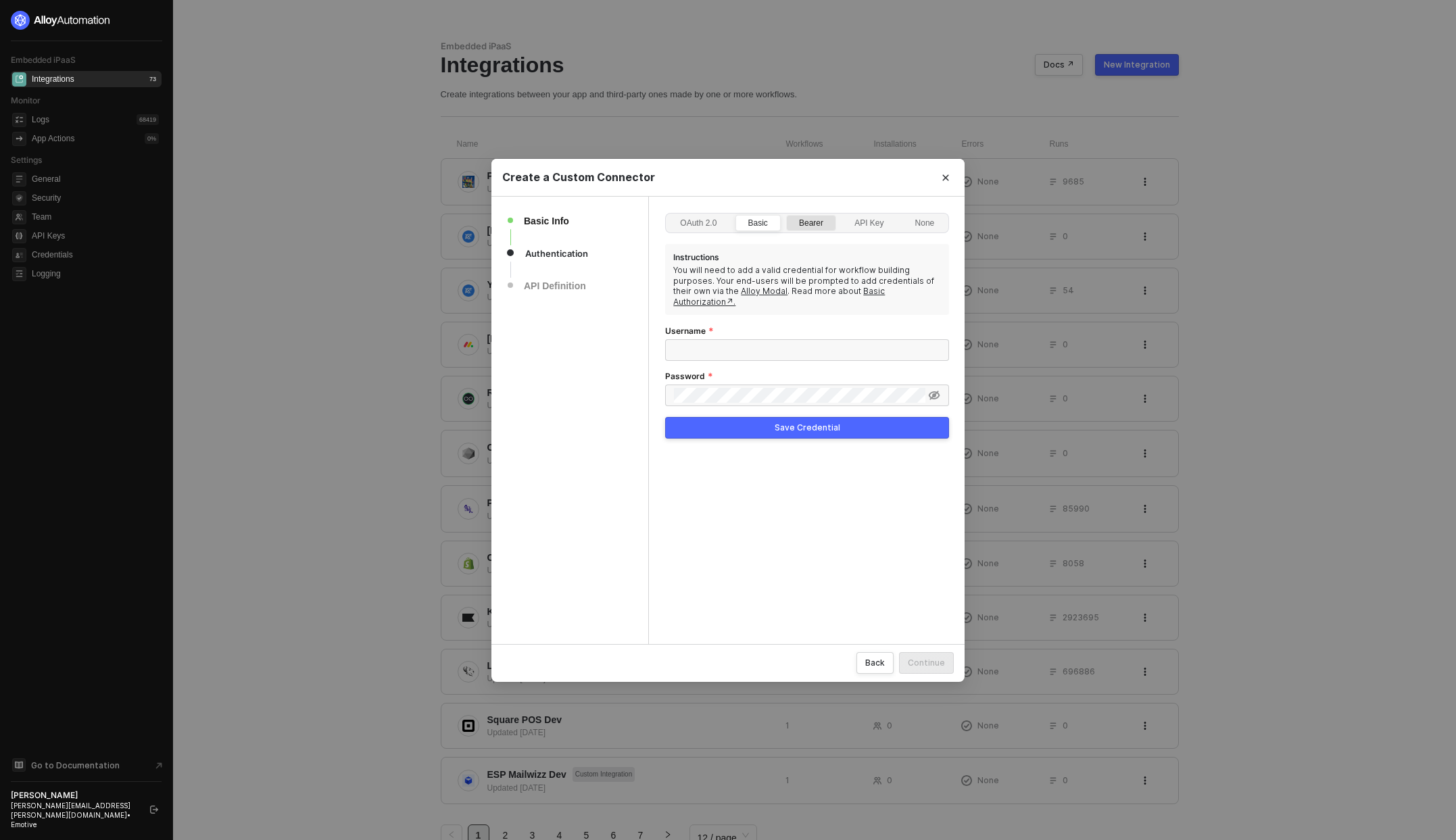
click at [804, 222] on div "Bearer" at bounding box center [811, 229] width 40 height 21
click at [787, 216] on input "Bearer" at bounding box center [787, 216] width 0 height 0
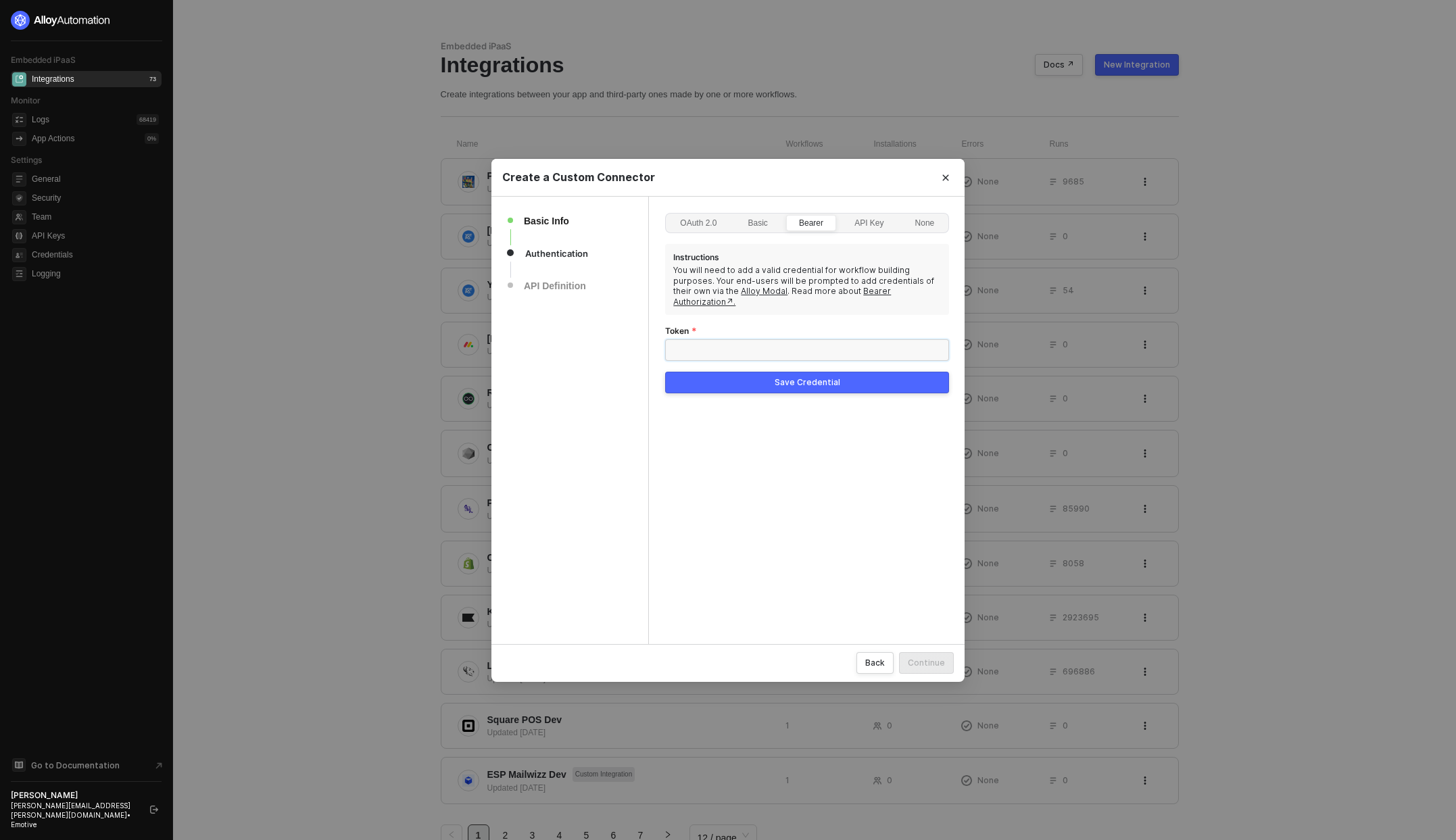
click at [803, 339] on input "Token" at bounding box center [807, 349] width 284 height 21
click at [728, 340] on input "Token" at bounding box center [807, 349] width 284 height 21
paste input "https://app.runalloy.com/embedded"
type input "https://app.runalloy.com/embedded"
paste input "Token 63a47a09aa76225a516d8f6c9b5153cb4c1f2efa"
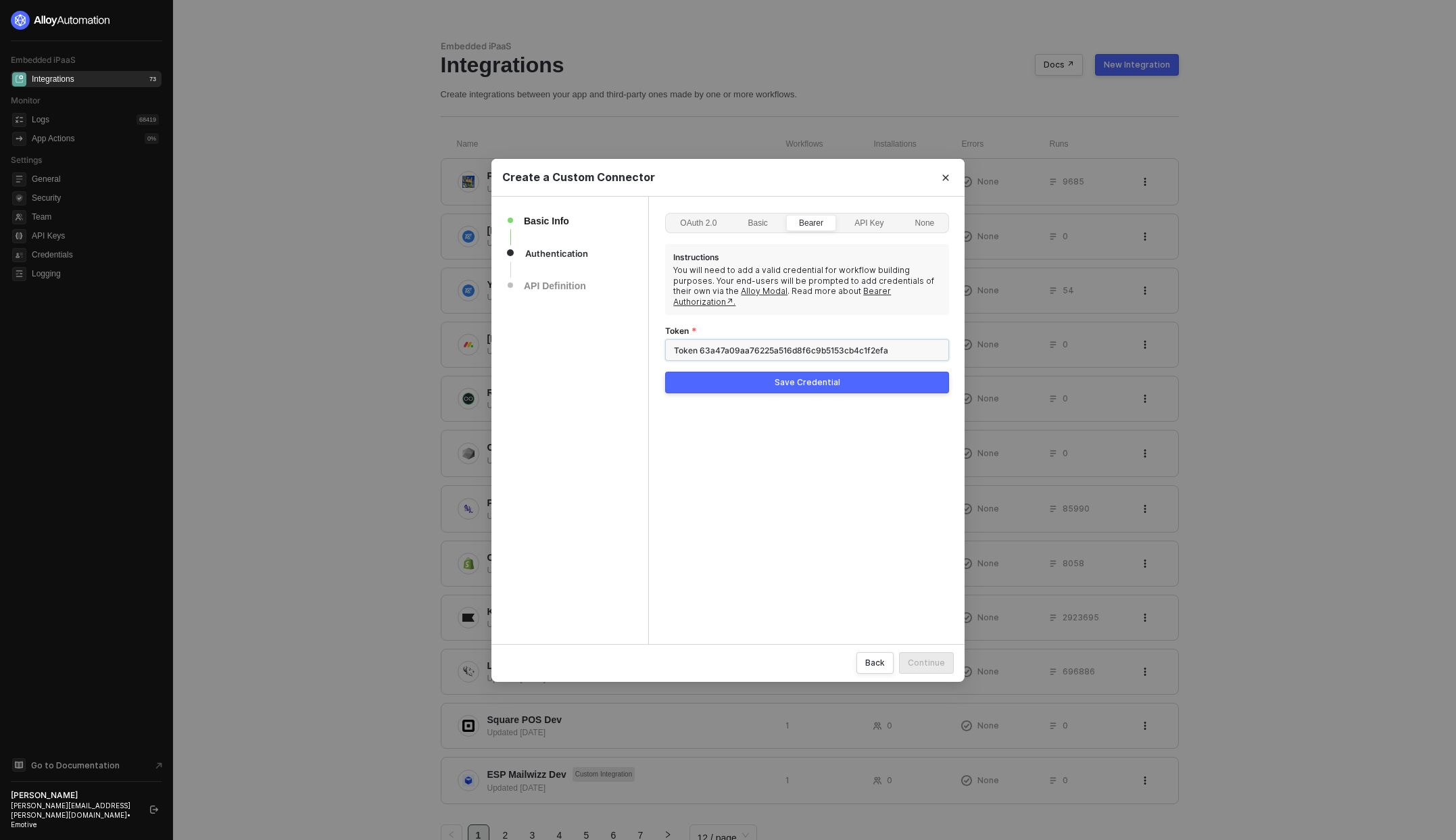
click at [839, 339] on input "Token 63a47a09aa76225a516d8f6c9b5153cb4c1f2efa" at bounding box center [807, 349] width 284 height 21
paste input ""3893c389c4ed4c4250c3f7a7a6d7afe7de92b683""
type input "Token 3893c389c4ed4c4250c3f7a7a6d7afe7de92b683"
click at [867, 375] on button "Save Credential" at bounding box center [807, 382] width 284 height 21
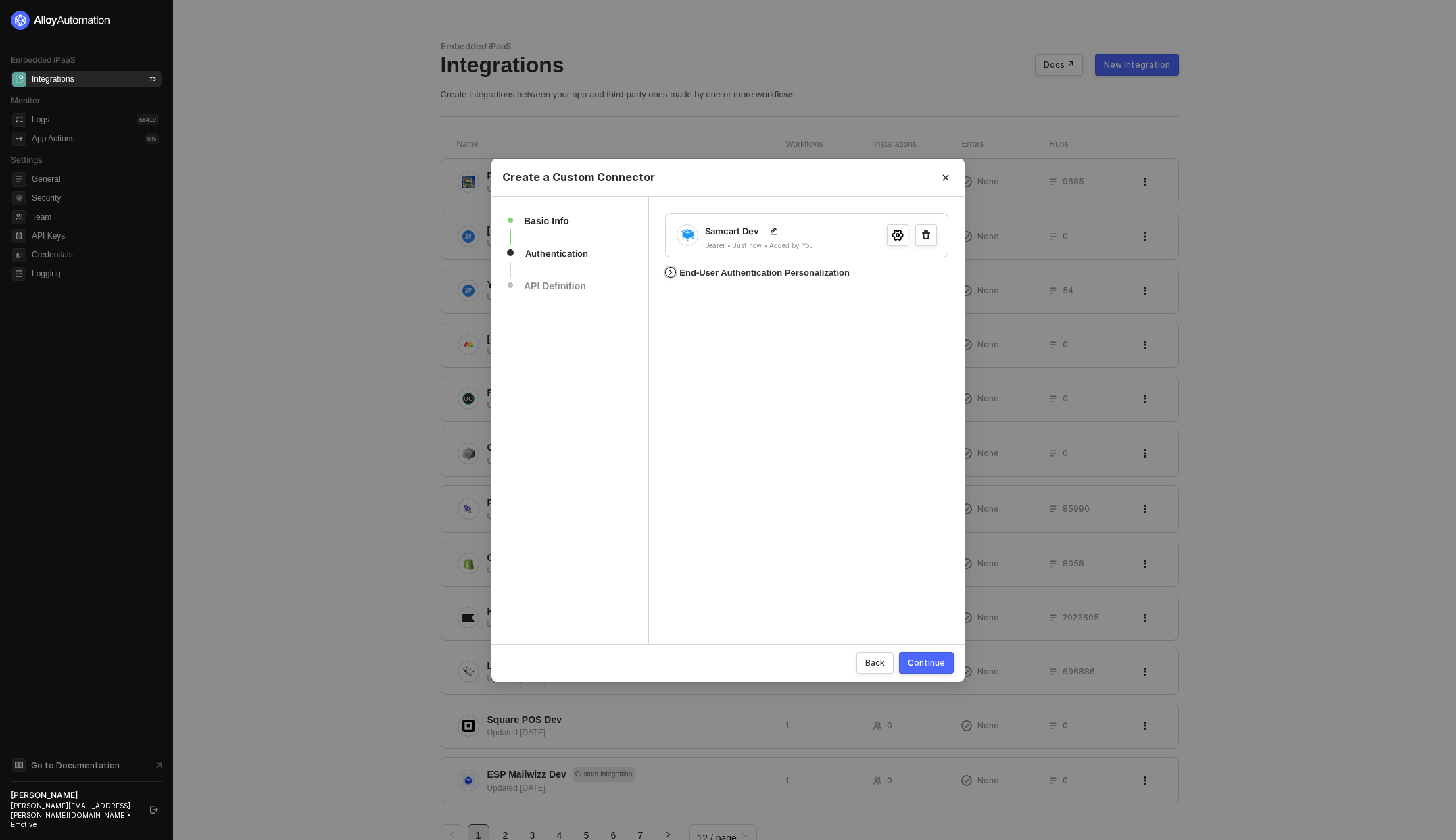
click at [668, 271] on icon "icon-arrow-right" at bounding box center [671, 272] width 11 height 6
click at [934, 307] on div "Instruction Card Add an instructional card alongside authentication on the mode…" at bounding box center [807, 307] width 265 height 27
click at [932, 303] on button "On Off" at bounding box center [930, 303] width 19 height 11
click at [932, 303] on div "button" at bounding box center [933, 302] width 8 height 8
click at [931, 344] on button "On Off" at bounding box center [930, 342] width 19 height 11
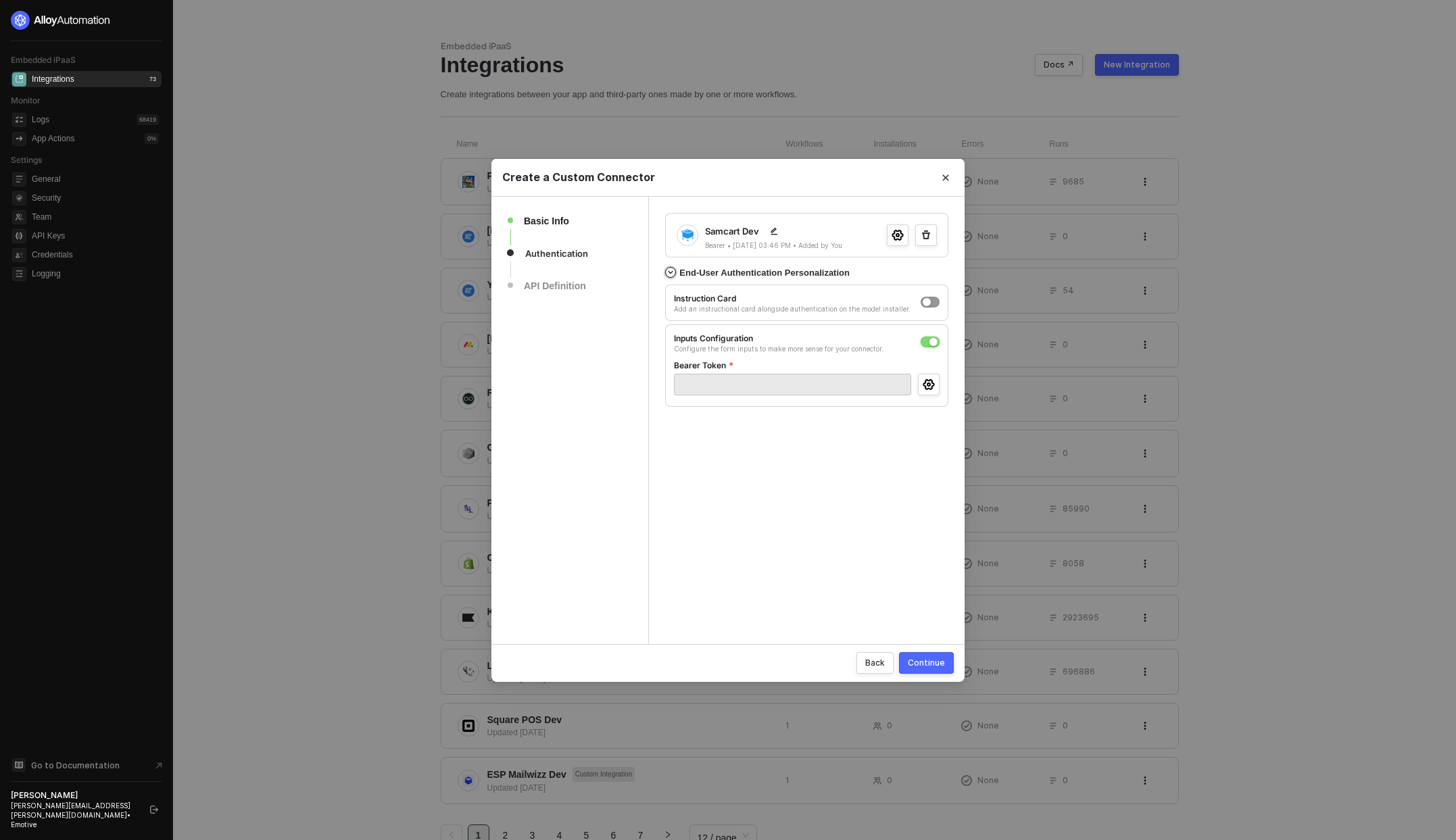
click at [937, 339] on div "button" at bounding box center [933, 342] width 8 height 8
click at [937, 661] on div "Continue" at bounding box center [926, 662] width 37 height 12
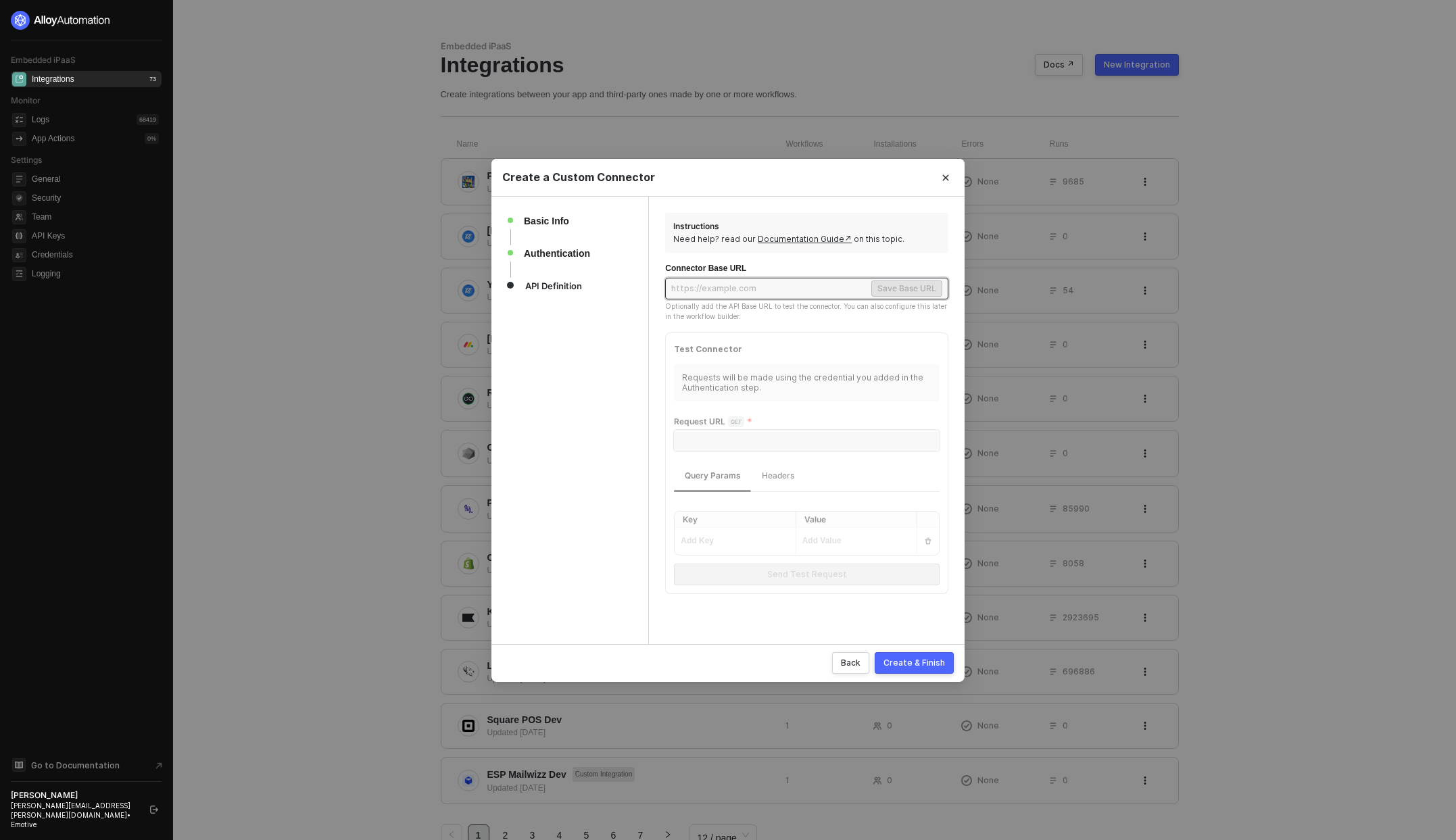
click at [919, 661] on div "Create & Finish" at bounding box center [914, 662] width 62 height 12
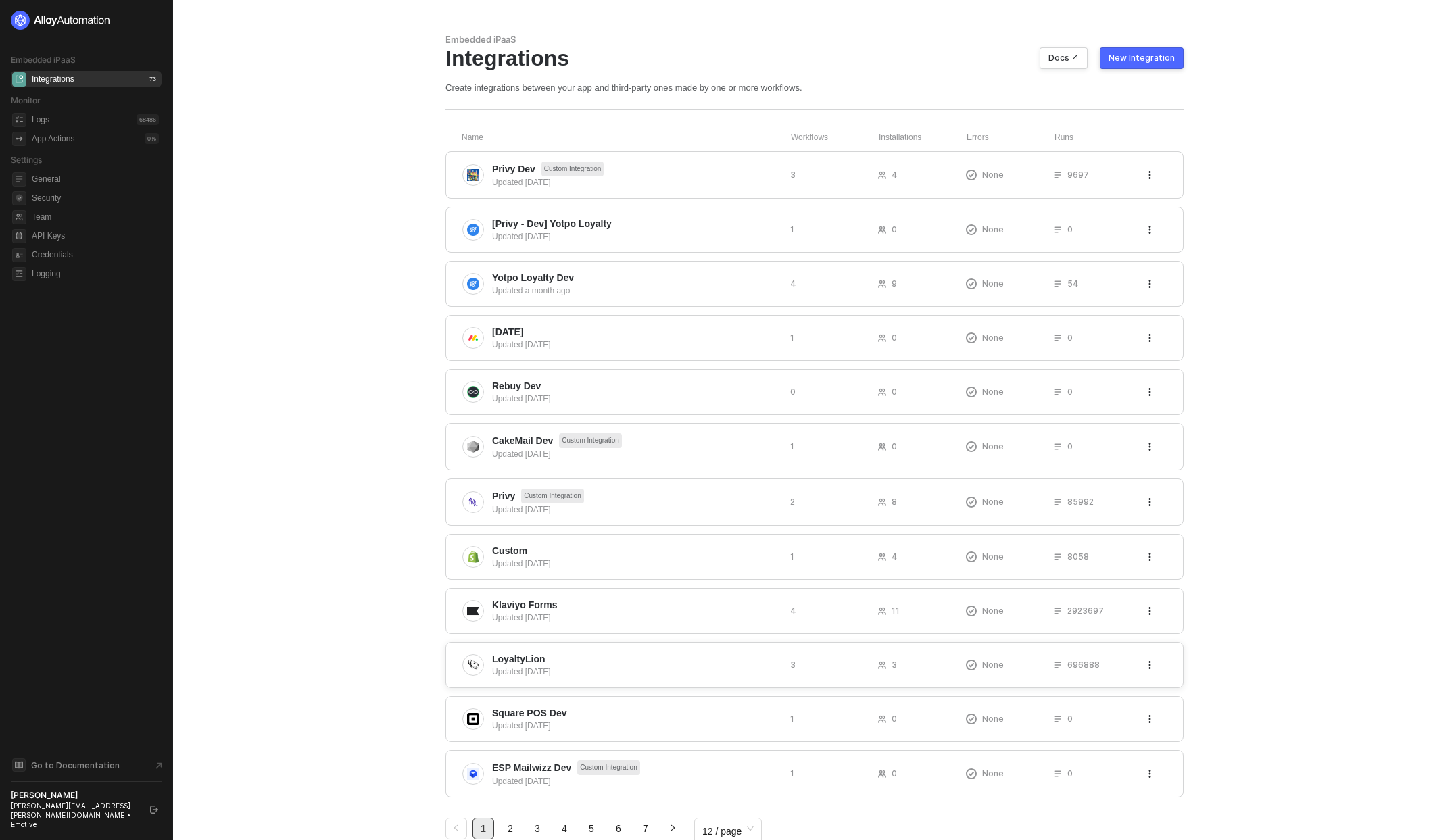
scroll to position [21, 0]
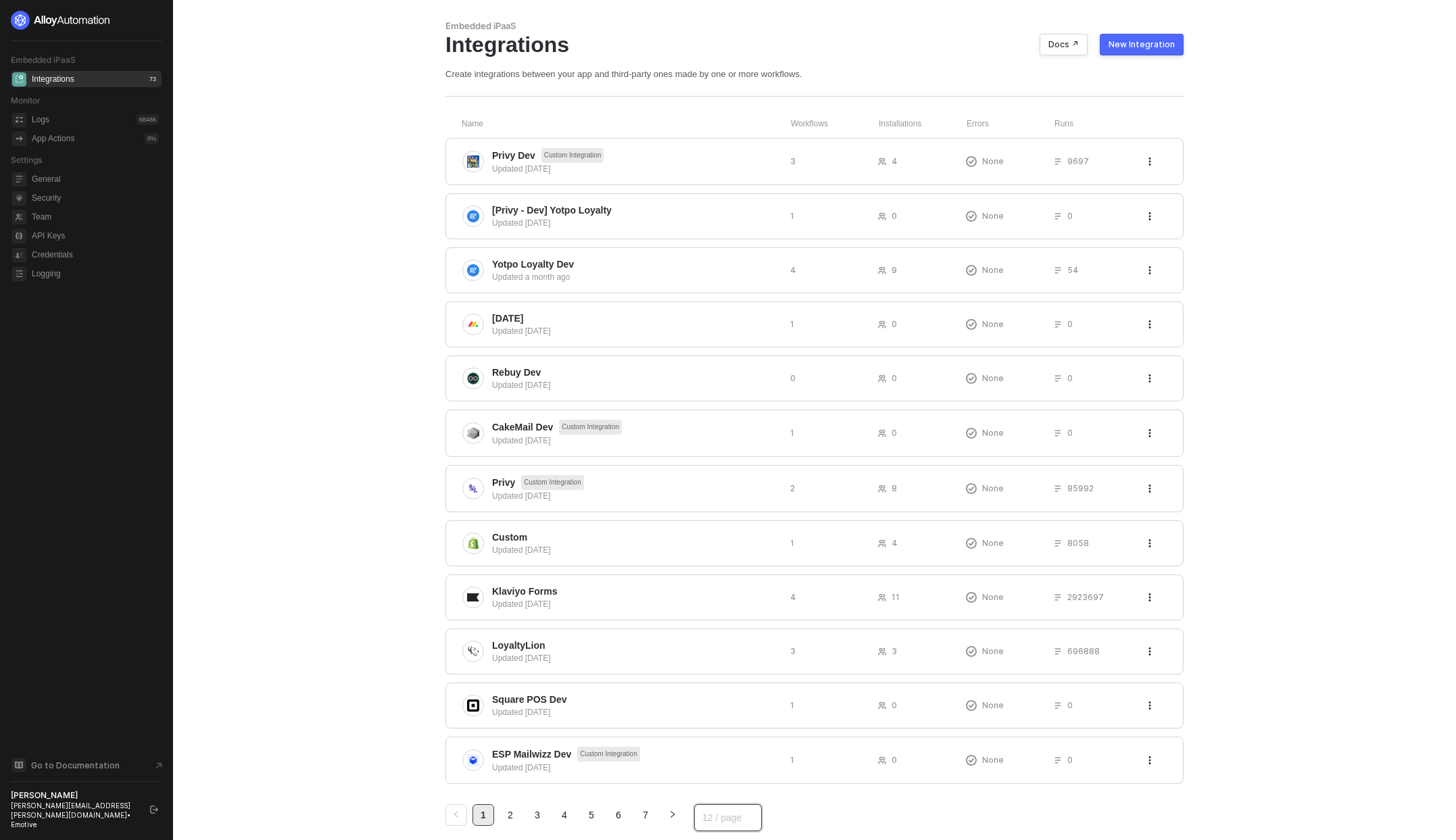
click at [754, 820] on span "12 / page" at bounding box center [728, 818] width 51 height 21
click at [730, 790] on div "100 / page" at bounding box center [728, 788] width 47 height 15
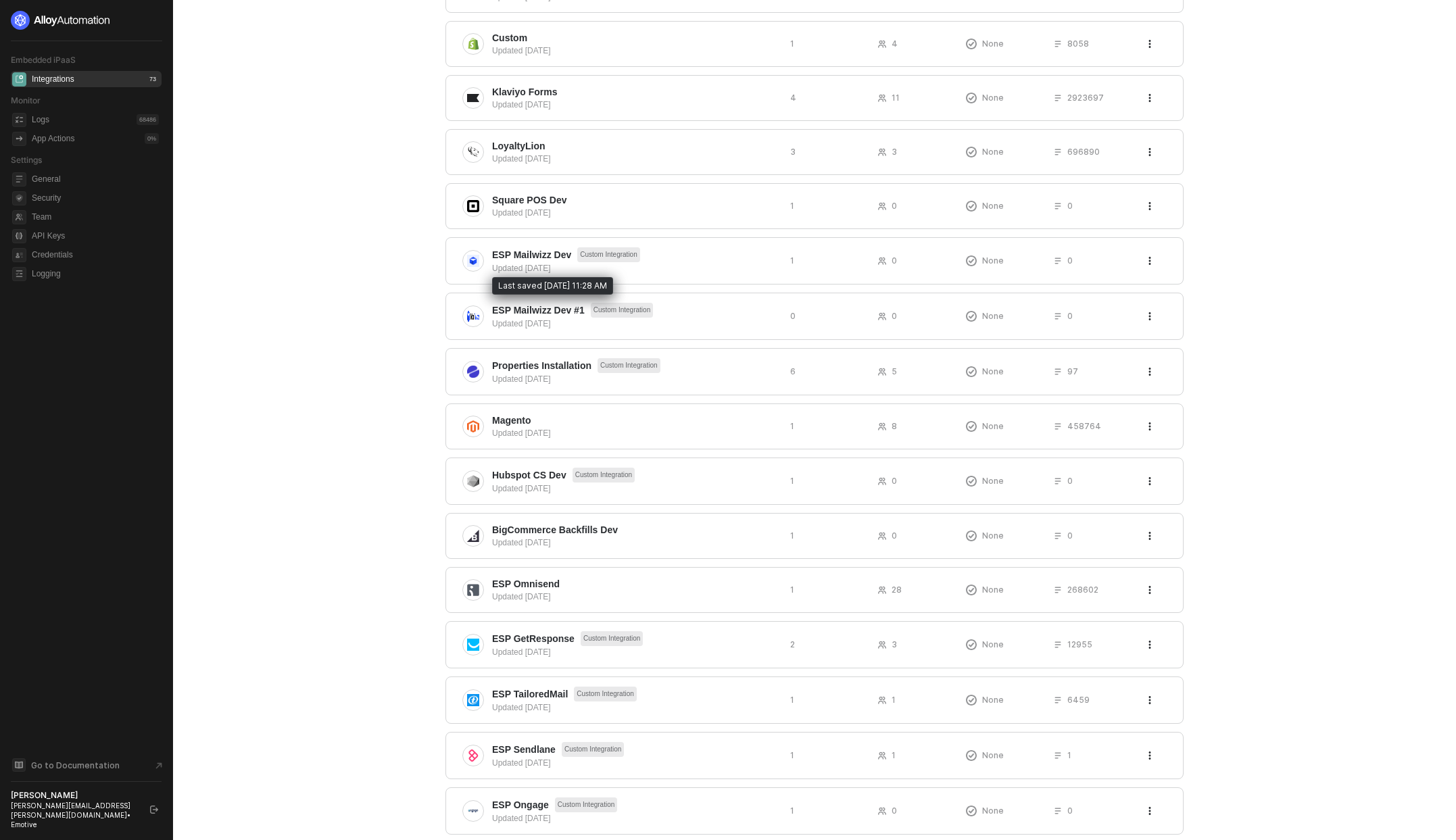
scroll to position [3041, 0]
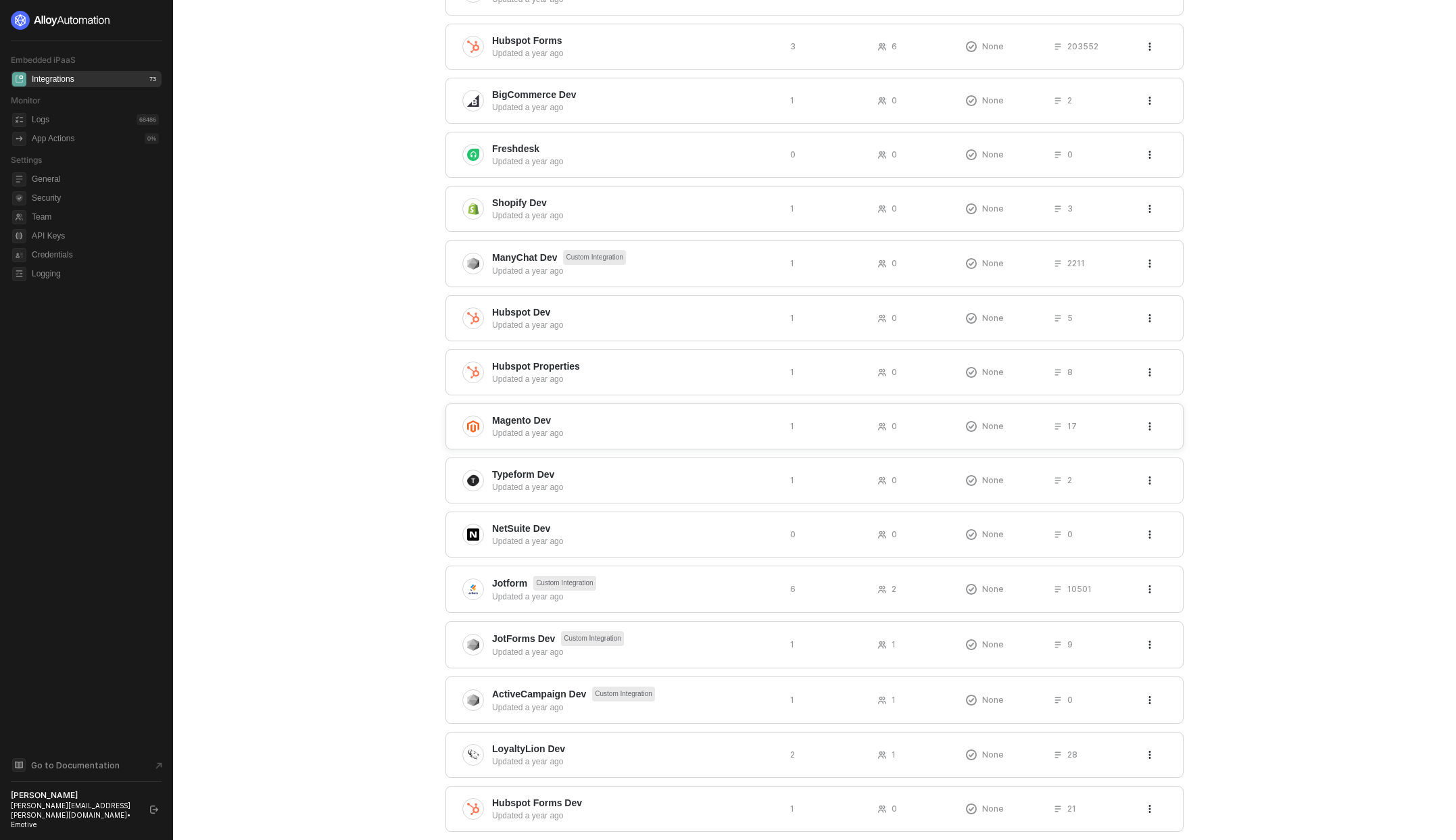
click at [527, 421] on span "Magento Dev" at bounding box center [521, 420] width 58 height 13
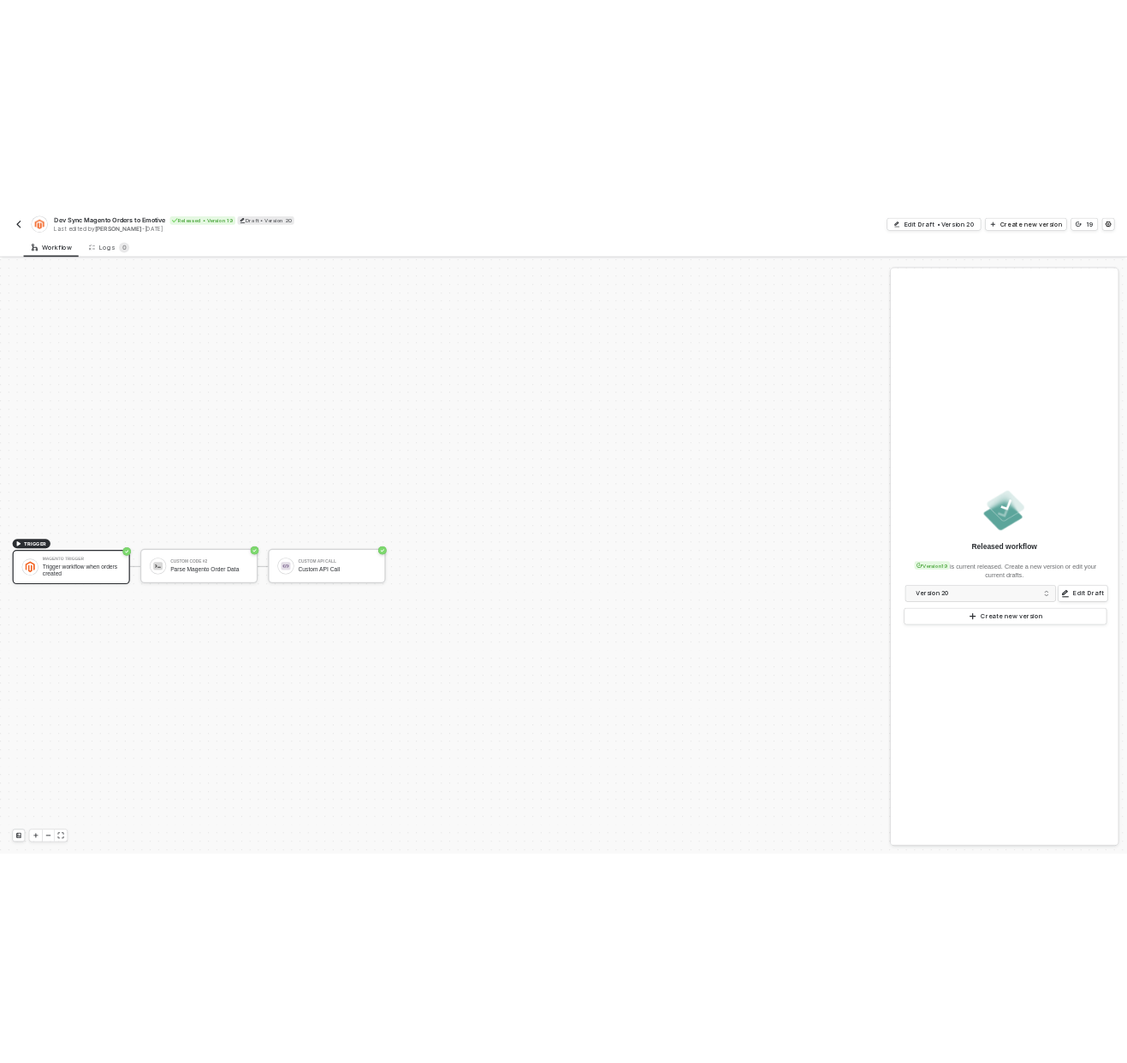
scroll to position [32, 0]
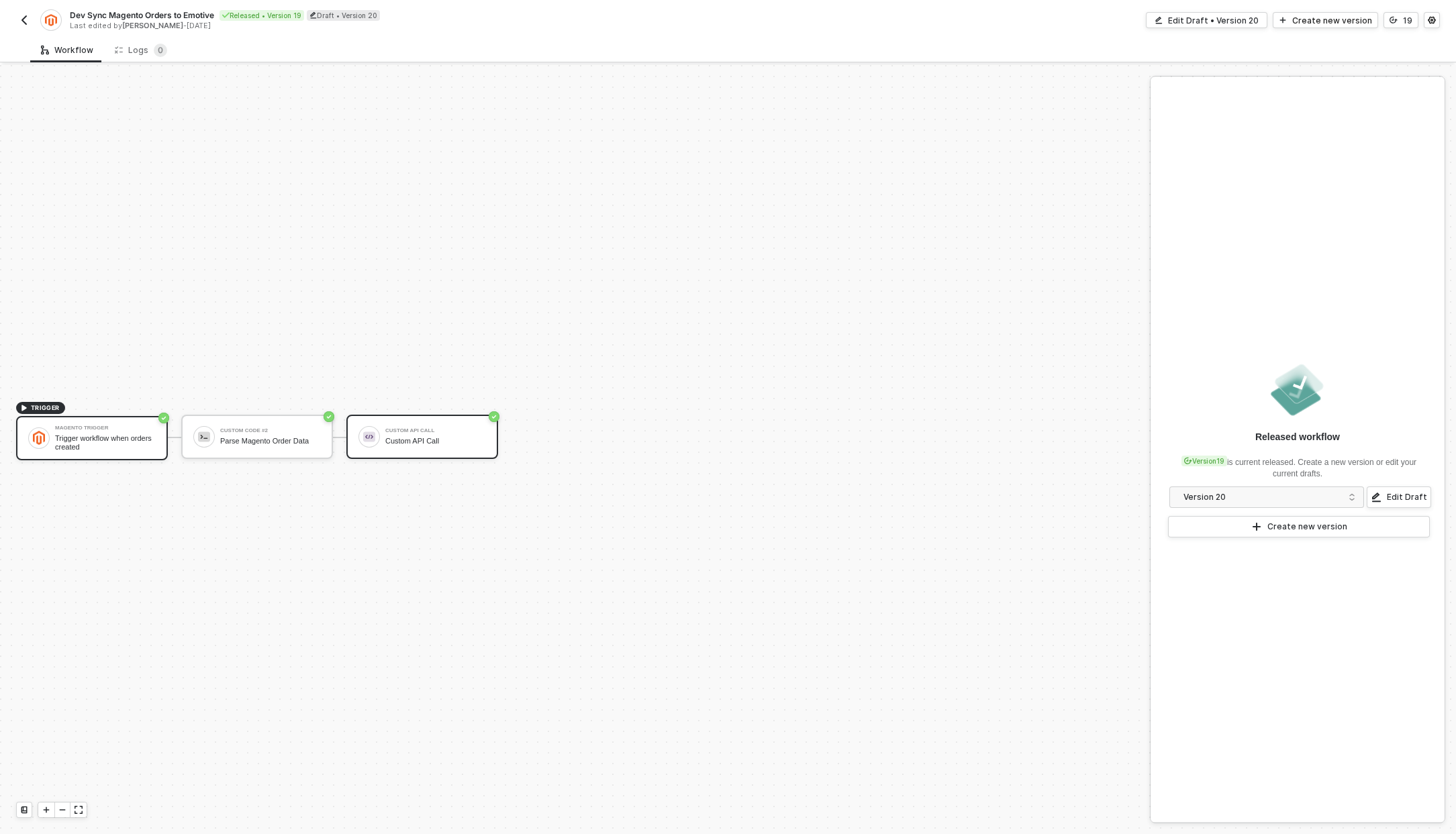
click at [445, 434] on div "Custom API Call Custom API Call" at bounding box center [436, 437] width 100 height 26
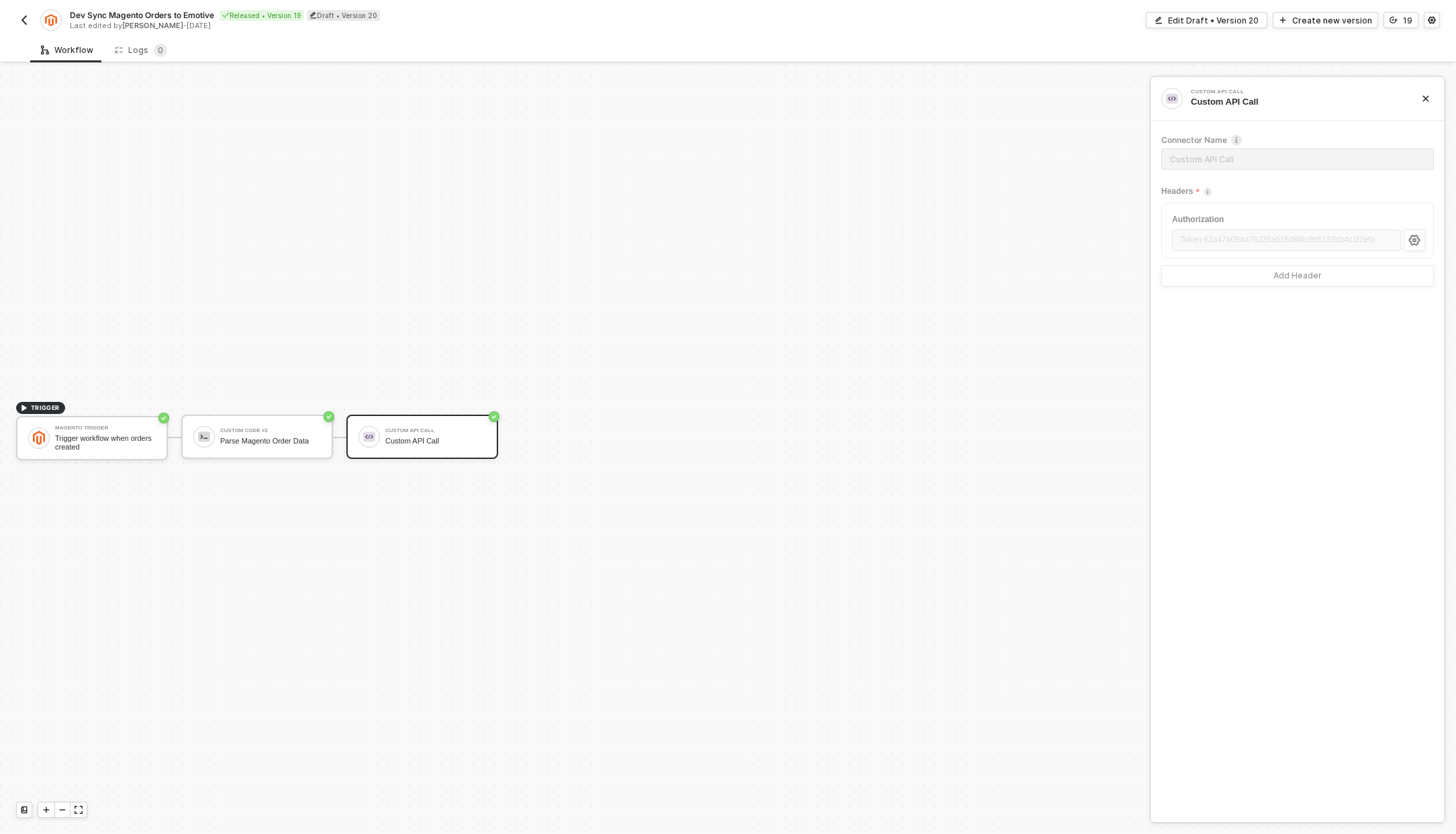
click at [1373, 239] on div "Authorization Token 63a47a09aa76225a516d8f6c9b5153cb4c1f2efa Add Header" at bounding box center [1297, 244] width 272 height 84
click at [1409, 239] on icon "icon-settings" at bounding box center [1414, 240] width 12 height 11
click at [1324, 236] on div "Authorization Token 63a47a09aa76225a516d8f6c9b5153cb4c1f2efa Add Header" at bounding box center [1297, 244] width 272 height 84
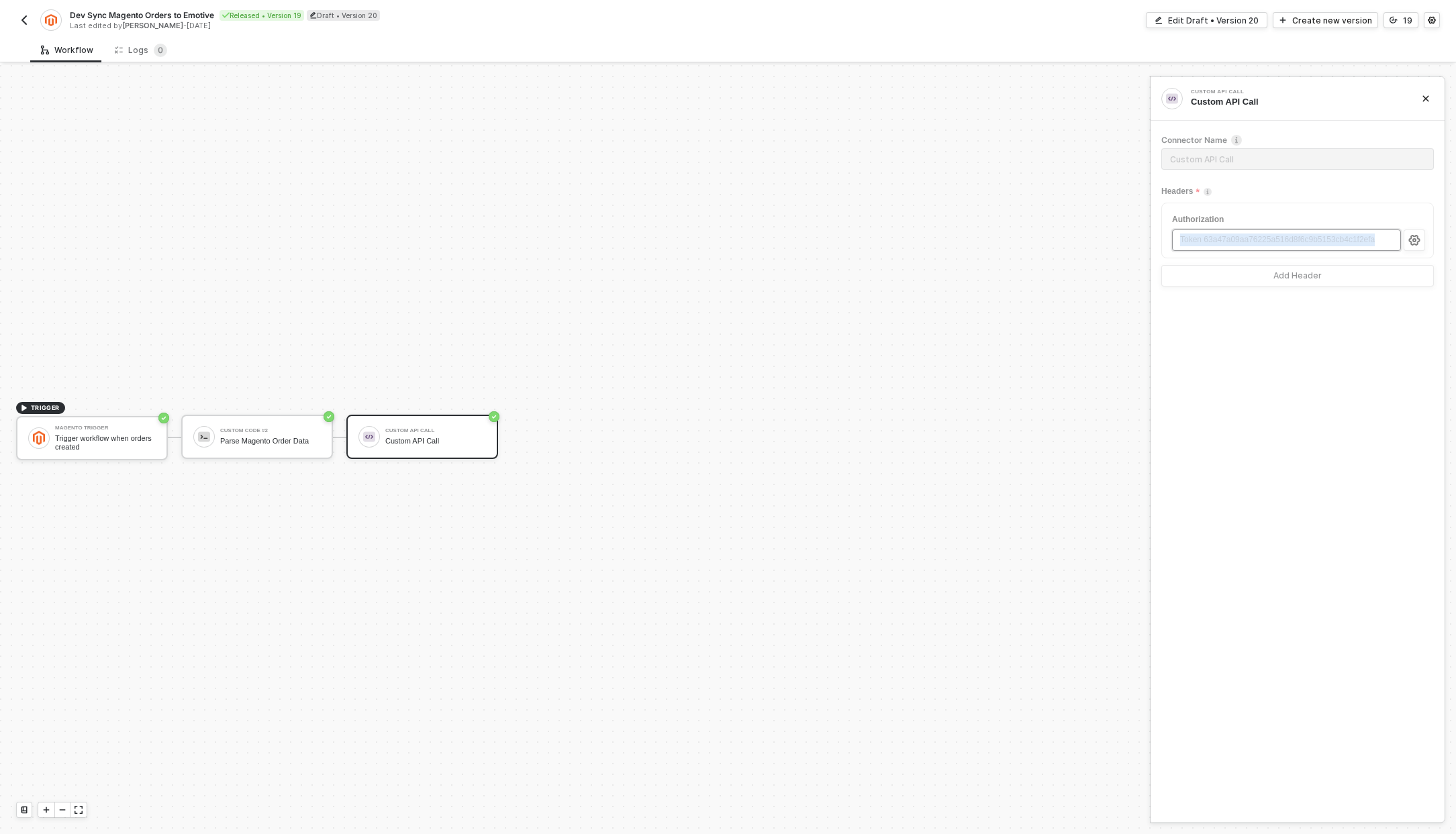
click at [1324, 236] on div "Authorization Token 63a47a09aa76225a516d8f6c9b5153cb4c1f2efa Add Header" at bounding box center [1297, 244] width 272 height 84
